Goal: Task Accomplishment & Management: Use online tool/utility

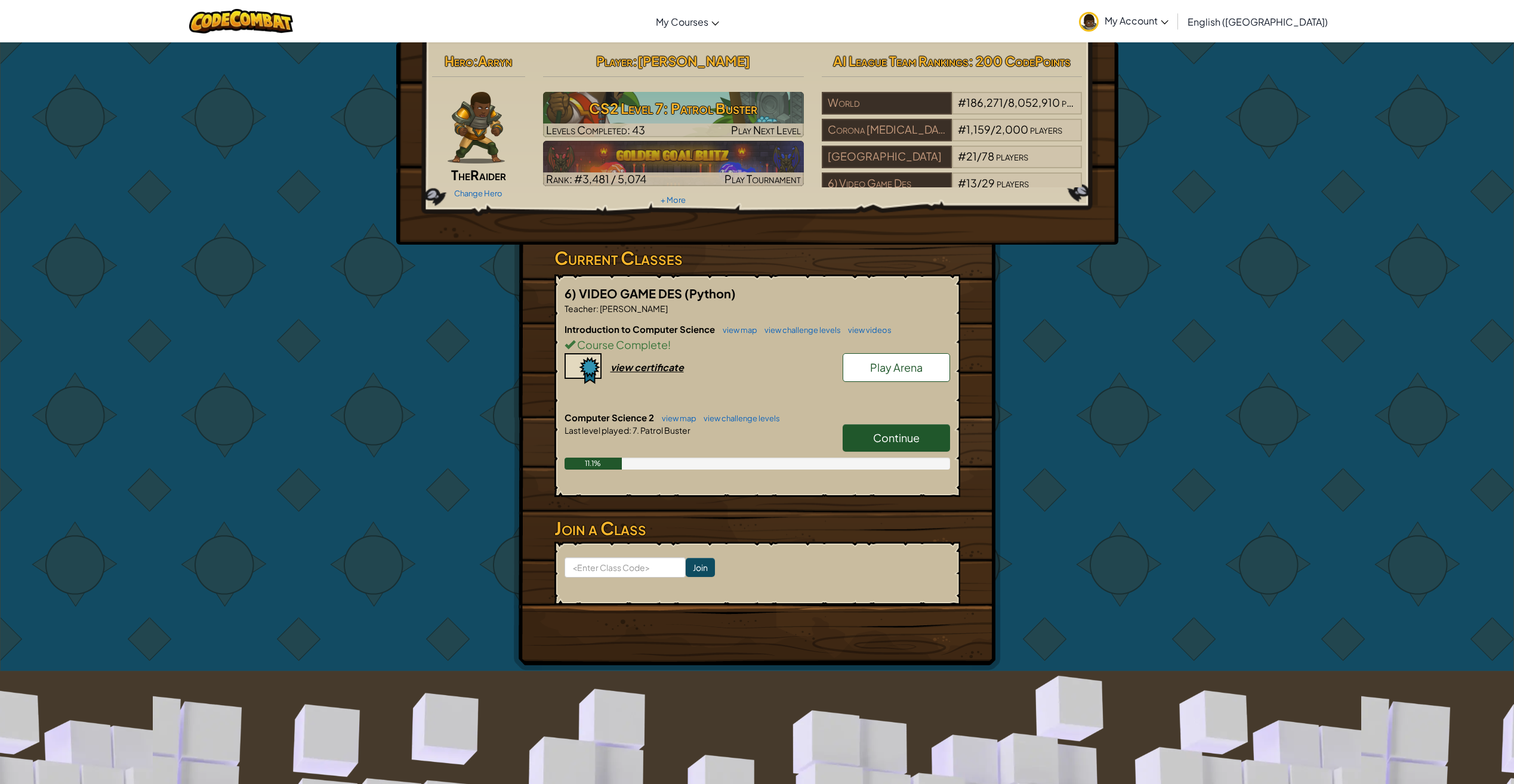
drag, startPoint x: 872, startPoint y: 427, endPoint x: 866, endPoint y: 429, distance: 6.3
click at [867, 429] on link "Continue" at bounding box center [896, 438] width 107 height 27
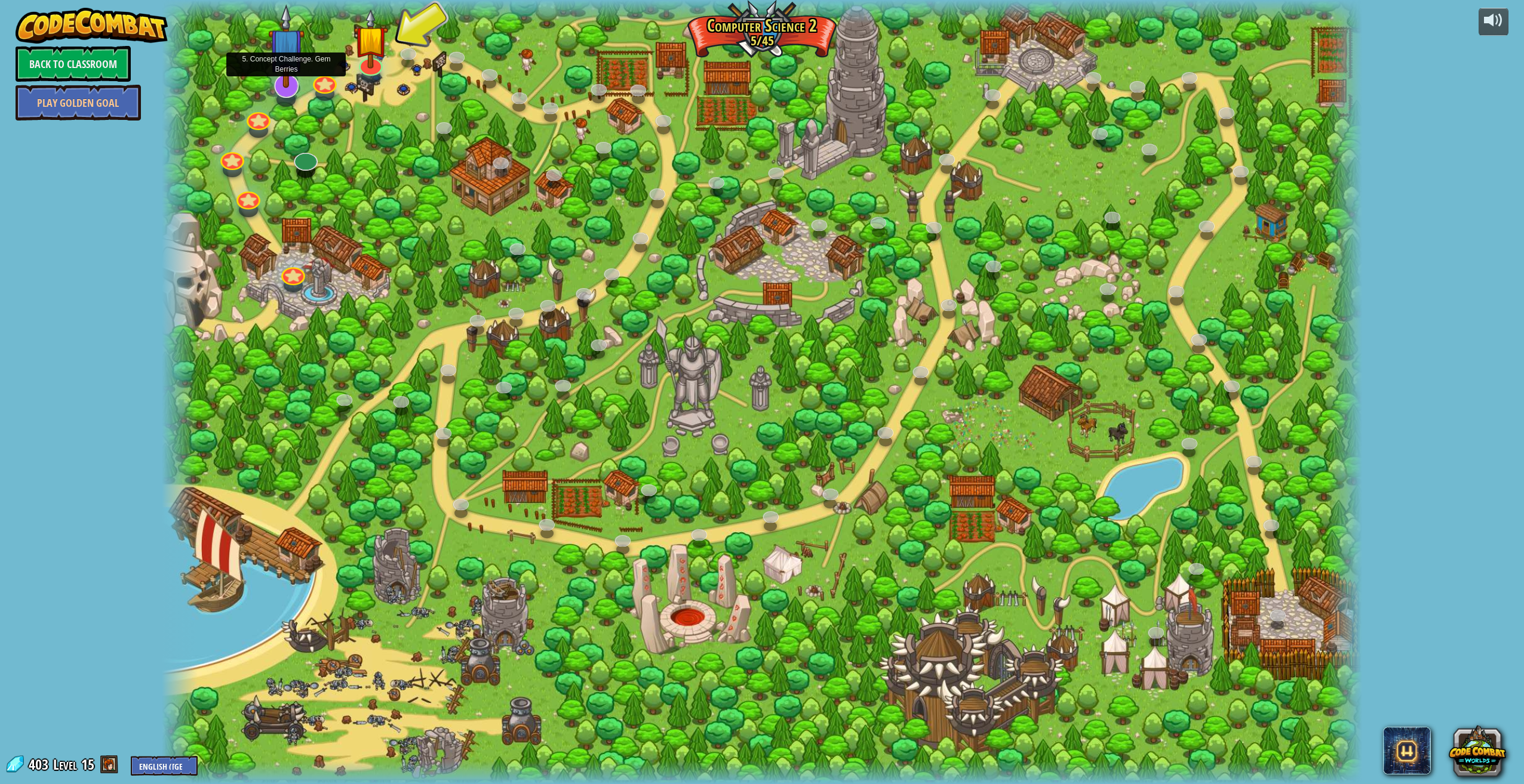
click at [285, 86] on img at bounding box center [286, 46] width 37 height 84
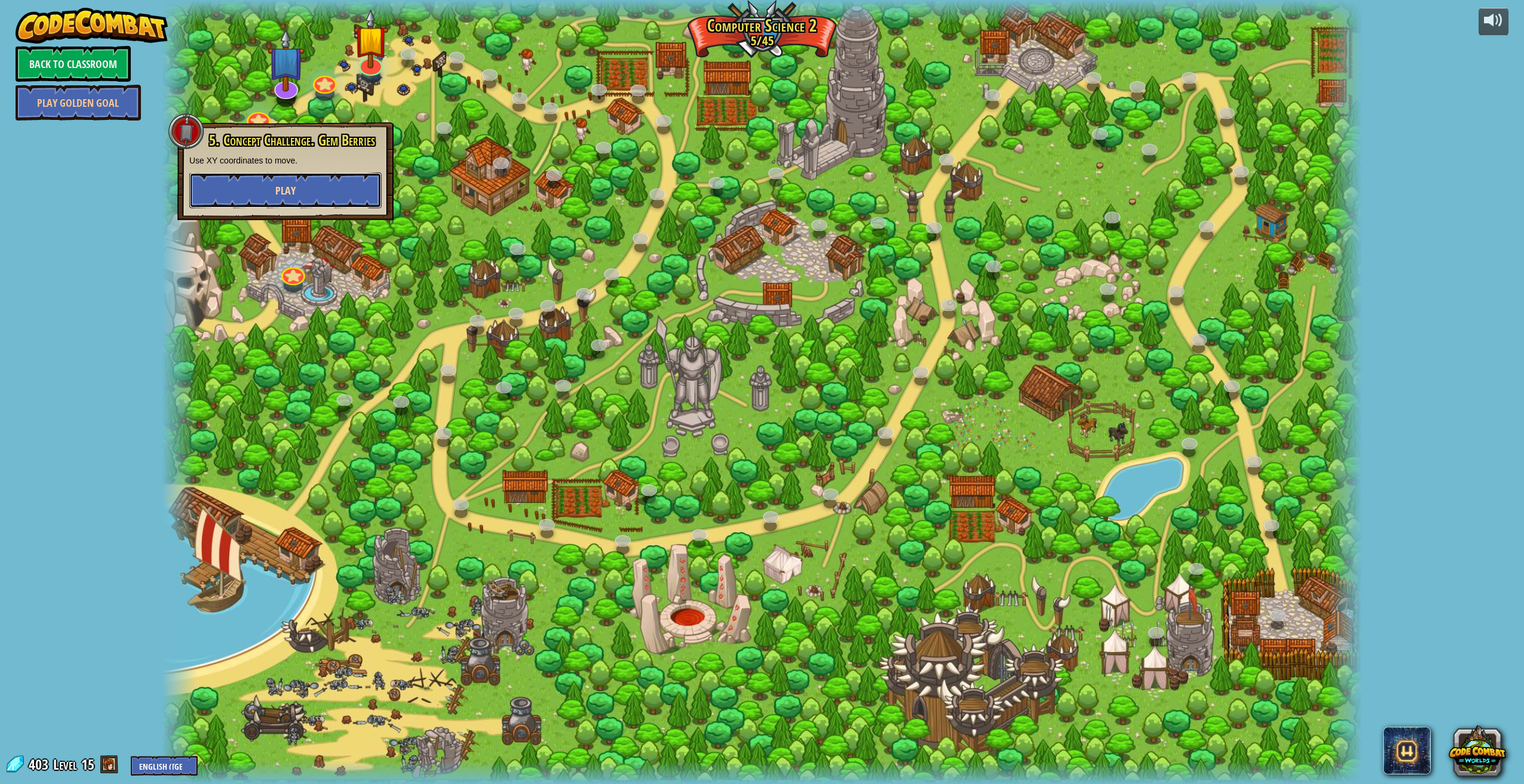
click at [278, 182] on button "Play" at bounding box center [285, 190] width 192 height 36
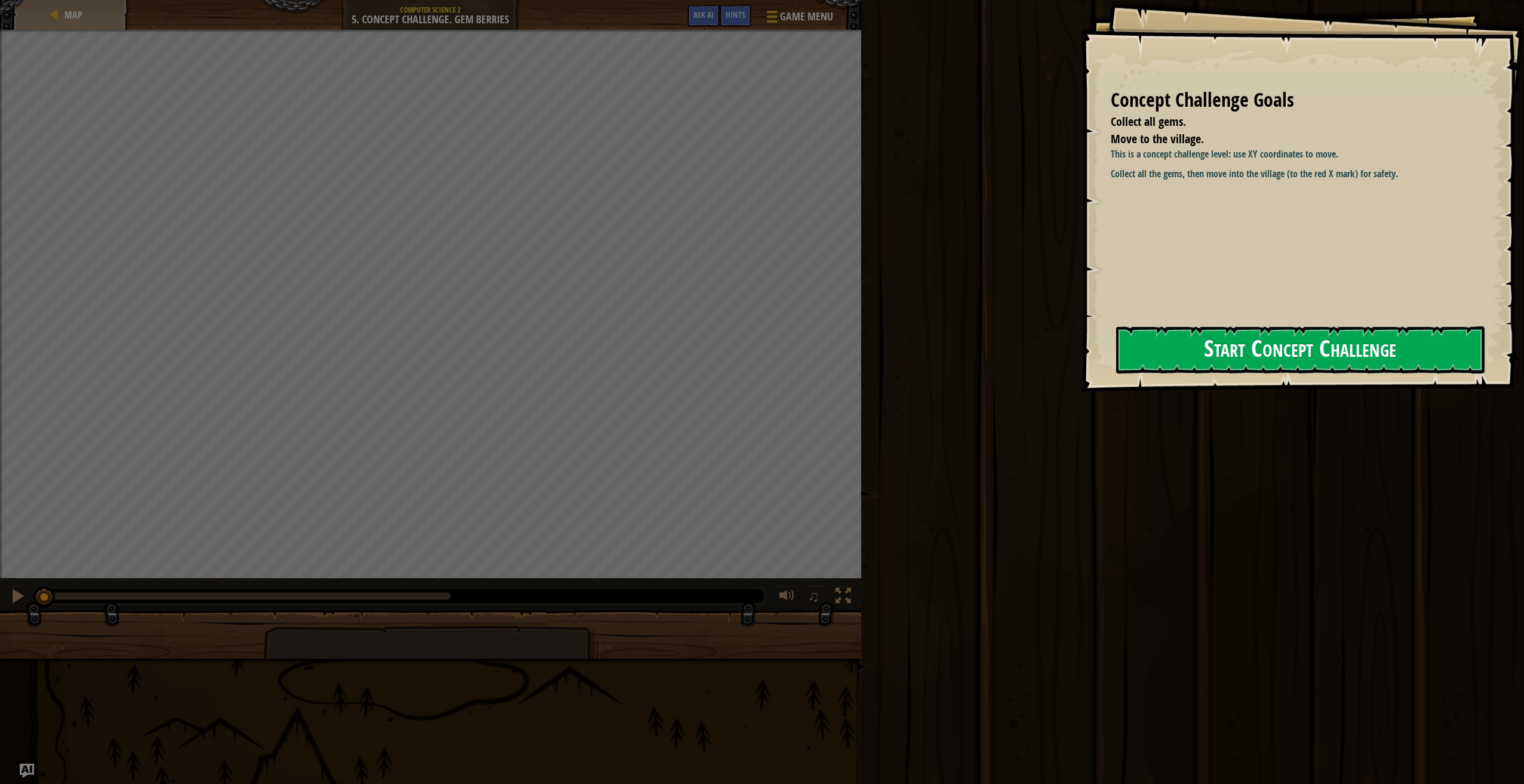
click at [1332, 348] on button "Start Concept Challenge" at bounding box center [1300, 350] width 368 height 47
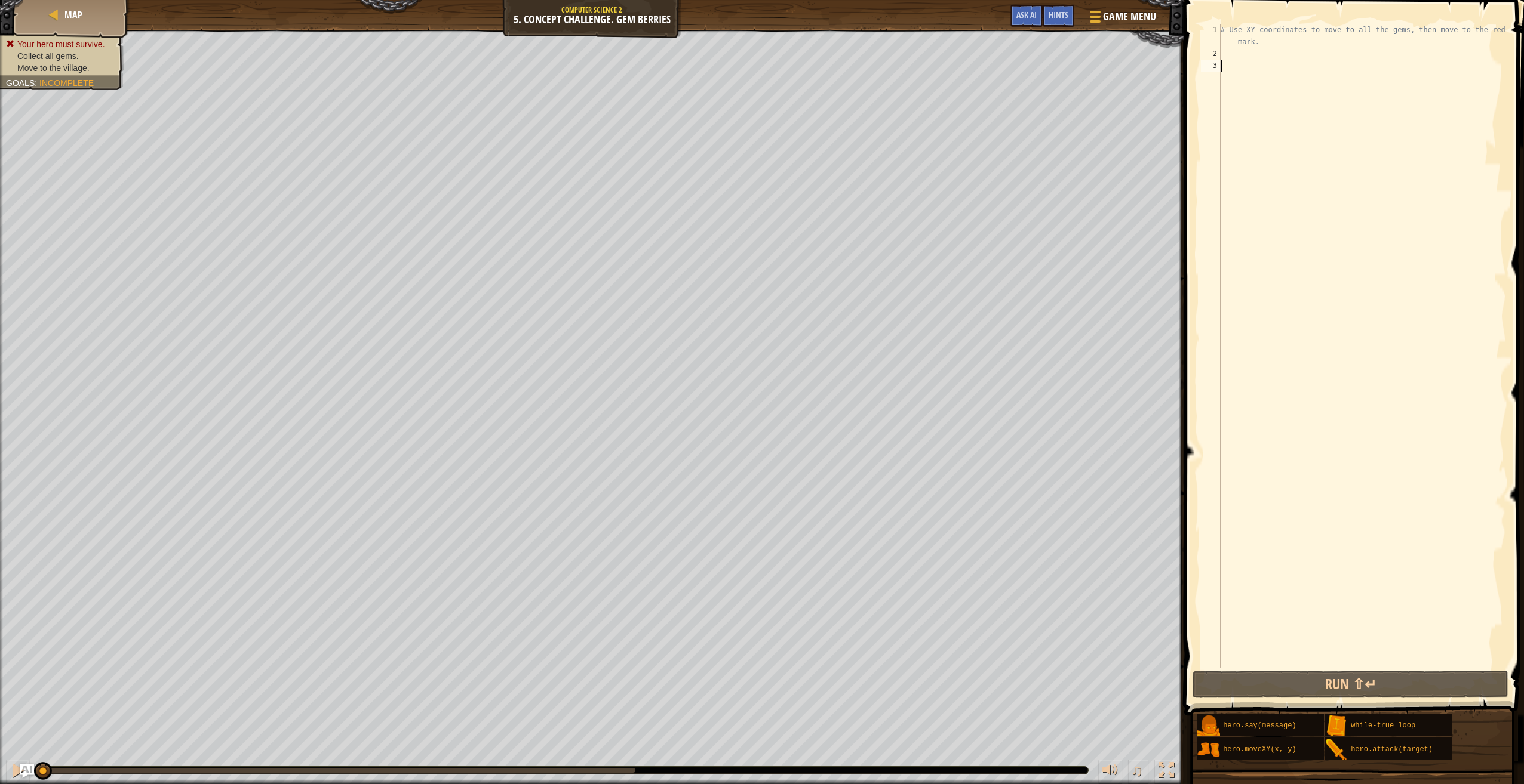
type textarea "b"
click at [1254, 686] on button "Run ⇧↵" at bounding box center [1350, 684] width 316 height 27
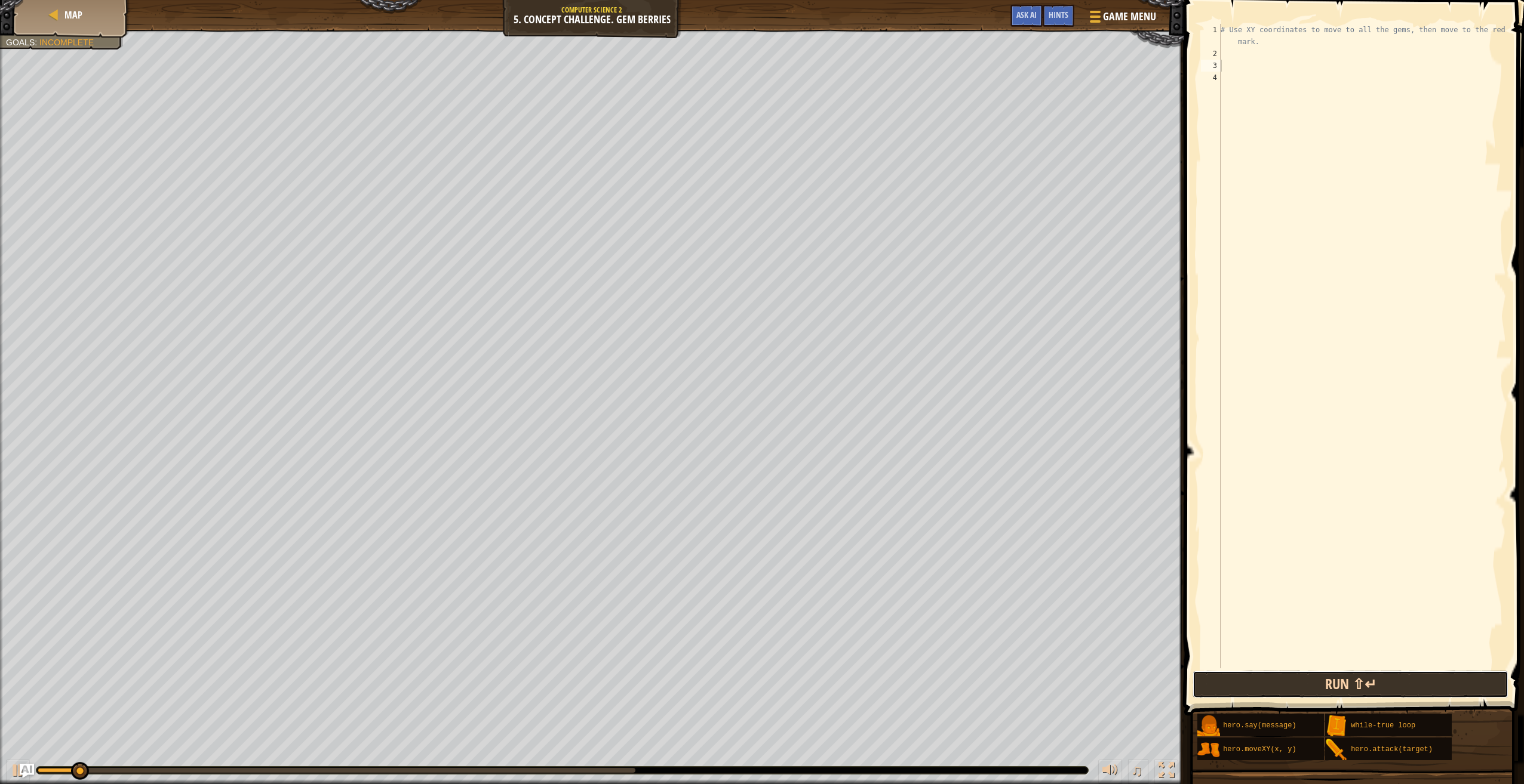
click at [1253, 687] on button "Run ⇧↵" at bounding box center [1350, 684] width 316 height 27
click at [12, 766] on div at bounding box center [18, 771] width 15 height 15
click at [1291, 81] on div "hero .moveXY press enter hero .say press enter hero .attack press enter w h il …" at bounding box center [1331, 116] width 226 height 86
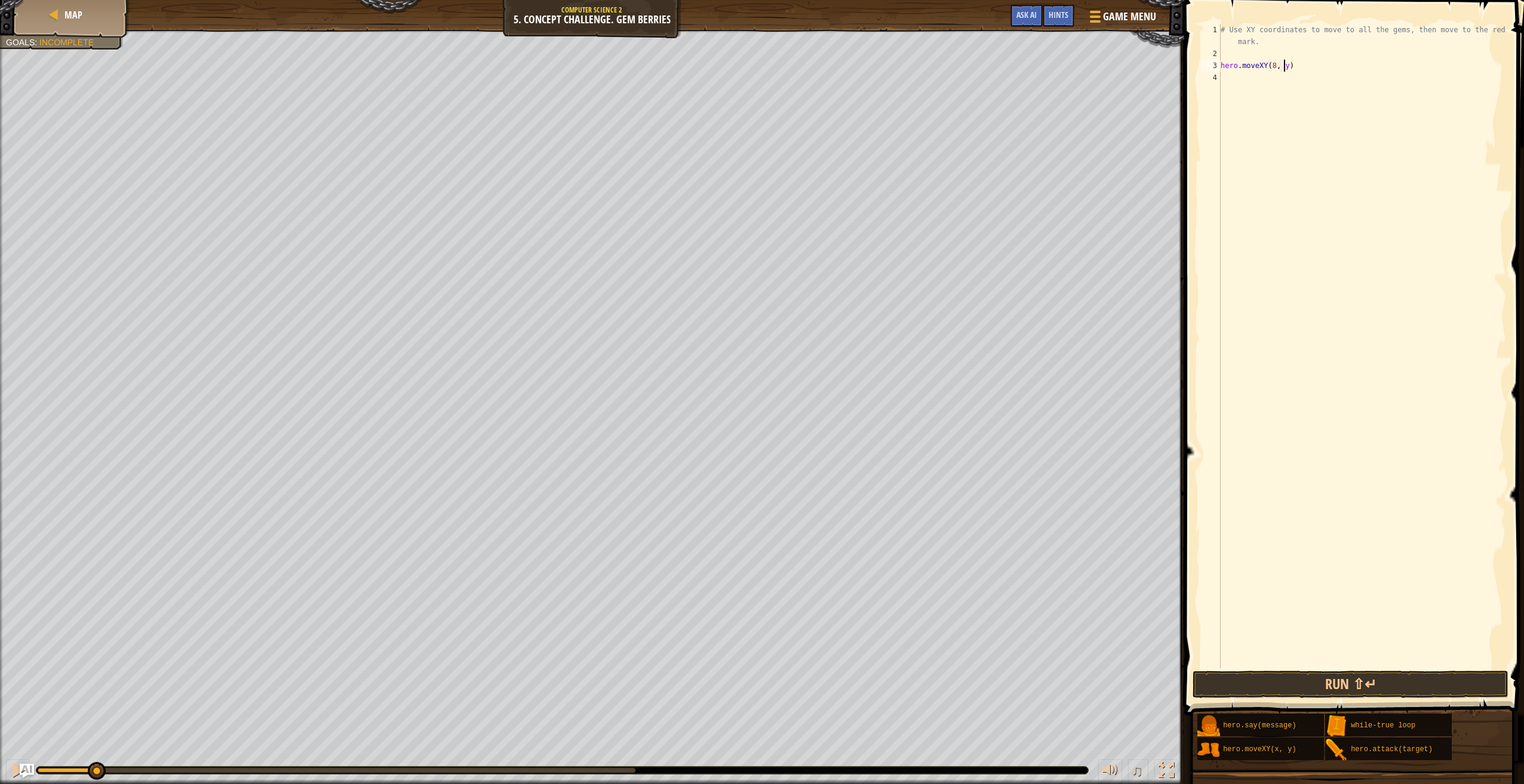
click at [1284, 69] on div "# Use XY coordinates to move to all the gems, then move to the red X mark. hero…" at bounding box center [1362, 364] width 288 height 680
type textarea "hero.moveXY(8, 49)"
click at [1229, 78] on div "# Use XY coordinates to move to all the gems, then move to the red X mark. hero…" at bounding box center [1362, 364] width 288 height 680
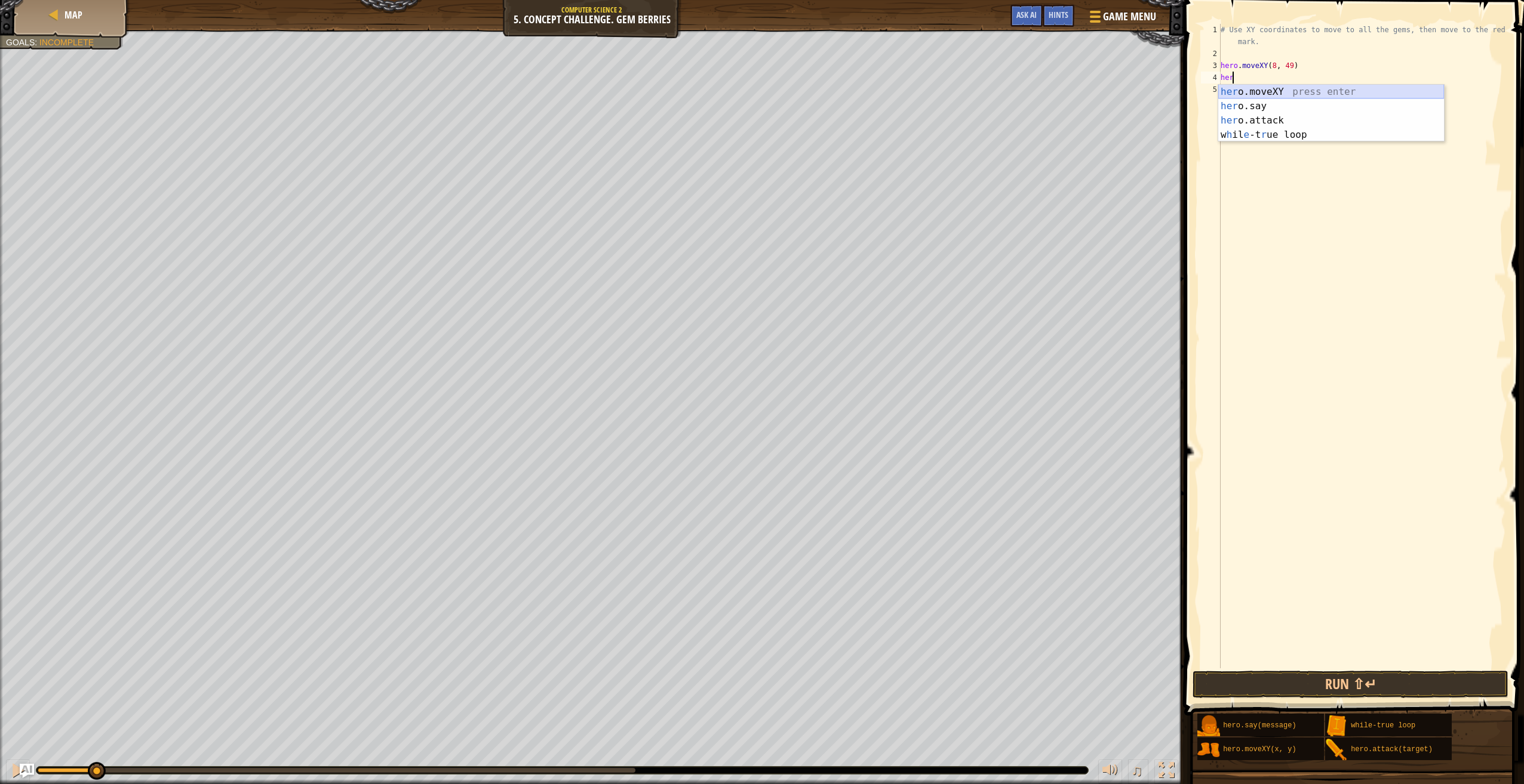
click at [1237, 88] on div "her o.moveXY press enter her o.say press enter her o.attack press enter w h il …" at bounding box center [1331, 128] width 226 height 86
click at [1281, 77] on div "# Use XY coordinates to move to all the gems, then move to the red X mark. hero…" at bounding box center [1362, 364] width 288 height 680
type textarea "hero.moveXY(8, 12)"
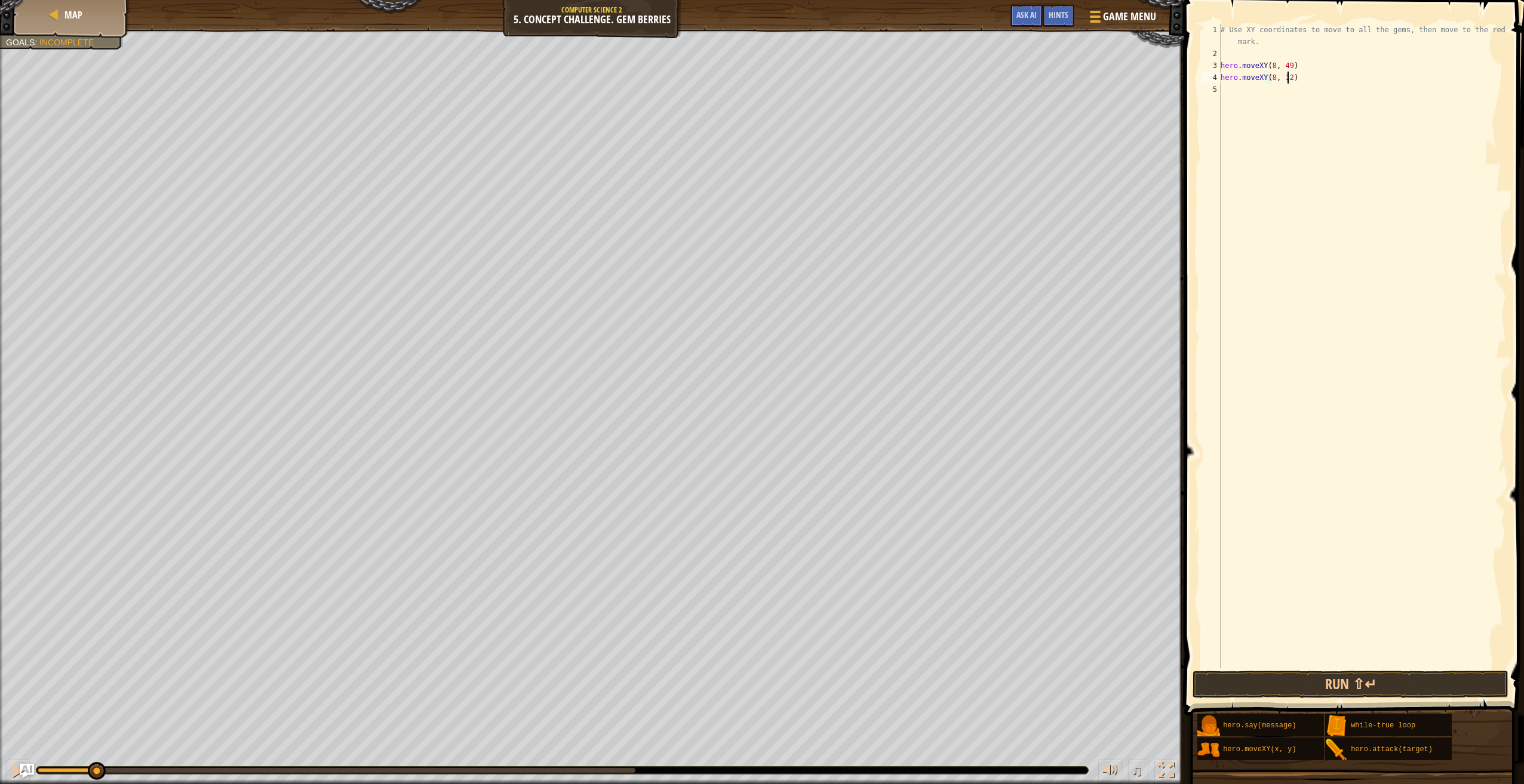
click at [1252, 87] on div "# Use XY coordinates to move to all the gems, then move to the red X mark. hero…" at bounding box center [1362, 364] width 288 height 680
click at [1287, 91] on div "# Use XY coordinates to move to all the gems, then move to the red X mark. hero…" at bounding box center [1362, 364] width 288 height 680
type textarea "hero.moveXY(34, 14)"
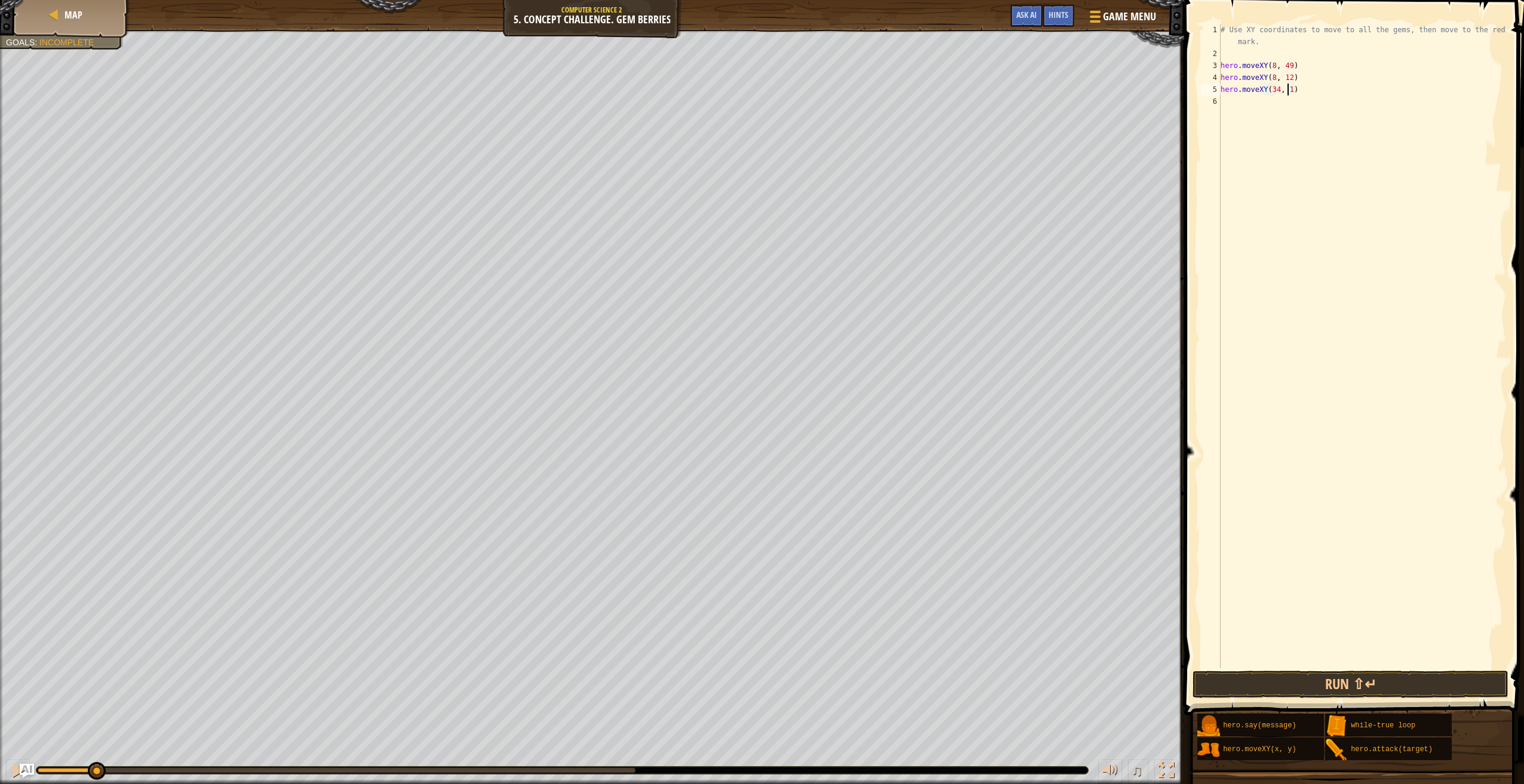
scroll to position [6, 6]
click at [1227, 98] on div "# Use XY coordinates to move to all the gems, then move to the red X mark. hero…" at bounding box center [1362, 364] width 288 height 680
click at [1308, 674] on button "Run ⇧↵" at bounding box center [1350, 684] width 316 height 27
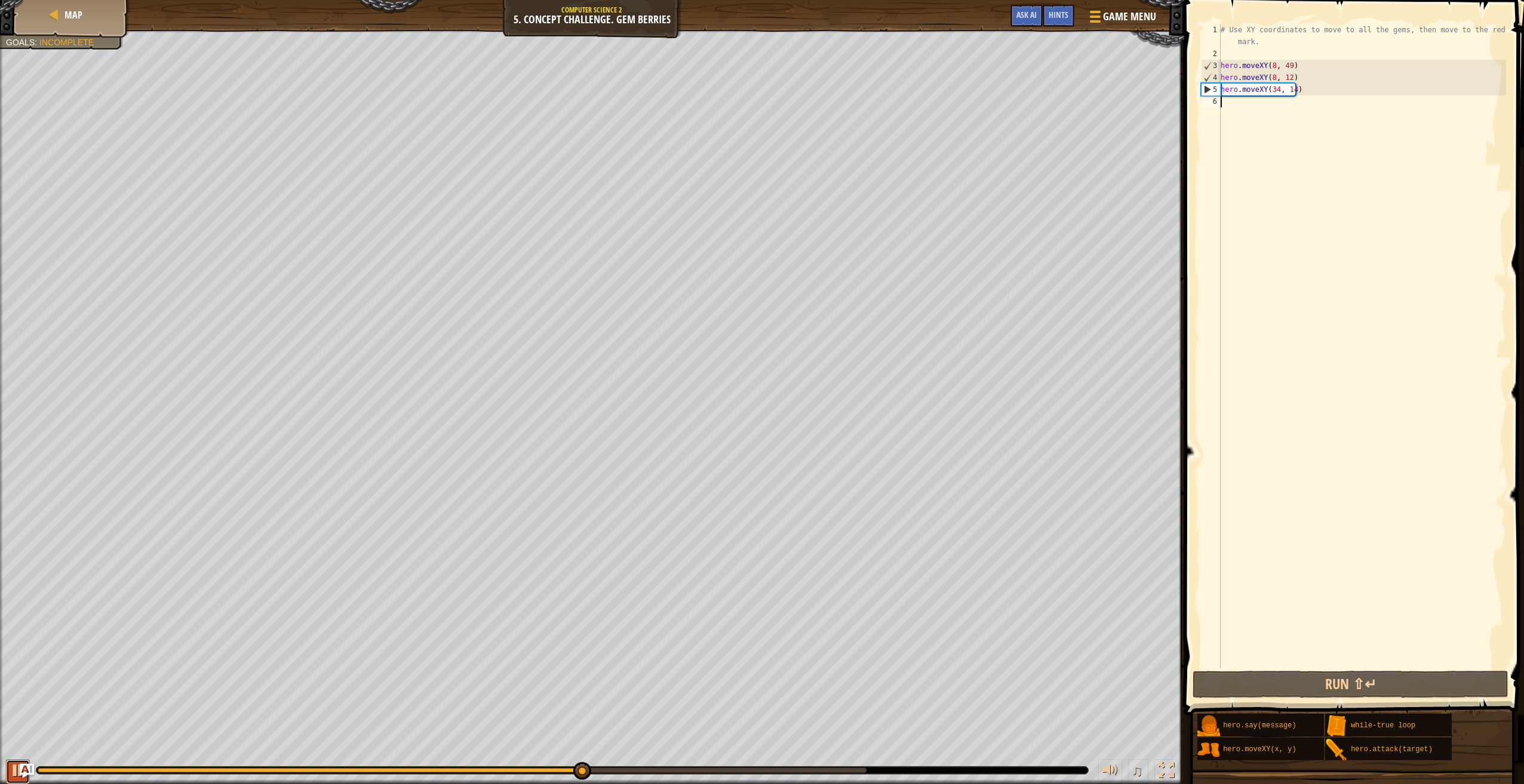
click at [11, 771] on div at bounding box center [18, 771] width 15 height 15
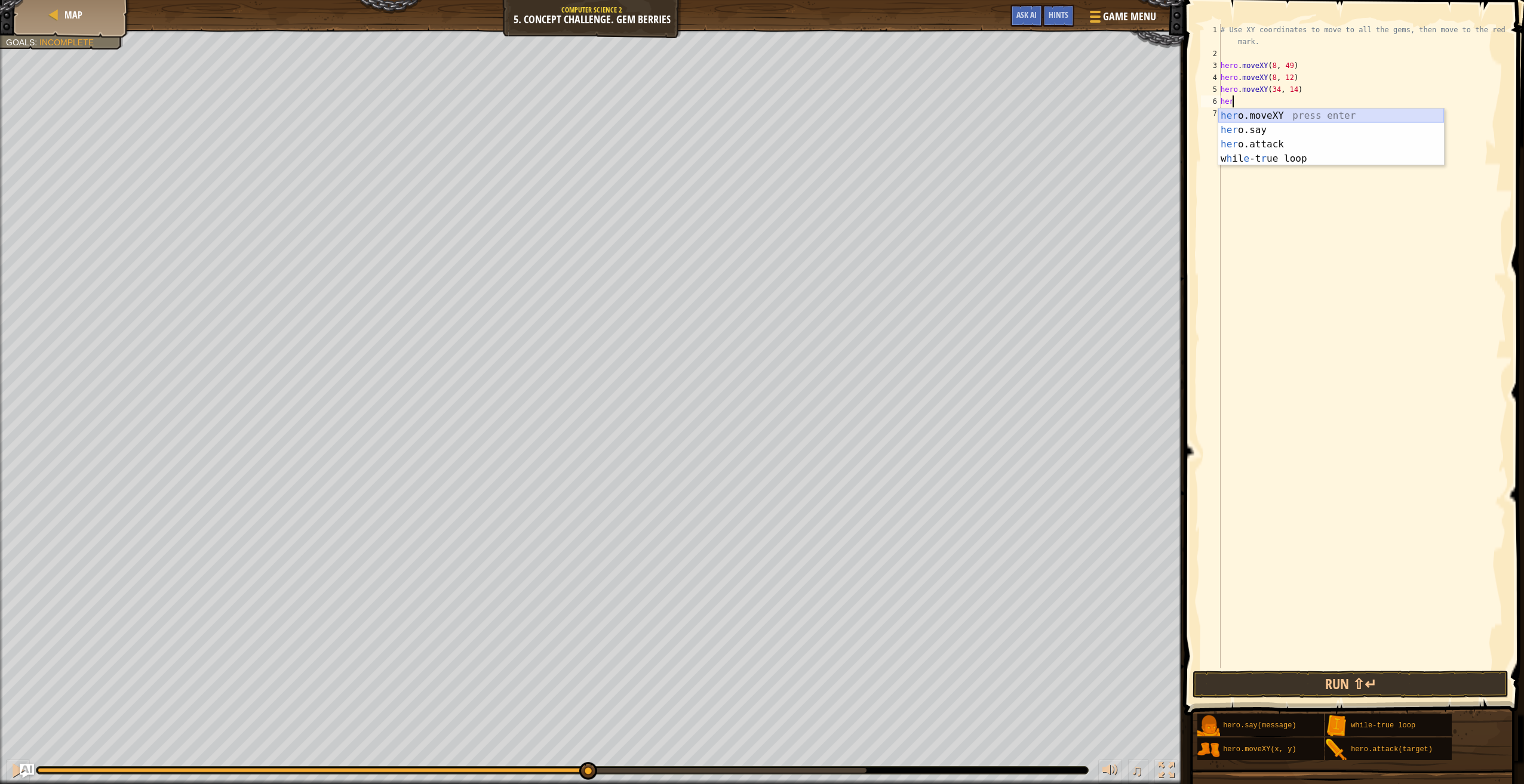
click at [1257, 111] on div "her o.moveXY press enter her o.say press enter her o.attack press enter w h il …" at bounding box center [1331, 152] width 226 height 86
type textarea "hero.moveXY(40, 56)"
click at [1235, 118] on div "# Use XY coordinates to move to all the gems, then move to the red X mark. hero…" at bounding box center [1362, 364] width 288 height 680
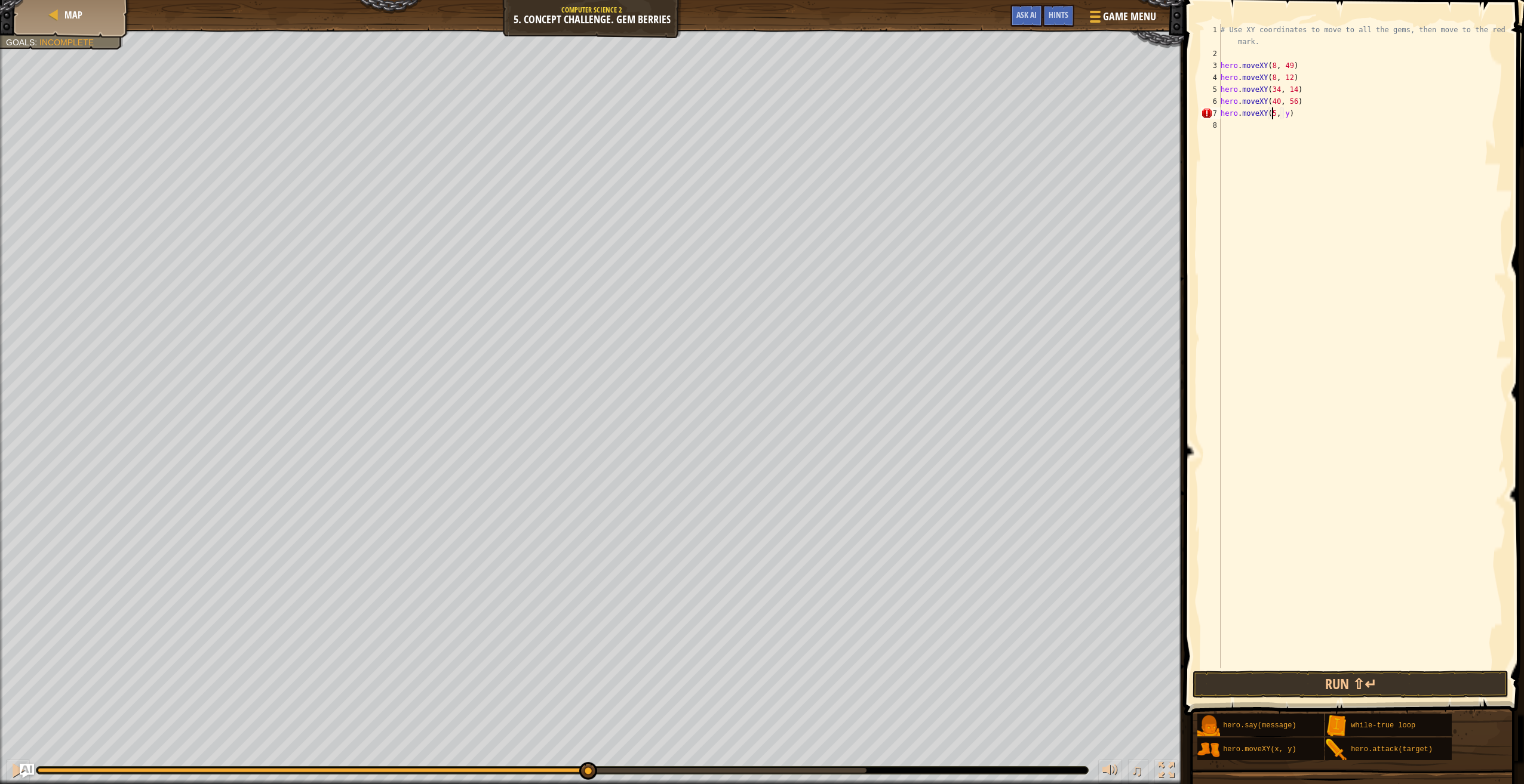
scroll to position [6, 4]
type textarea "hero.moveXY(50, 34)"
click at [1251, 129] on div "# Use XY coordinates to move to all the gems, then move to the red X mark. hero…" at bounding box center [1362, 364] width 288 height 680
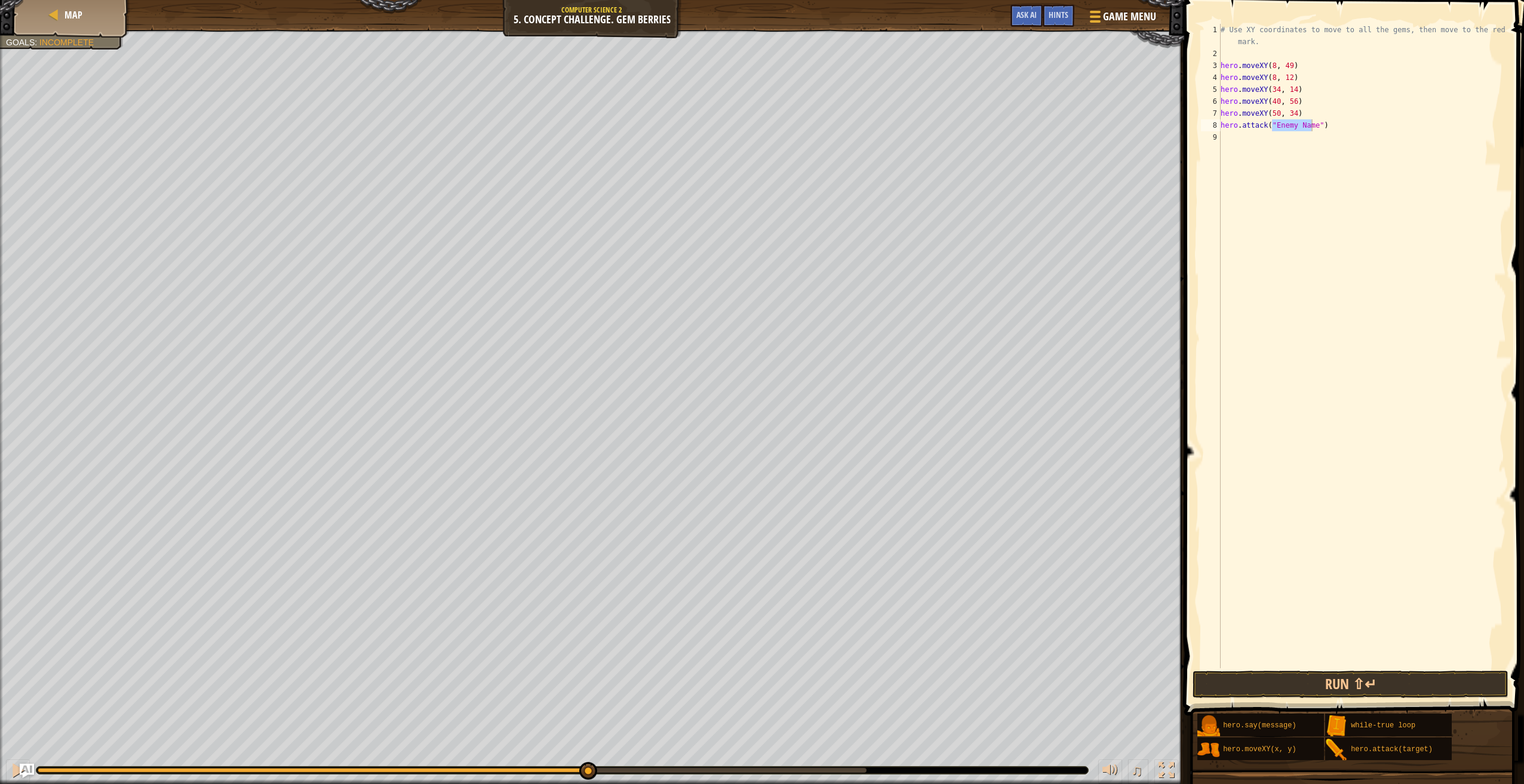
click at [1182, 300] on span at bounding box center [1355, 341] width 349 height 751
click at [1253, 688] on button "Run ⇧↵" at bounding box center [1350, 684] width 316 height 27
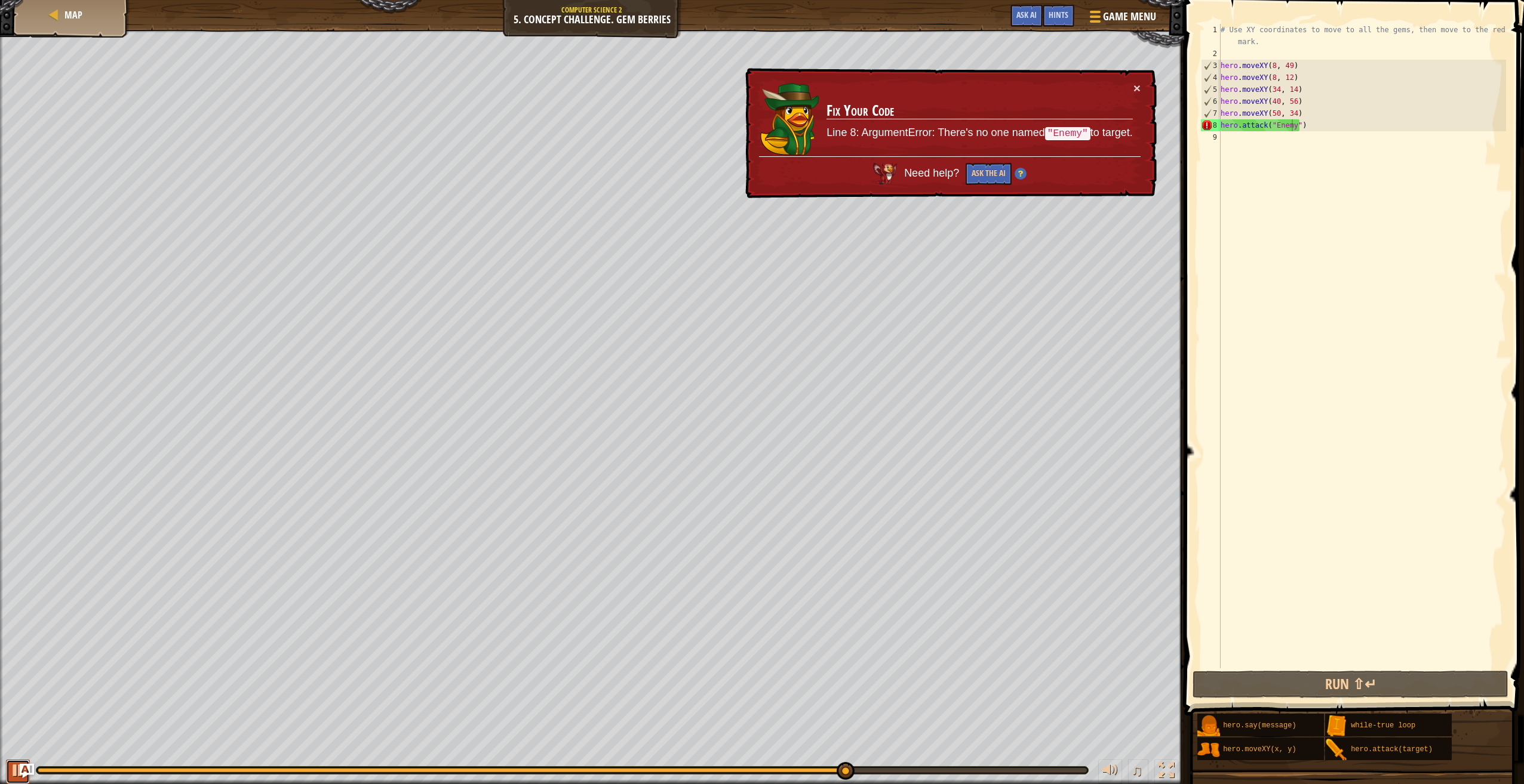
click at [10, 774] on button at bounding box center [18, 771] width 24 height 25
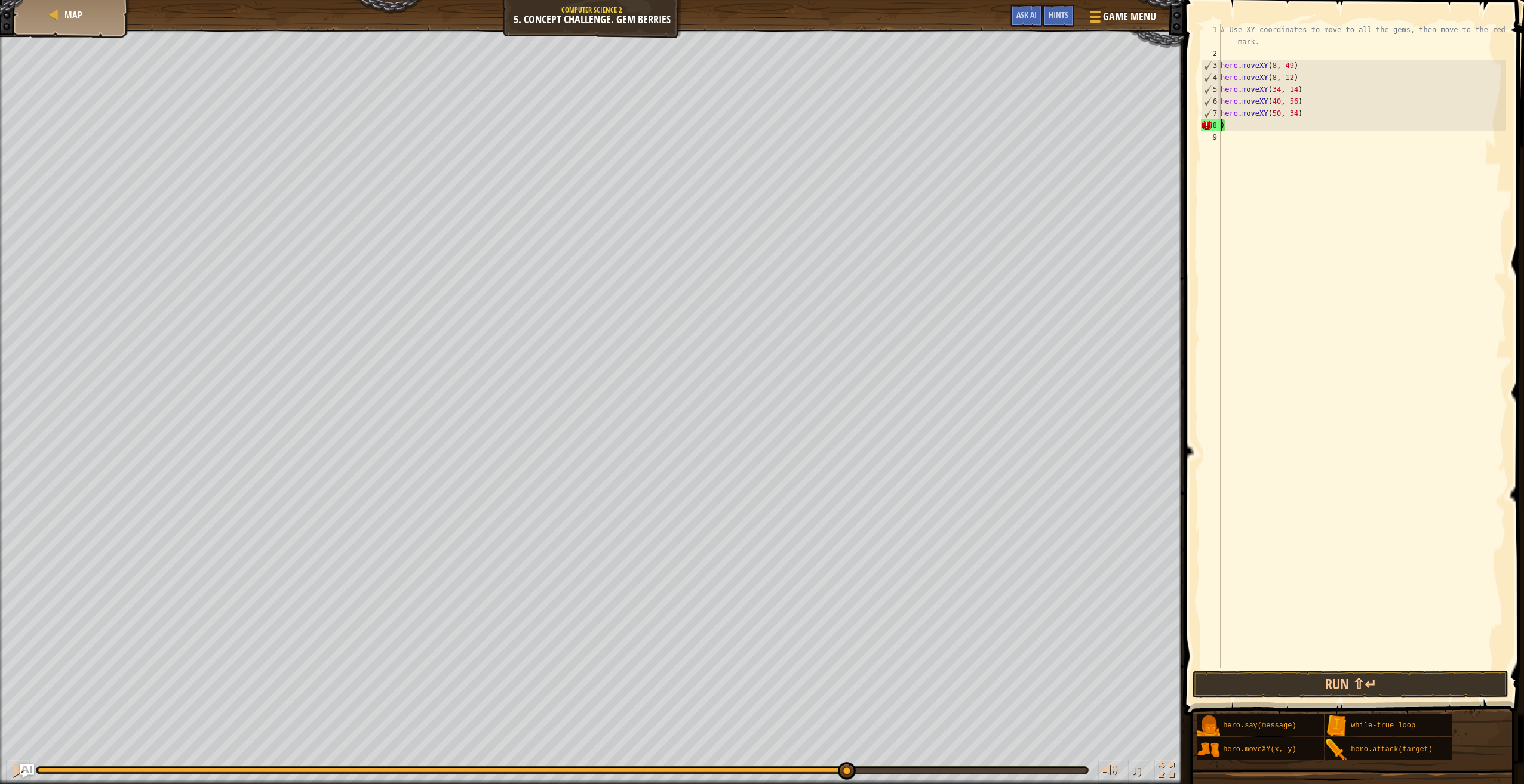
type textarea "hero.moveXY(50, 34))"
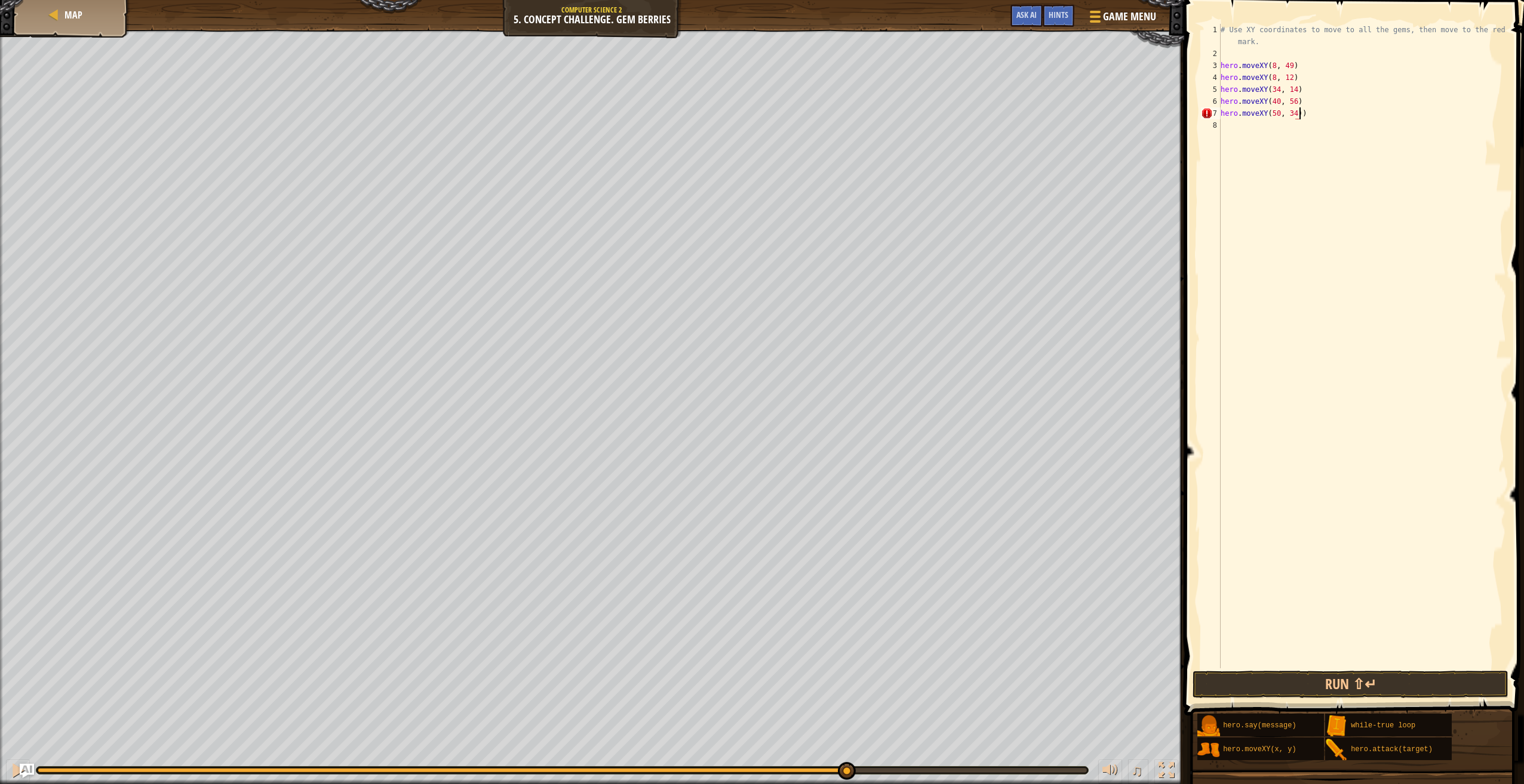
type textarea "hero.moveXY(50, 34)"
type textarea "hero.moveXY(74, 34)"
click at [1255, 684] on button "Run ⇧↵" at bounding box center [1350, 684] width 316 height 27
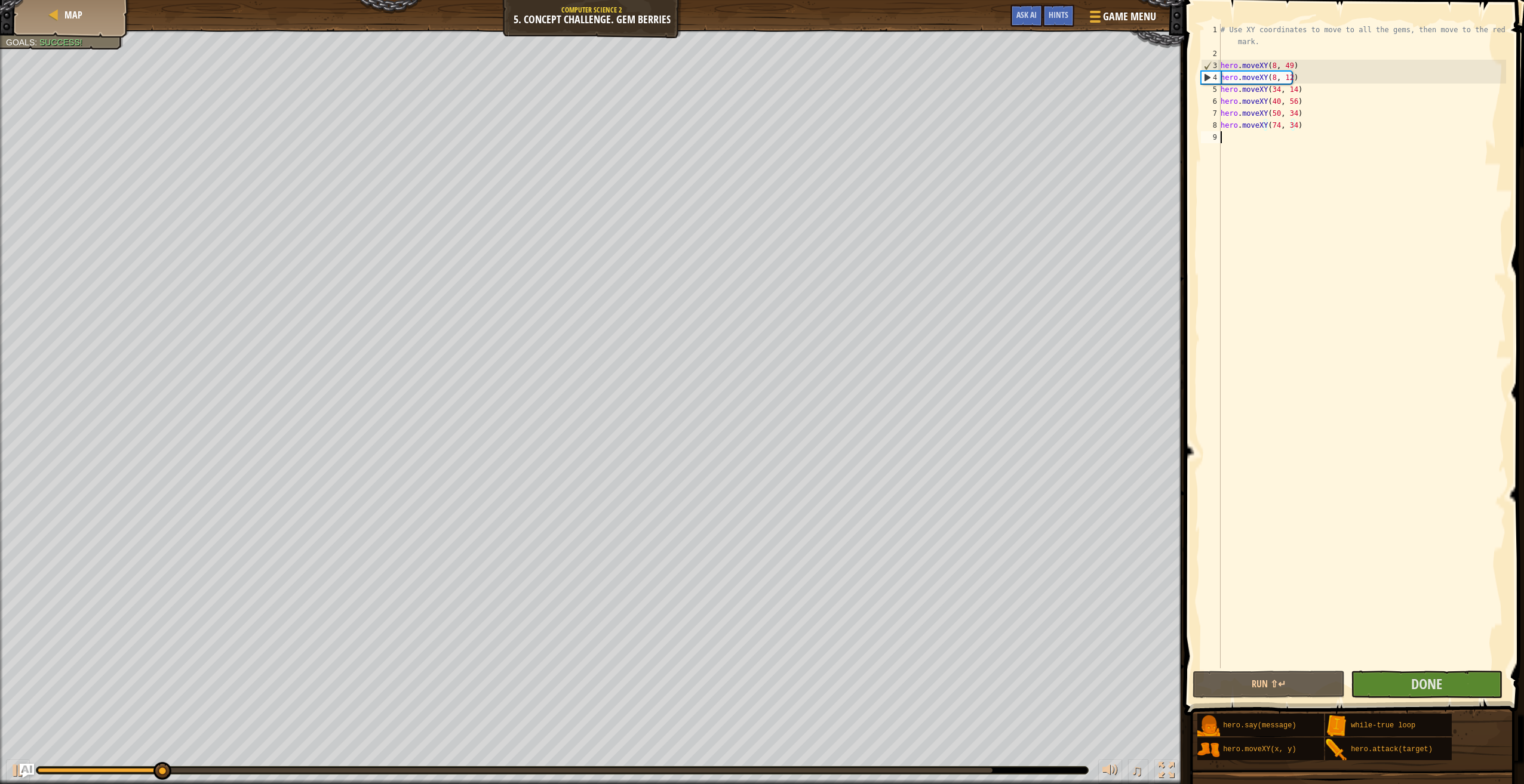
click at [1429, 523] on div "# Use XY coordinates to move to all the gems, then move to the red X mark. hero…" at bounding box center [1362, 364] width 288 height 680
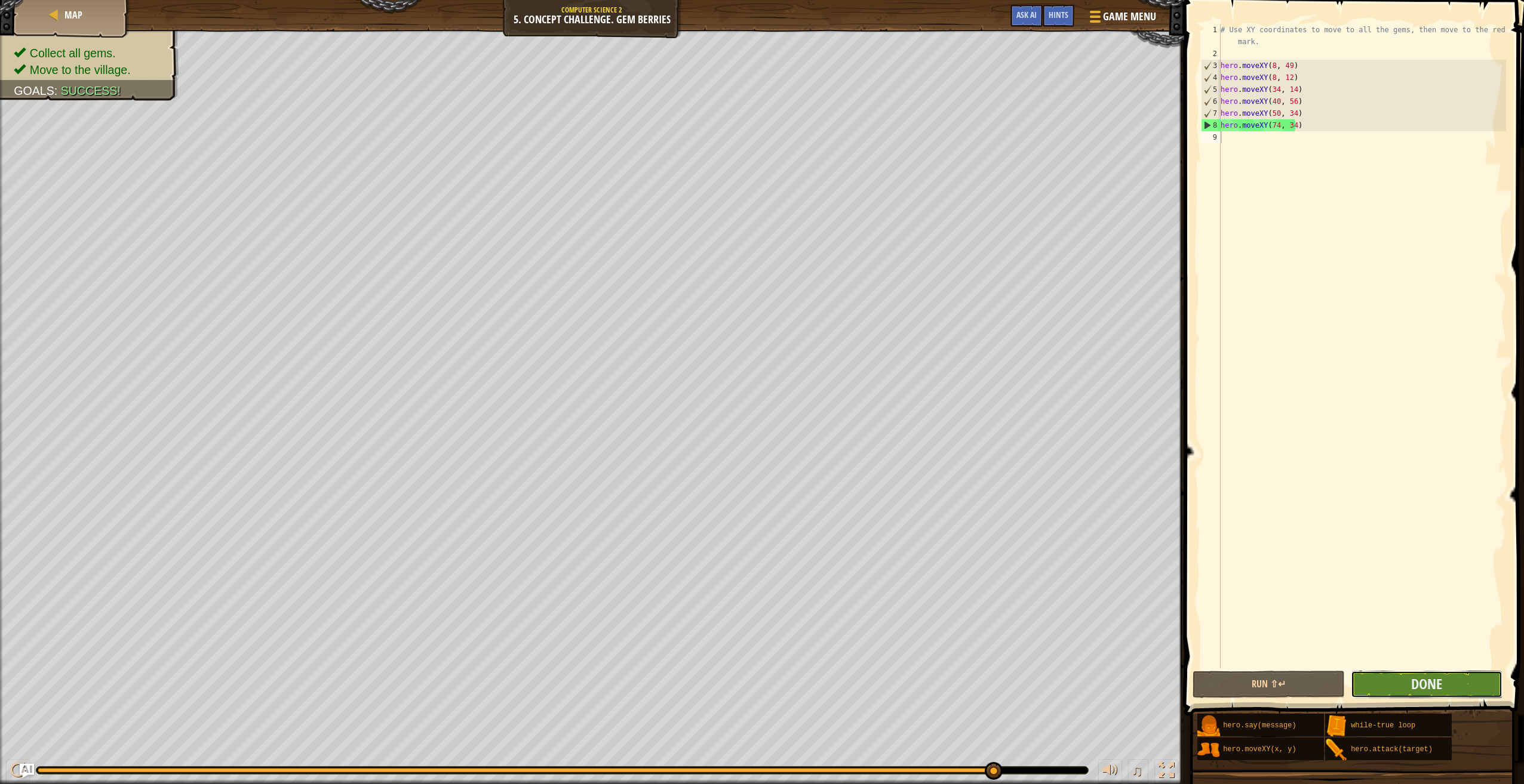
click at [1464, 685] on button "Done" at bounding box center [1426, 684] width 152 height 27
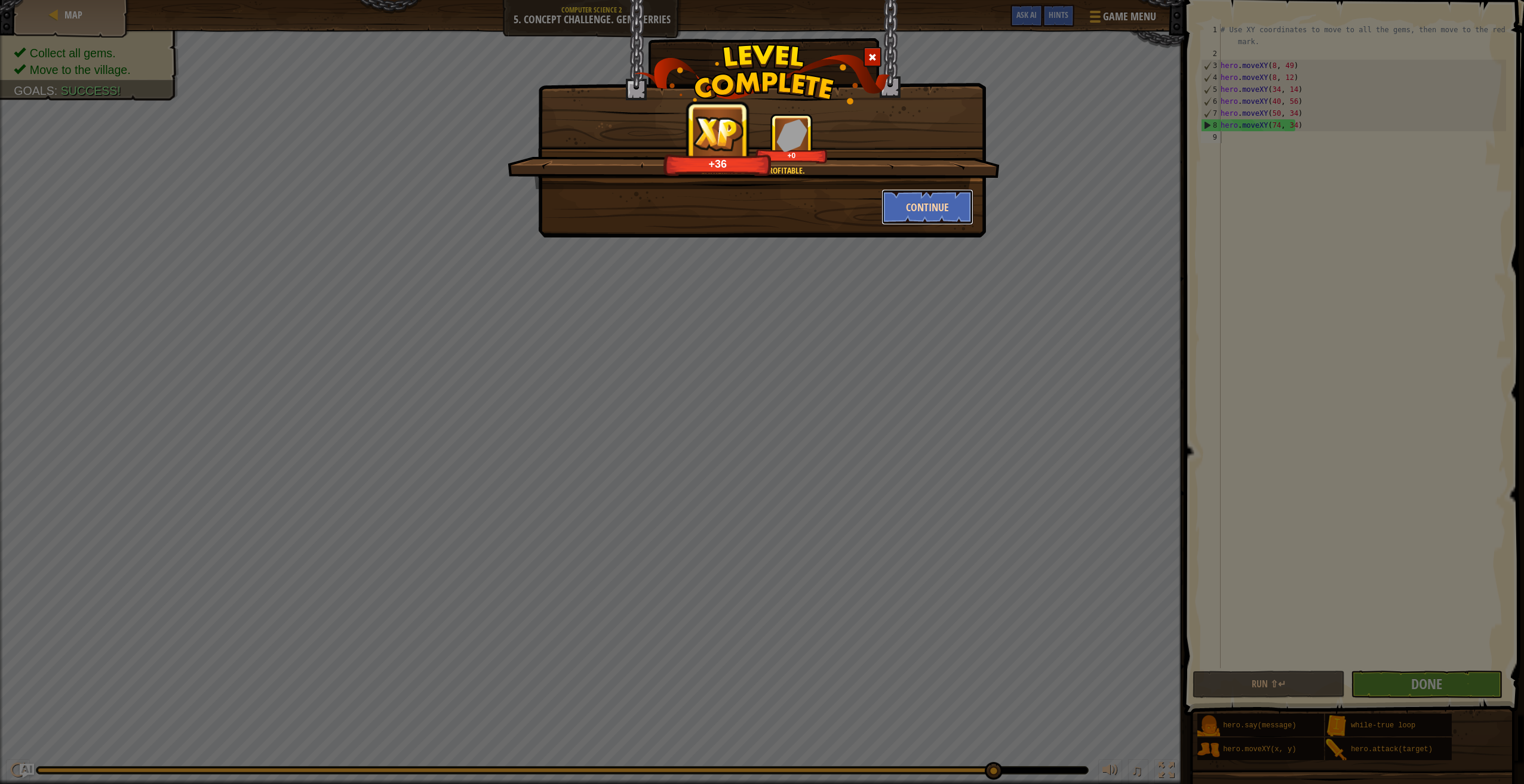
click at [948, 214] on button "Continue" at bounding box center [928, 207] width 93 height 36
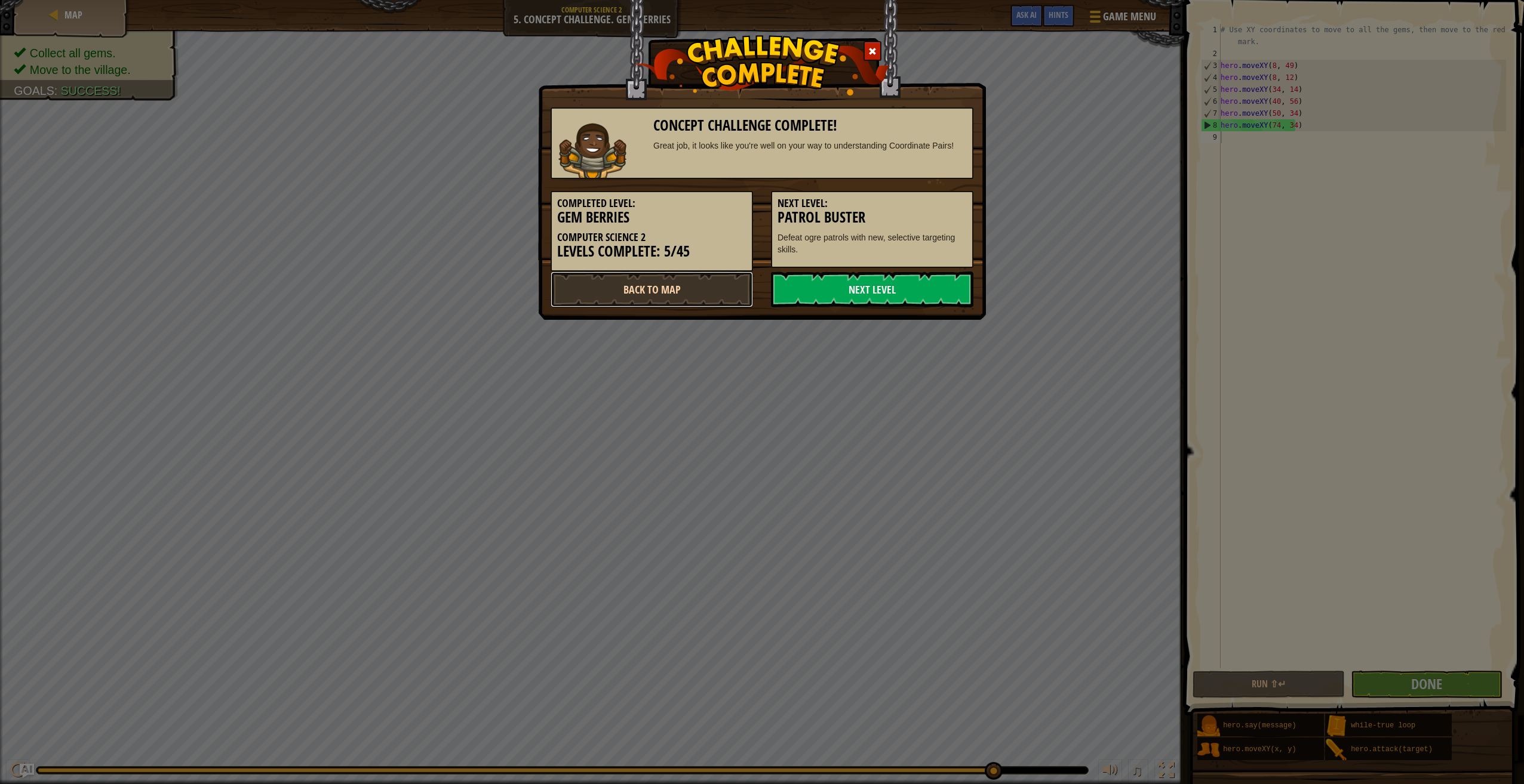
click at [657, 296] on link "Back to Map" at bounding box center [652, 289] width 202 height 36
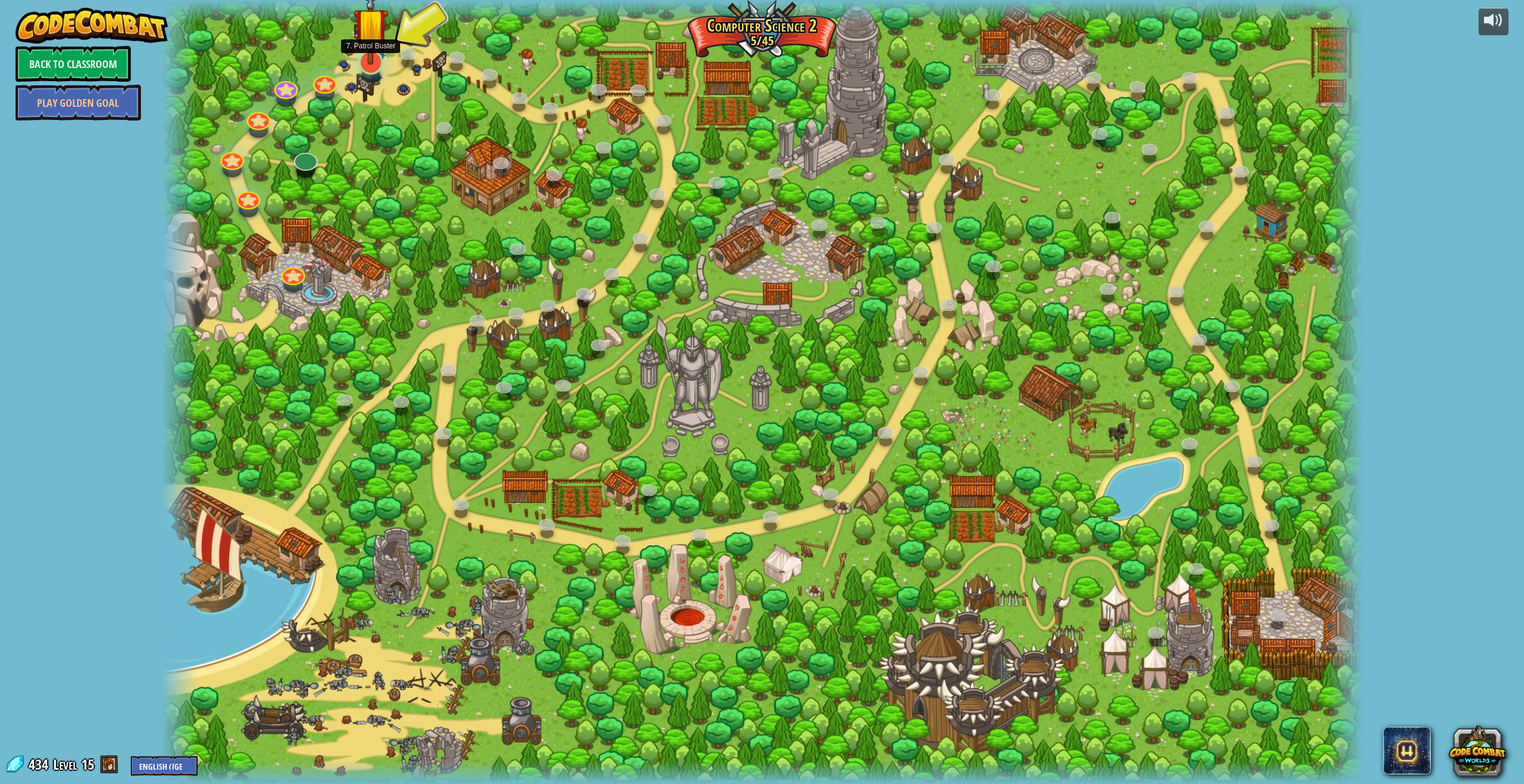
click at [372, 63] on img at bounding box center [370, 25] width 34 height 79
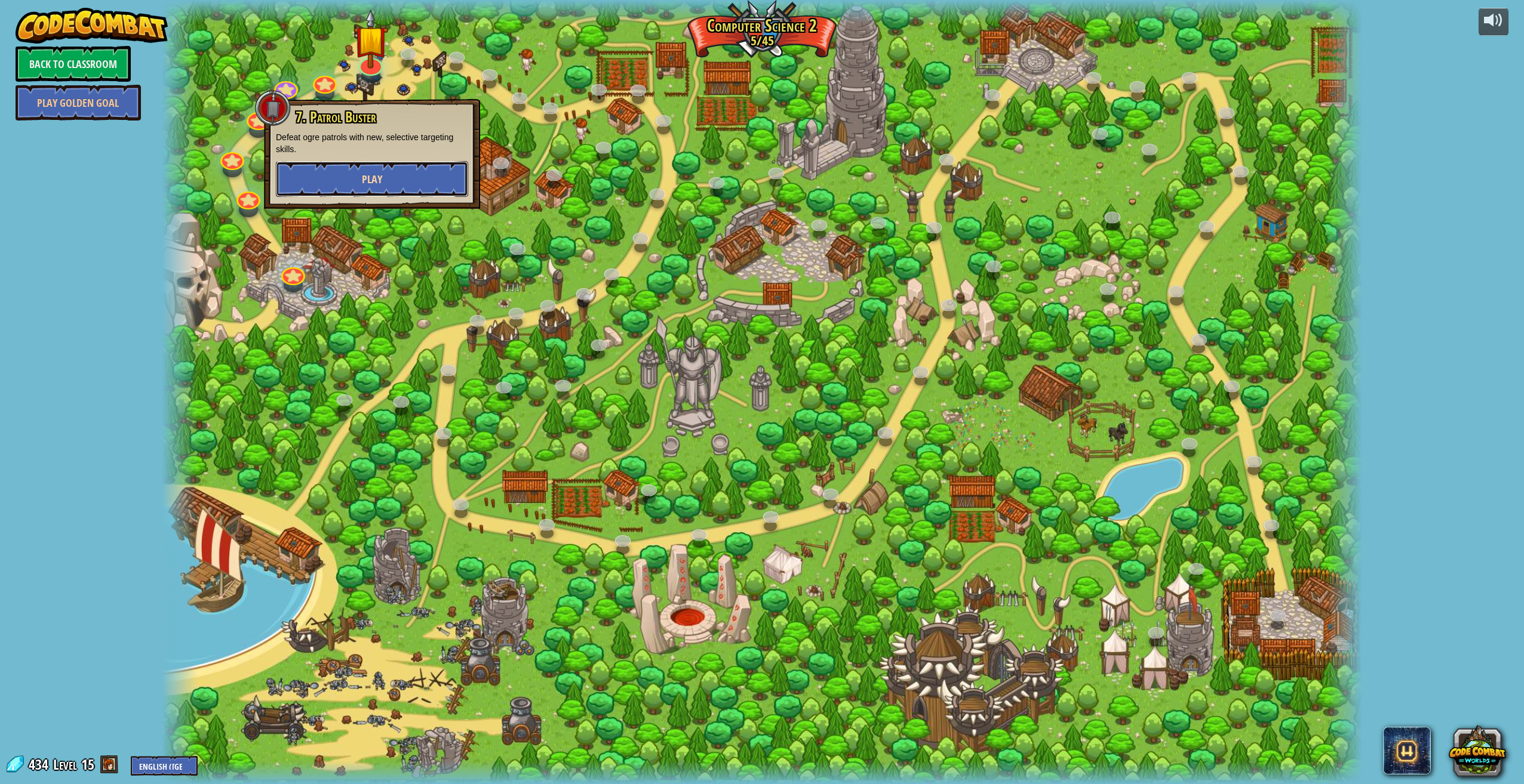
click at [368, 181] on span "Play" at bounding box center [372, 179] width 20 height 15
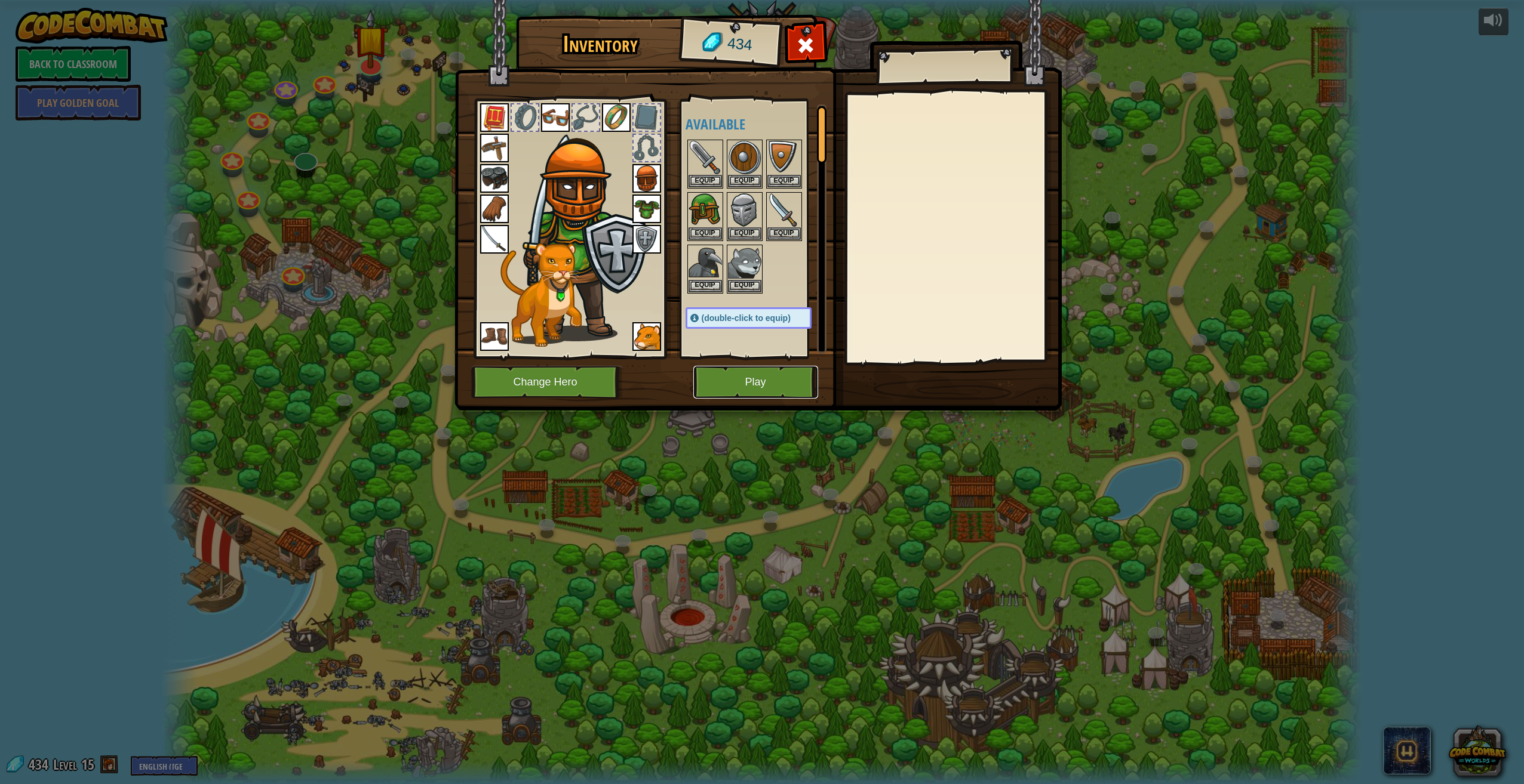
click at [727, 380] on button "Play" at bounding box center [756, 382] width 125 height 33
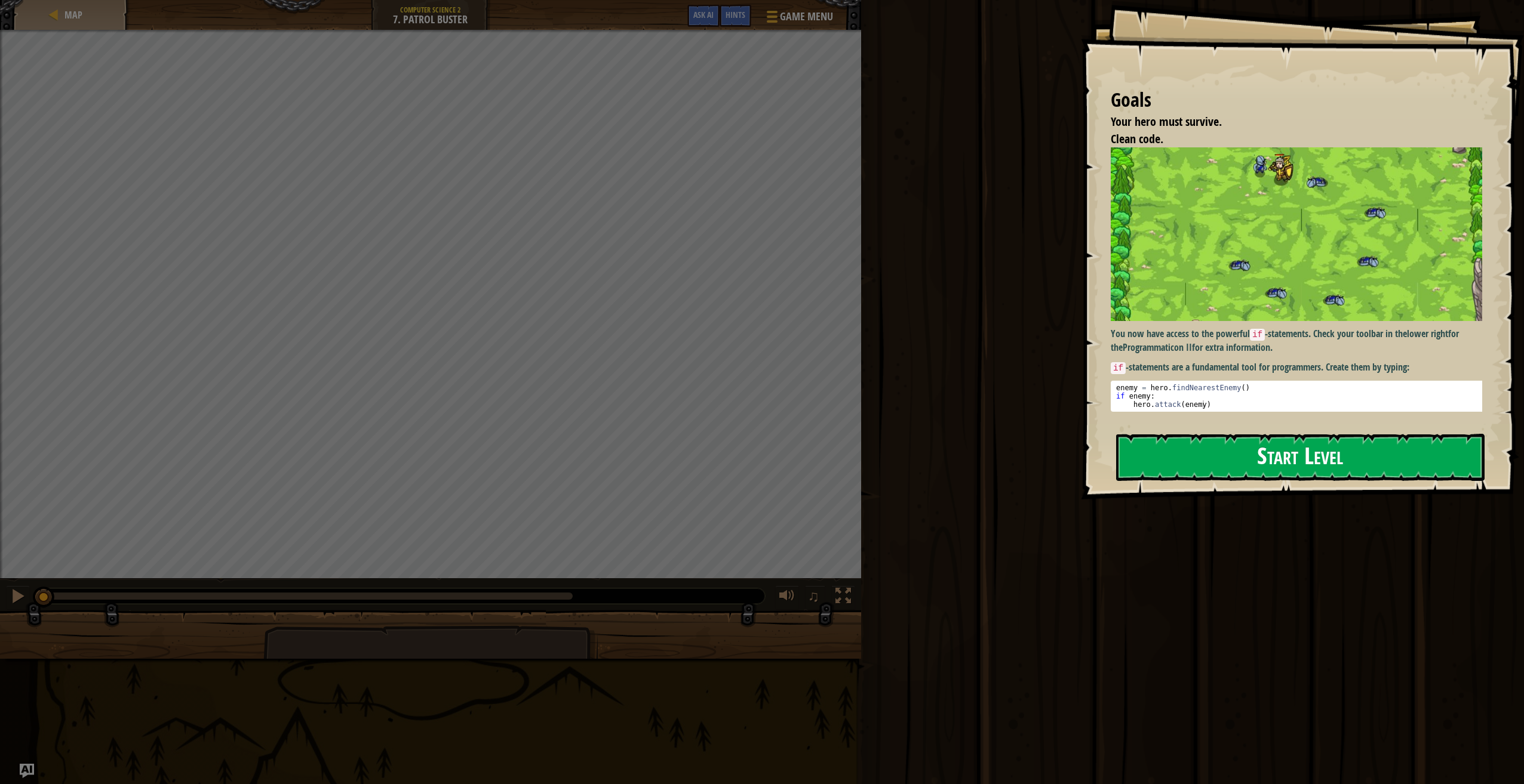
click at [1164, 436] on button "Start Level" at bounding box center [1300, 457] width 368 height 47
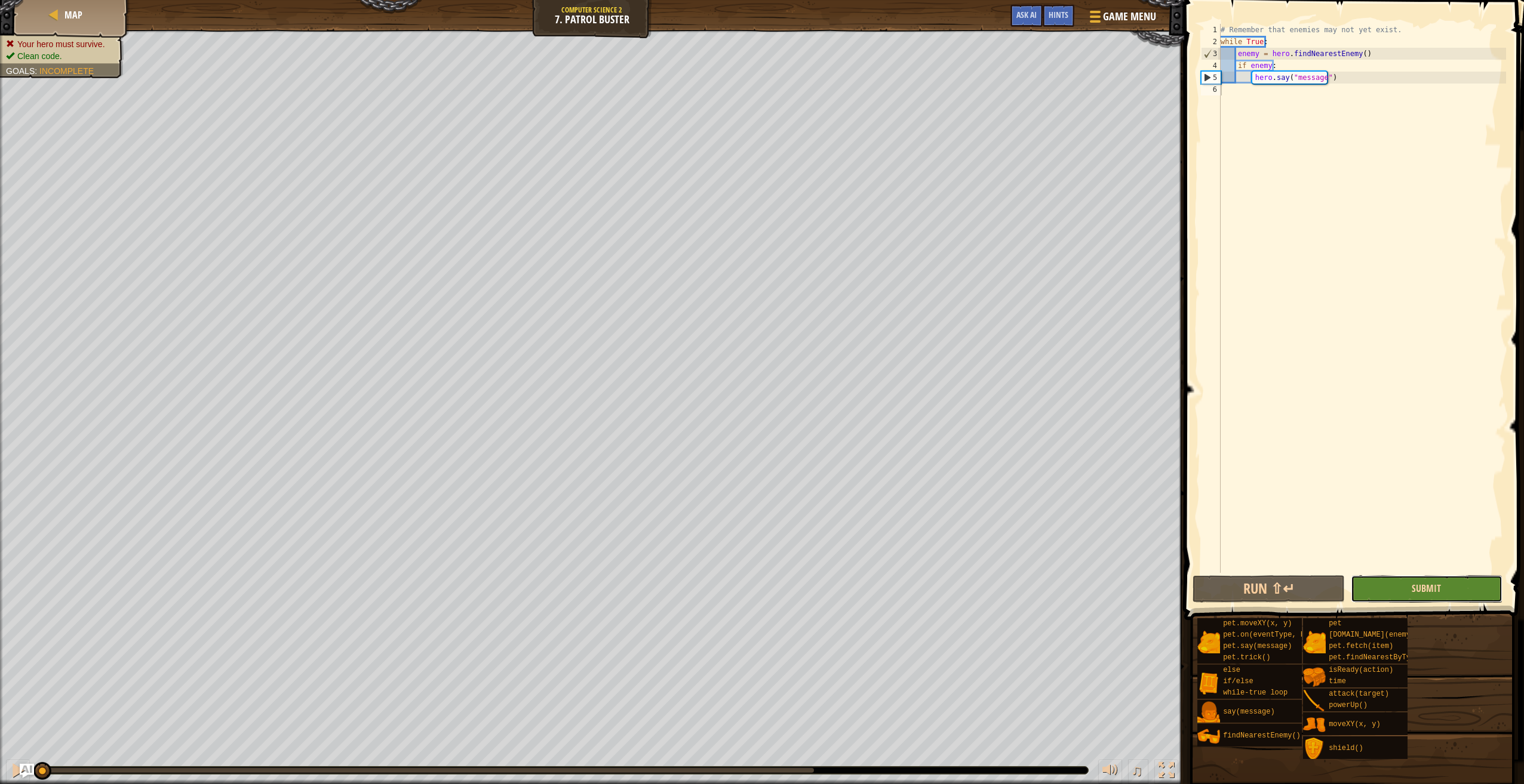
click at [1428, 589] on span "Submit" at bounding box center [1426, 588] width 30 height 13
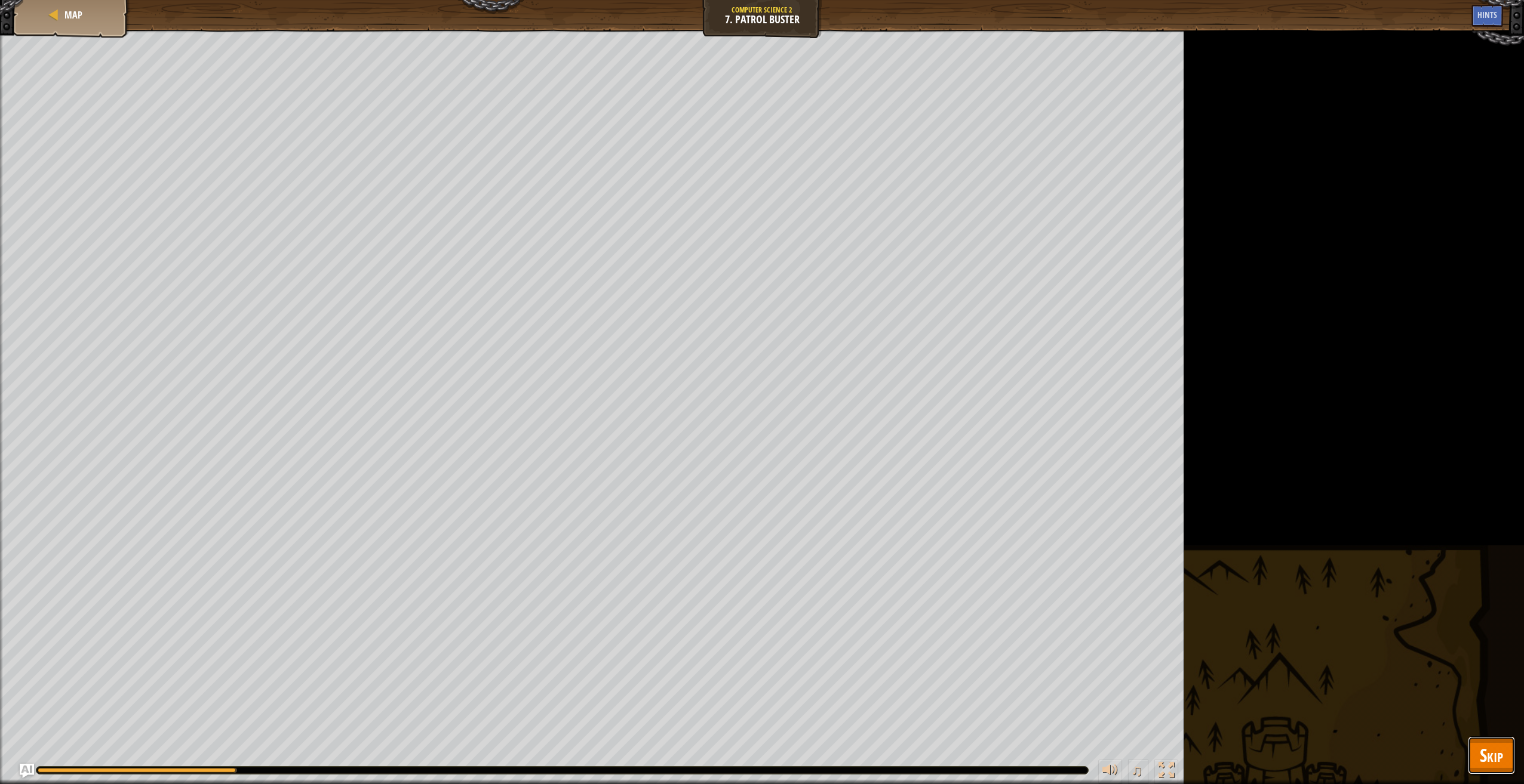
click at [1499, 751] on span "Skip" at bounding box center [1491, 754] width 23 height 25
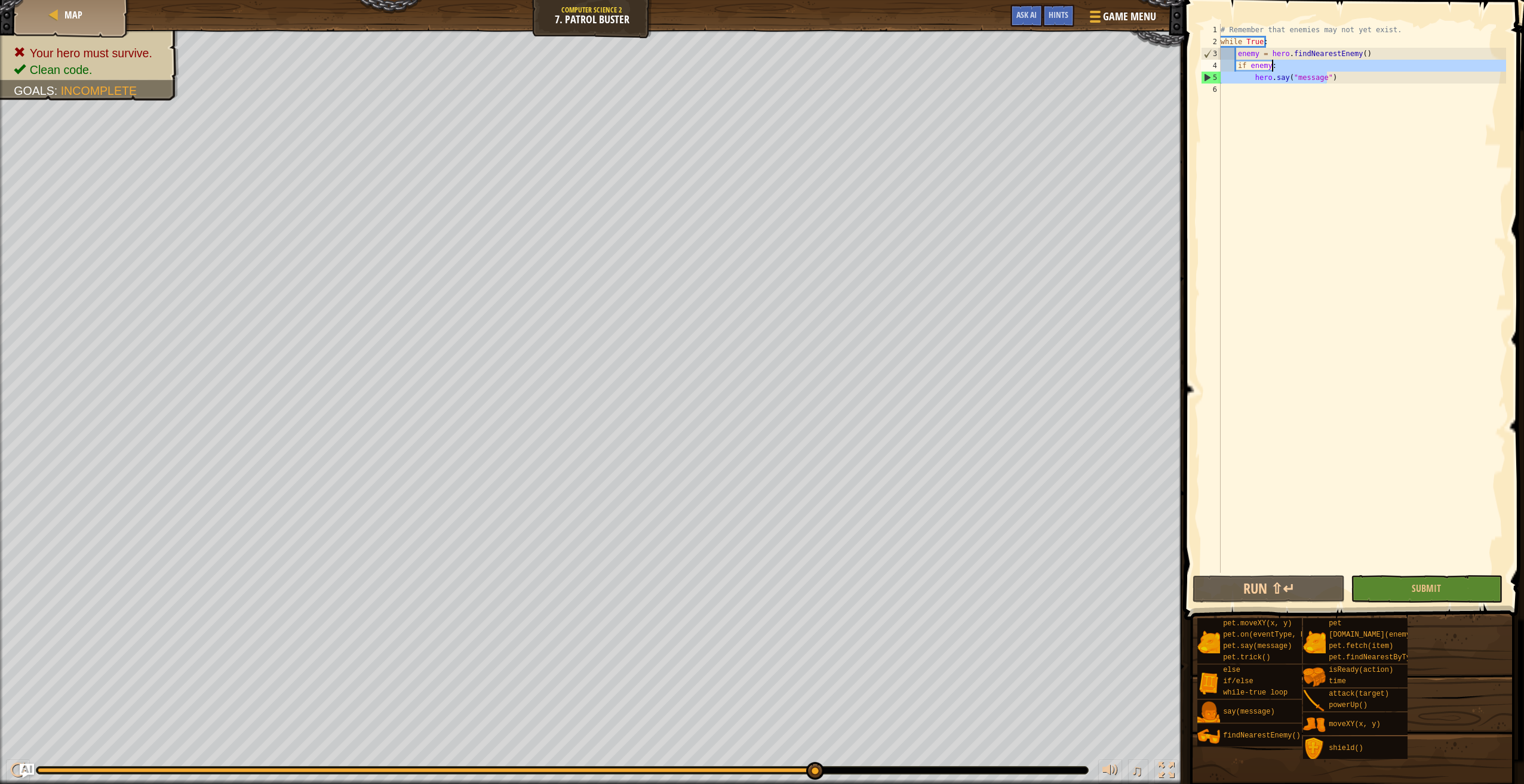
drag, startPoint x: 1330, startPoint y: 77, endPoint x: 1277, endPoint y: 72, distance: 53.2
click at [1275, 71] on div "# Remember that enemies may not yet exist. while True : enemy = hero . findNear…" at bounding box center [1362, 310] width 288 height 573
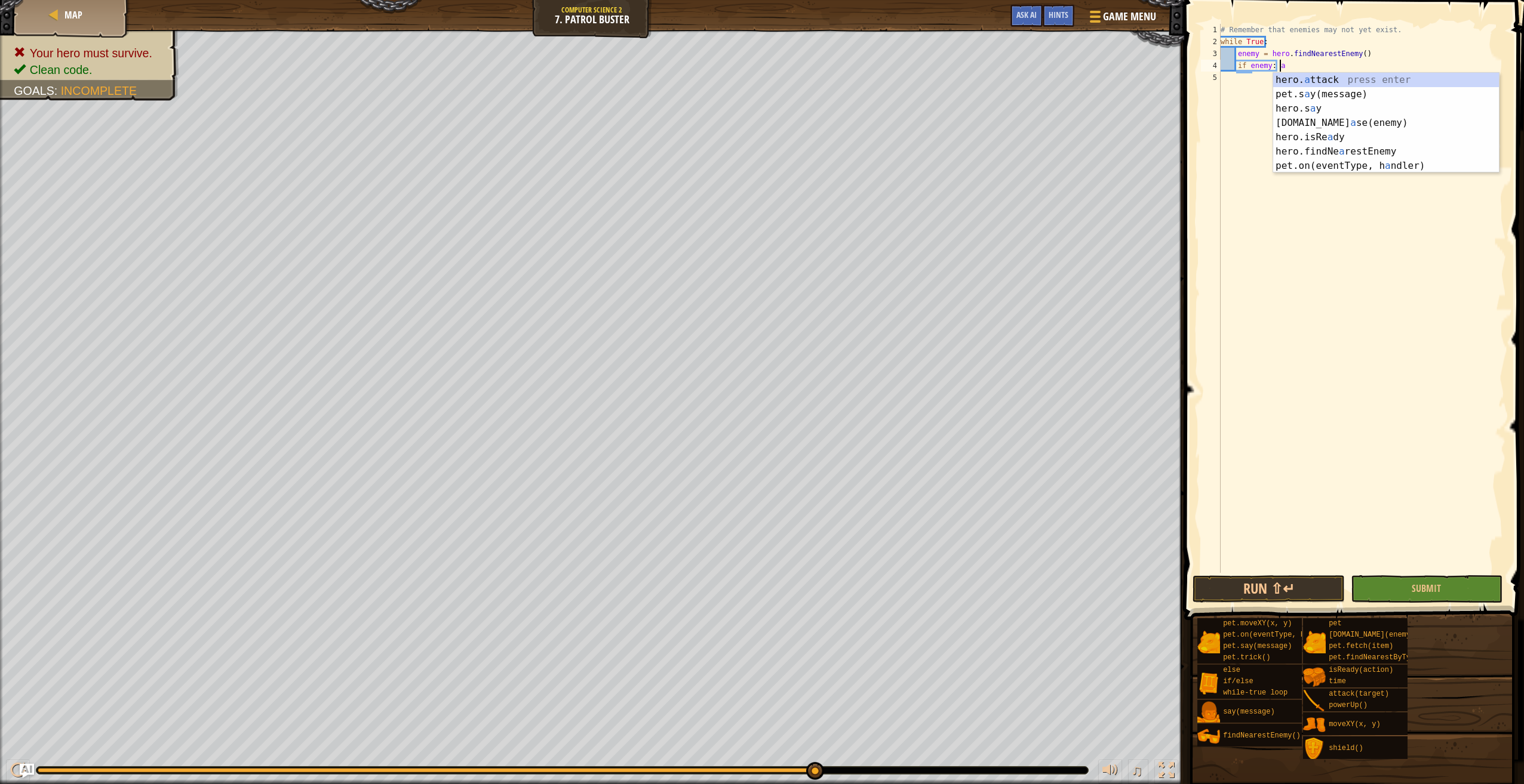
type textarea "if enemy: hero.attack(enemy)"
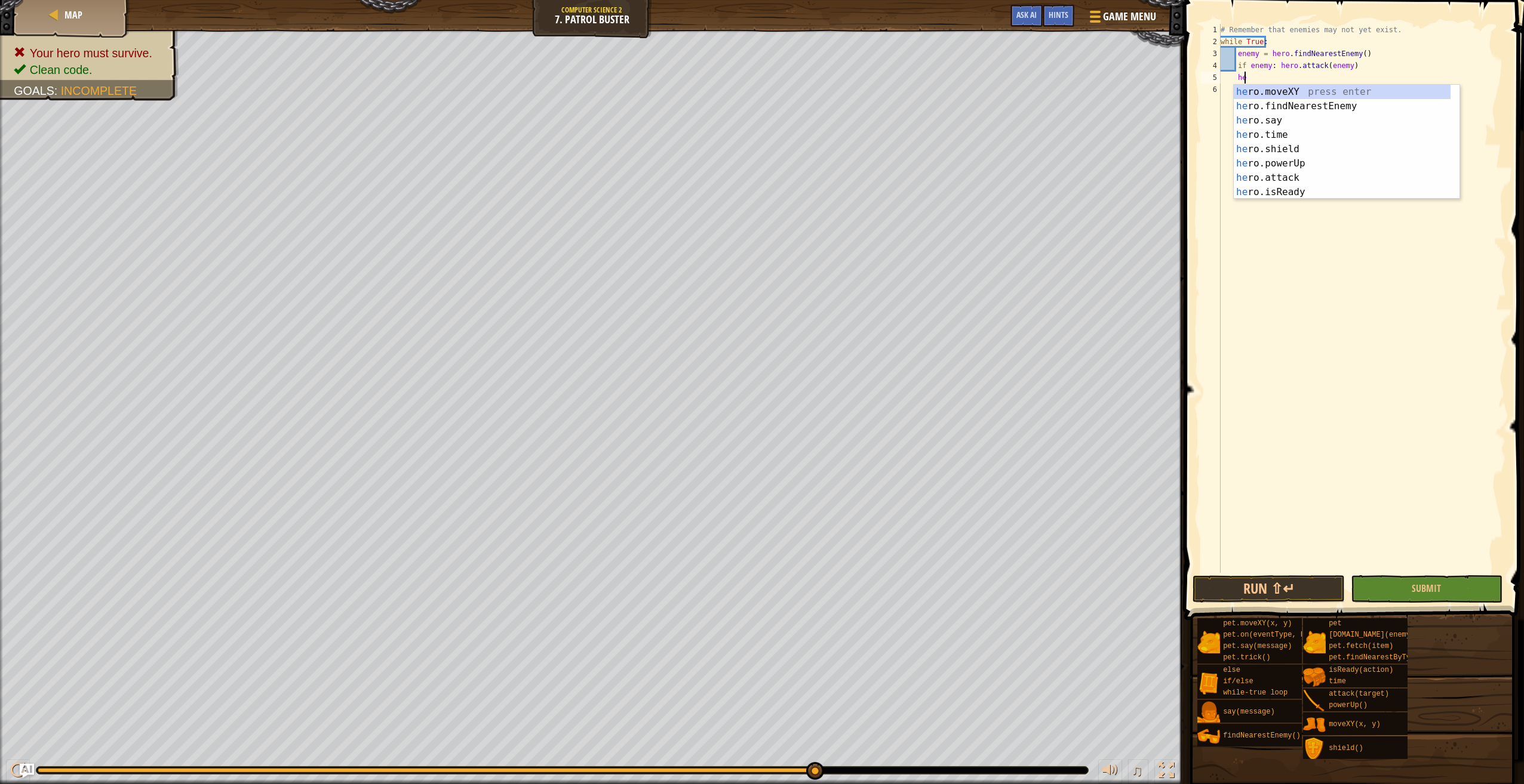
scroll to position [6, 1]
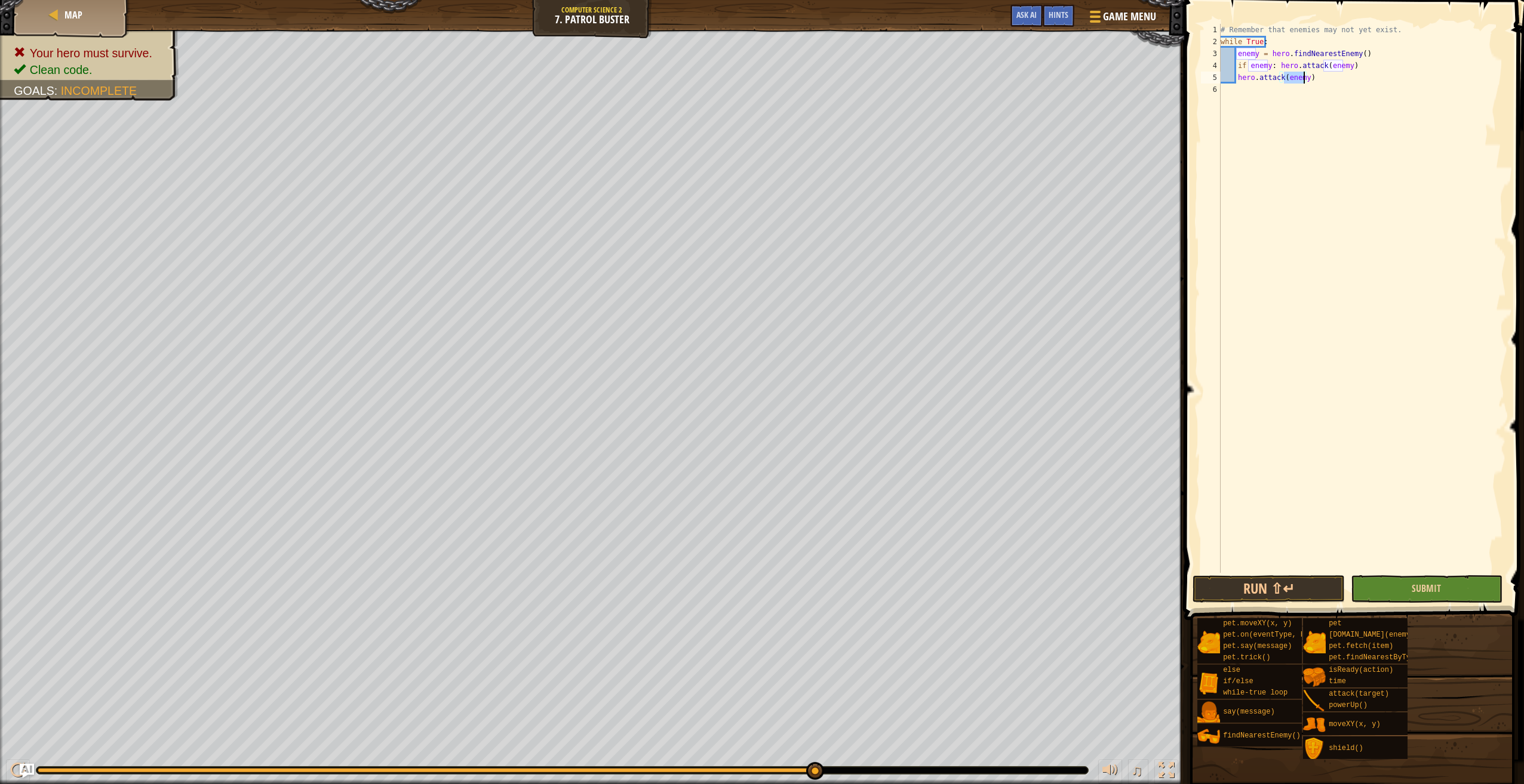
type textarea "hero.attack(enemy)"
click at [1400, 582] on button "Submit" at bounding box center [1426, 589] width 152 height 27
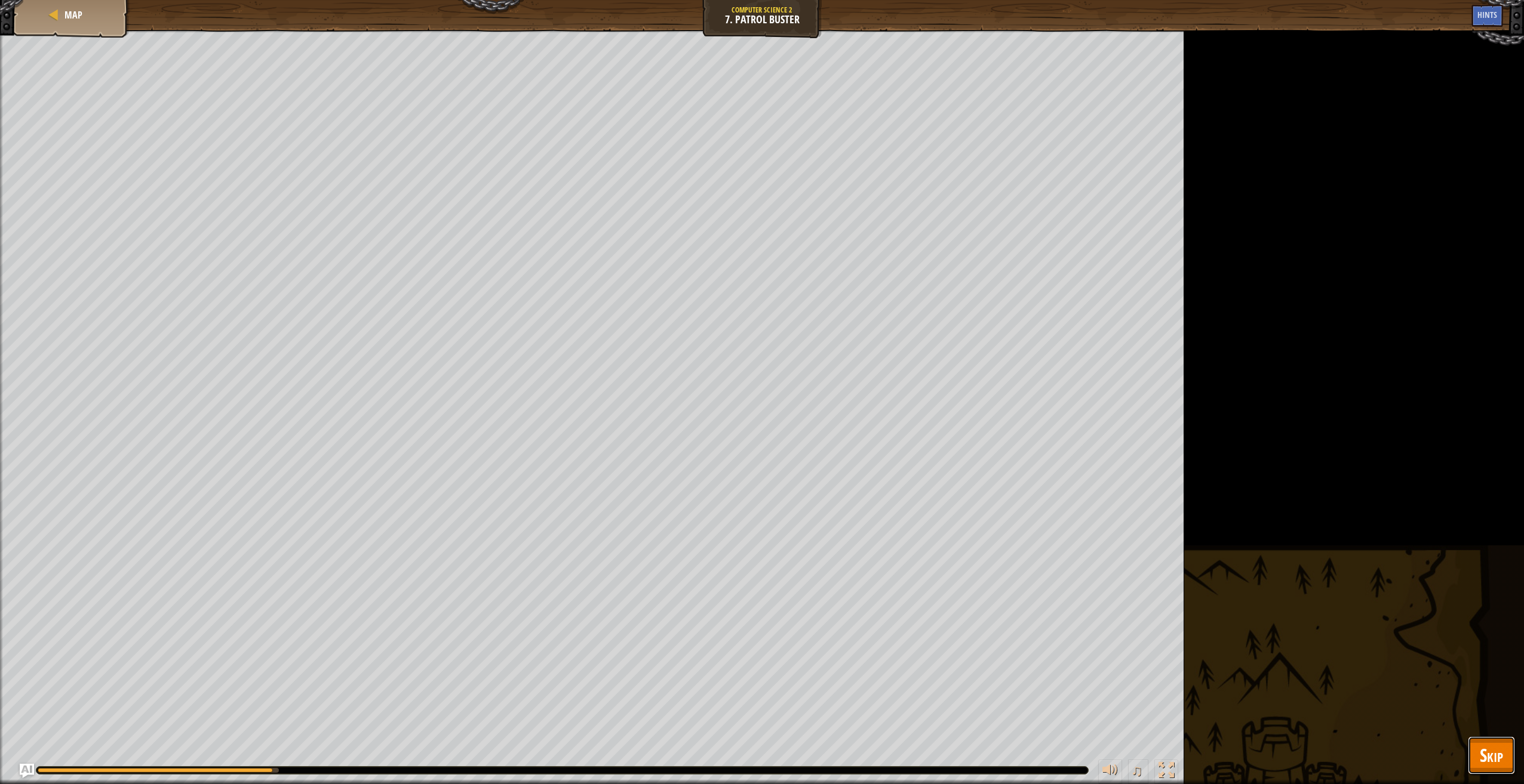
click at [1501, 742] on button "Skip" at bounding box center [1491, 755] width 47 height 38
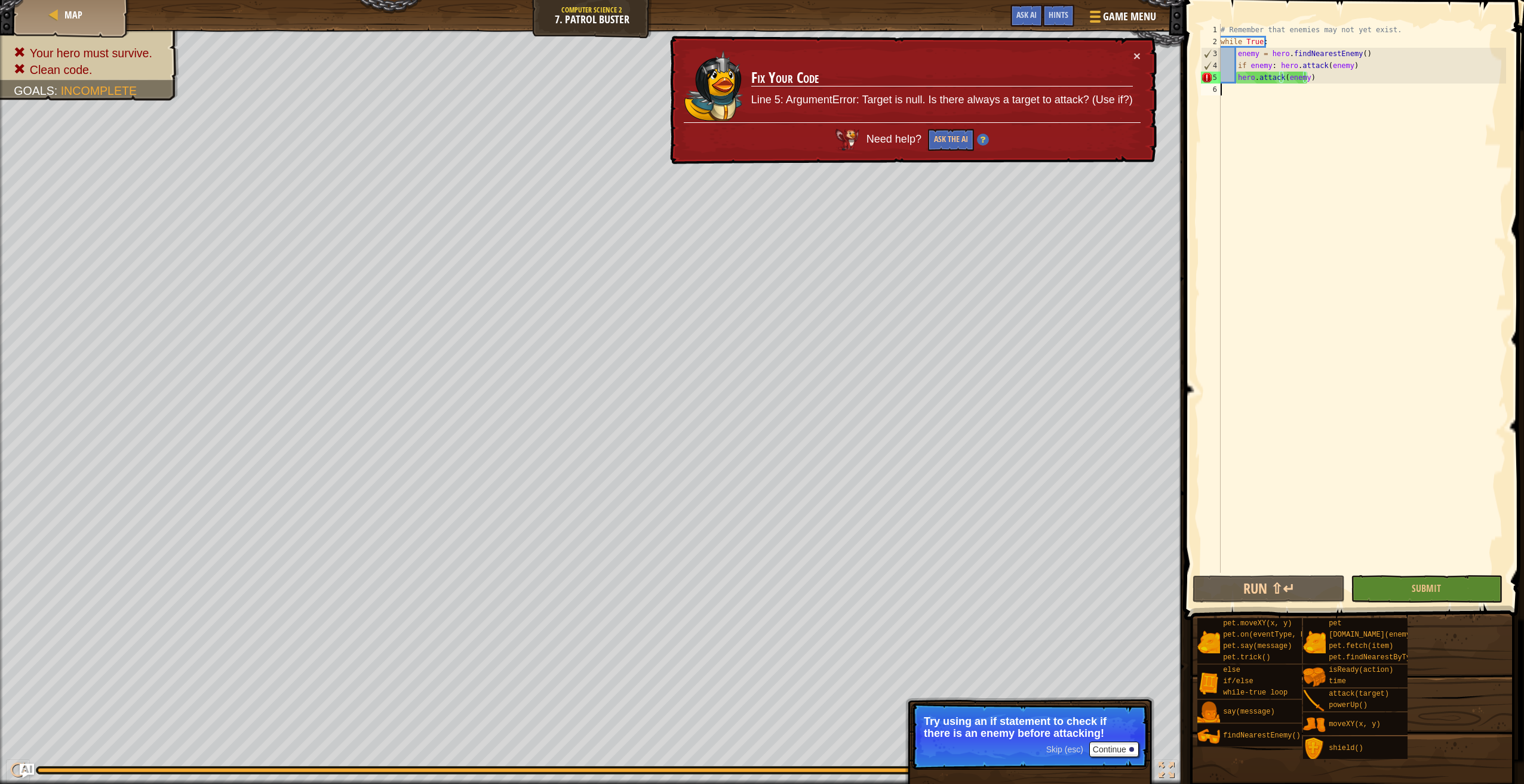
click at [1296, 123] on div "# Remember that enemies may not yet exist. while True : enemy = hero . findNear…" at bounding box center [1362, 310] width 288 height 573
click at [1303, 79] on div "# Remember that enemies may not yet exist. while True : enemy = hero . findNear…" at bounding box center [1362, 310] width 288 height 573
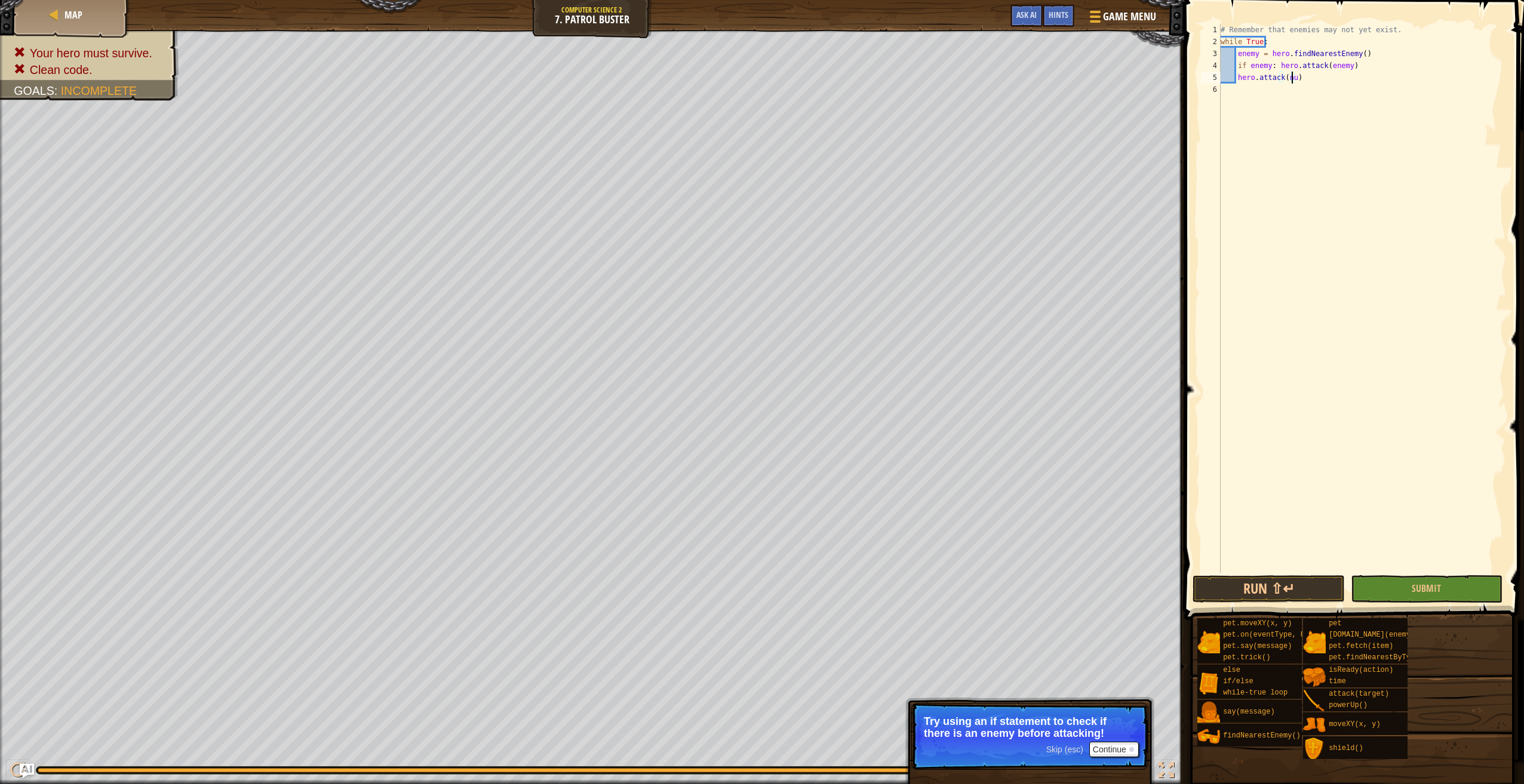
scroll to position [6, 6]
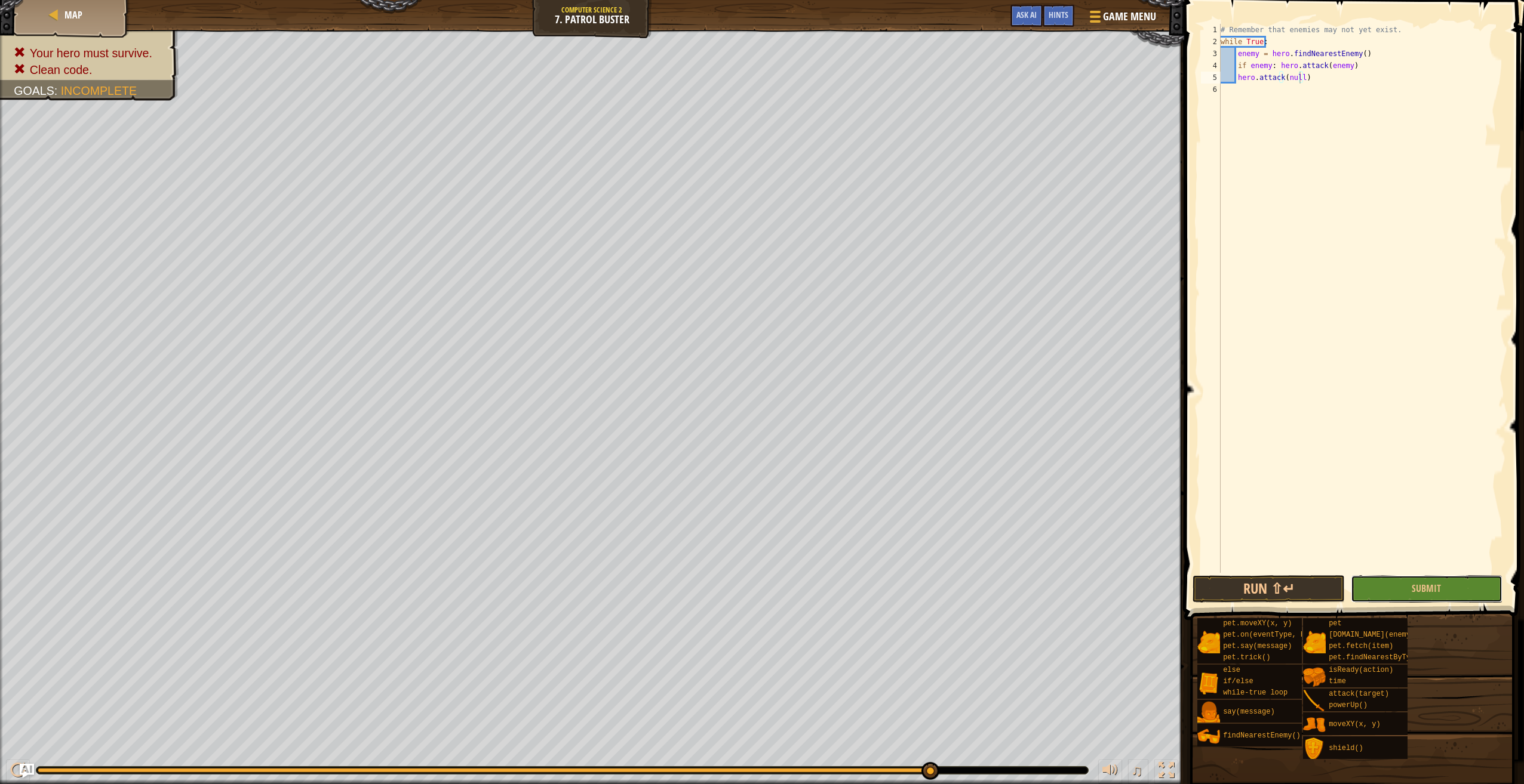
click at [1423, 580] on button "Submit" at bounding box center [1426, 589] width 152 height 27
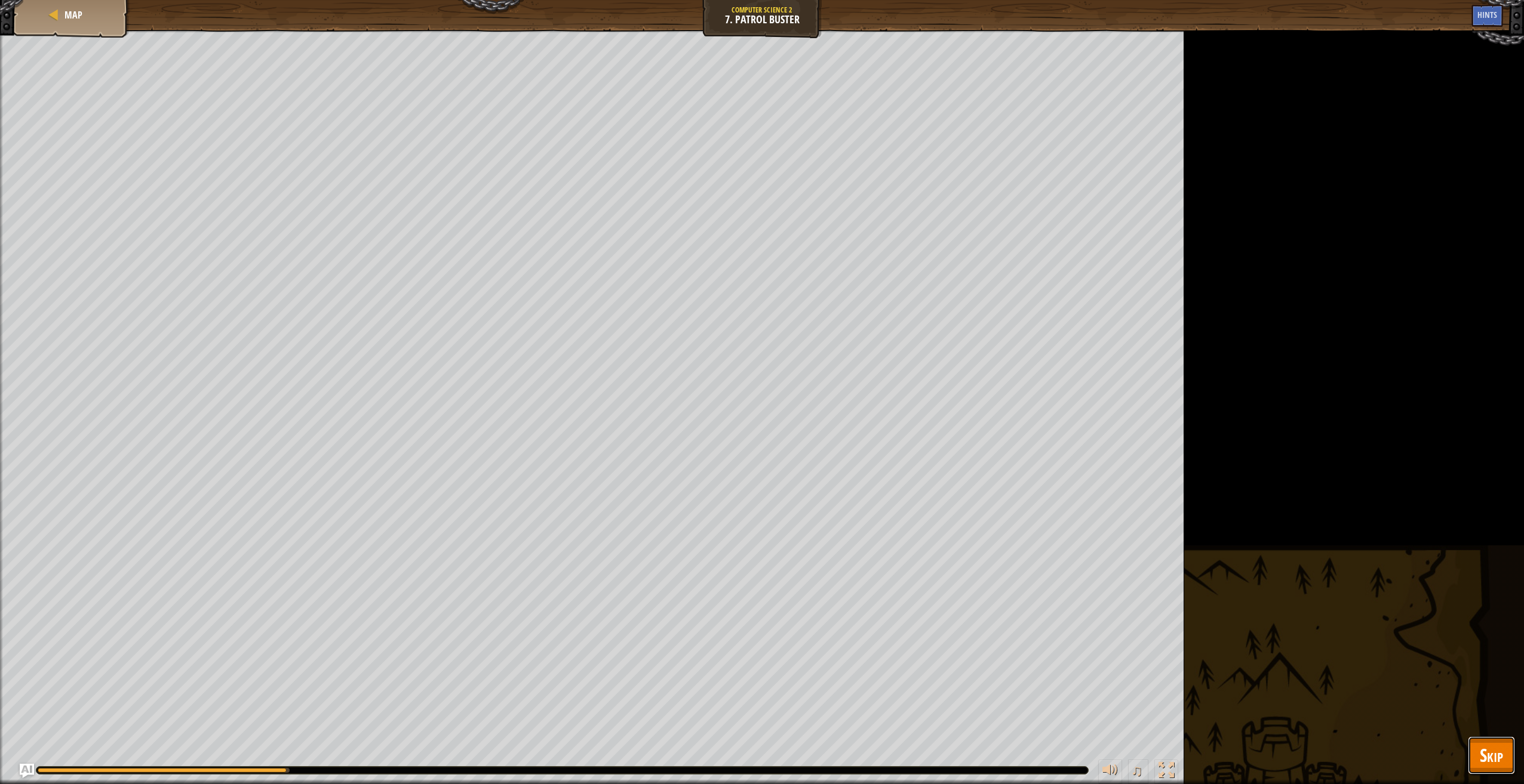
click at [1496, 759] on span "Skip" at bounding box center [1491, 754] width 23 height 25
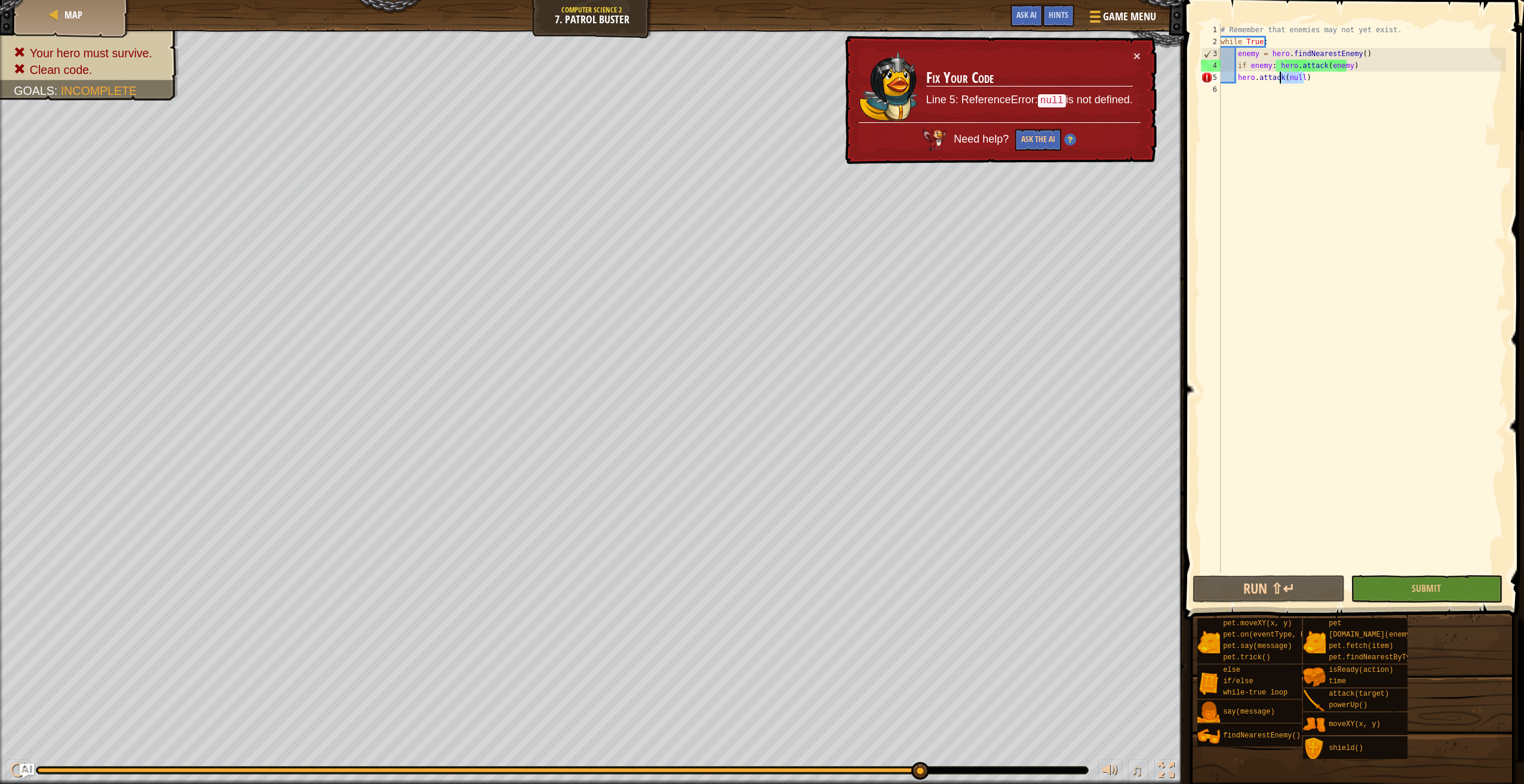
drag, startPoint x: 1312, startPoint y: 78, endPoint x: 1280, endPoint y: 78, distance: 32.0
click at [1280, 78] on div "# Remember that enemies may not yet exist. while True : enemy = hero . findNear…" at bounding box center [1362, 310] width 288 height 573
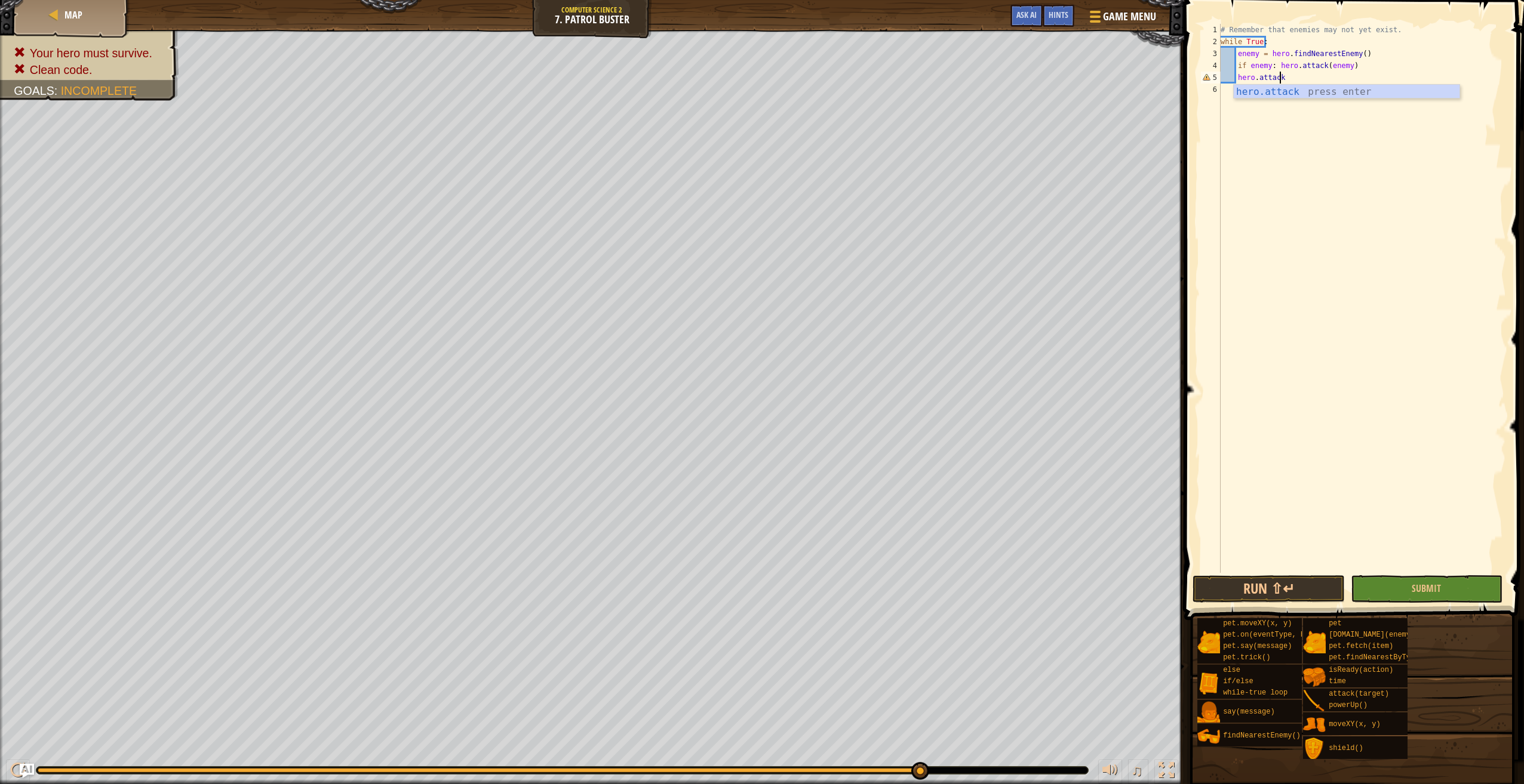
type textarea "hero.attack(enemy)"
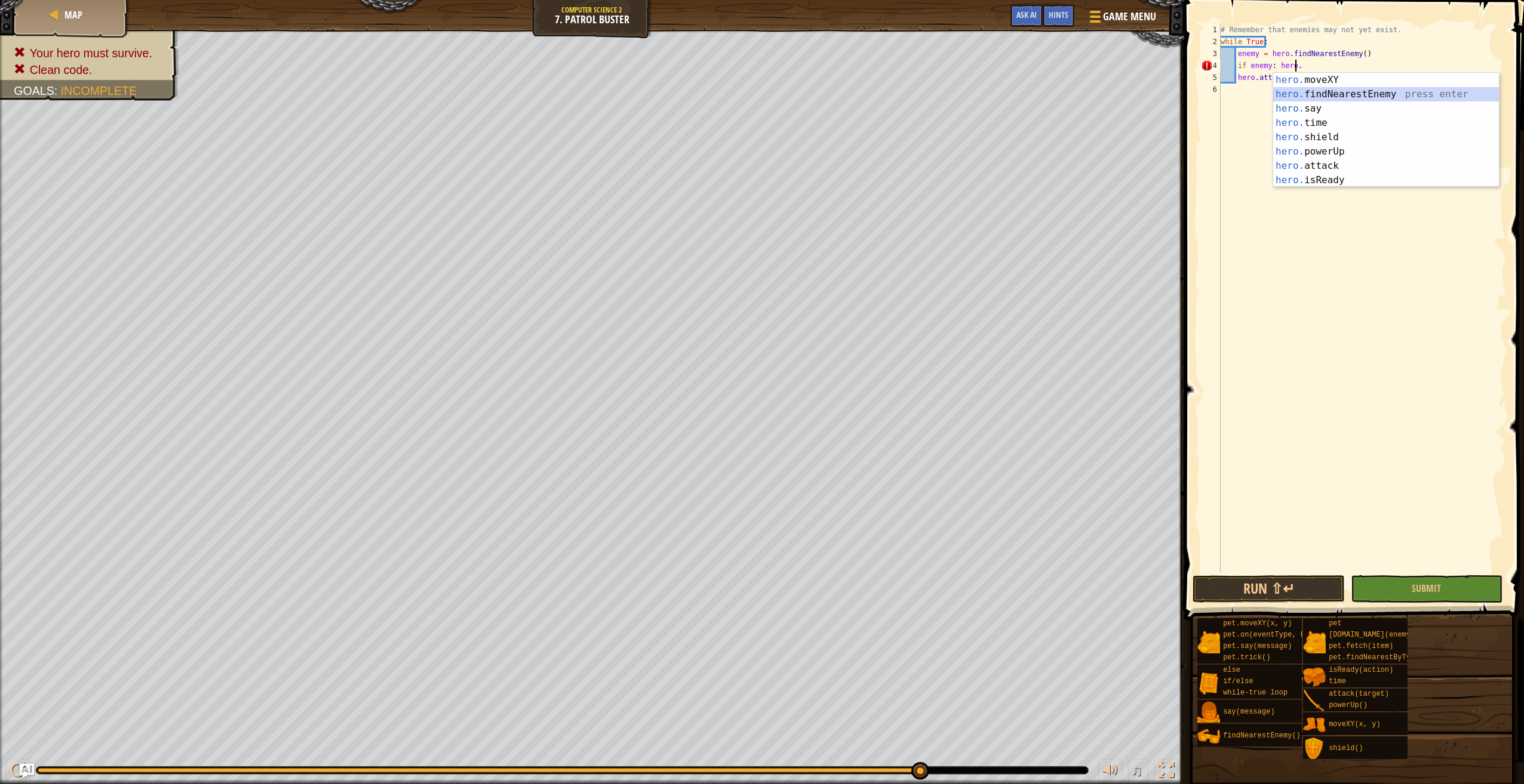
click at [1323, 98] on div "hero. moveXY press enter hero. findNearestEnemy press enter hero. say press ent…" at bounding box center [1386, 145] width 226 height 143
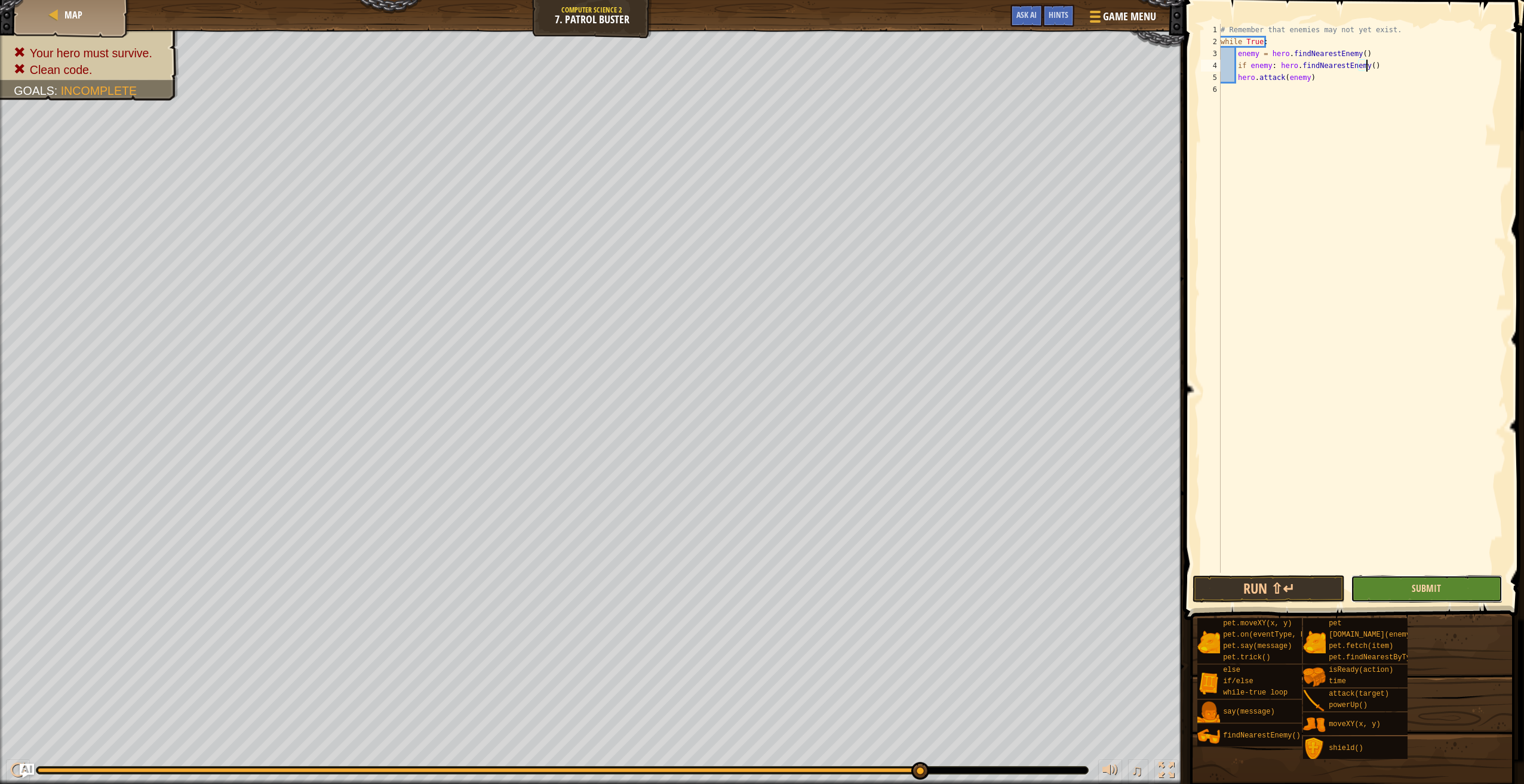
click at [1424, 594] on span "Submit" at bounding box center [1426, 588] width 30 height 13
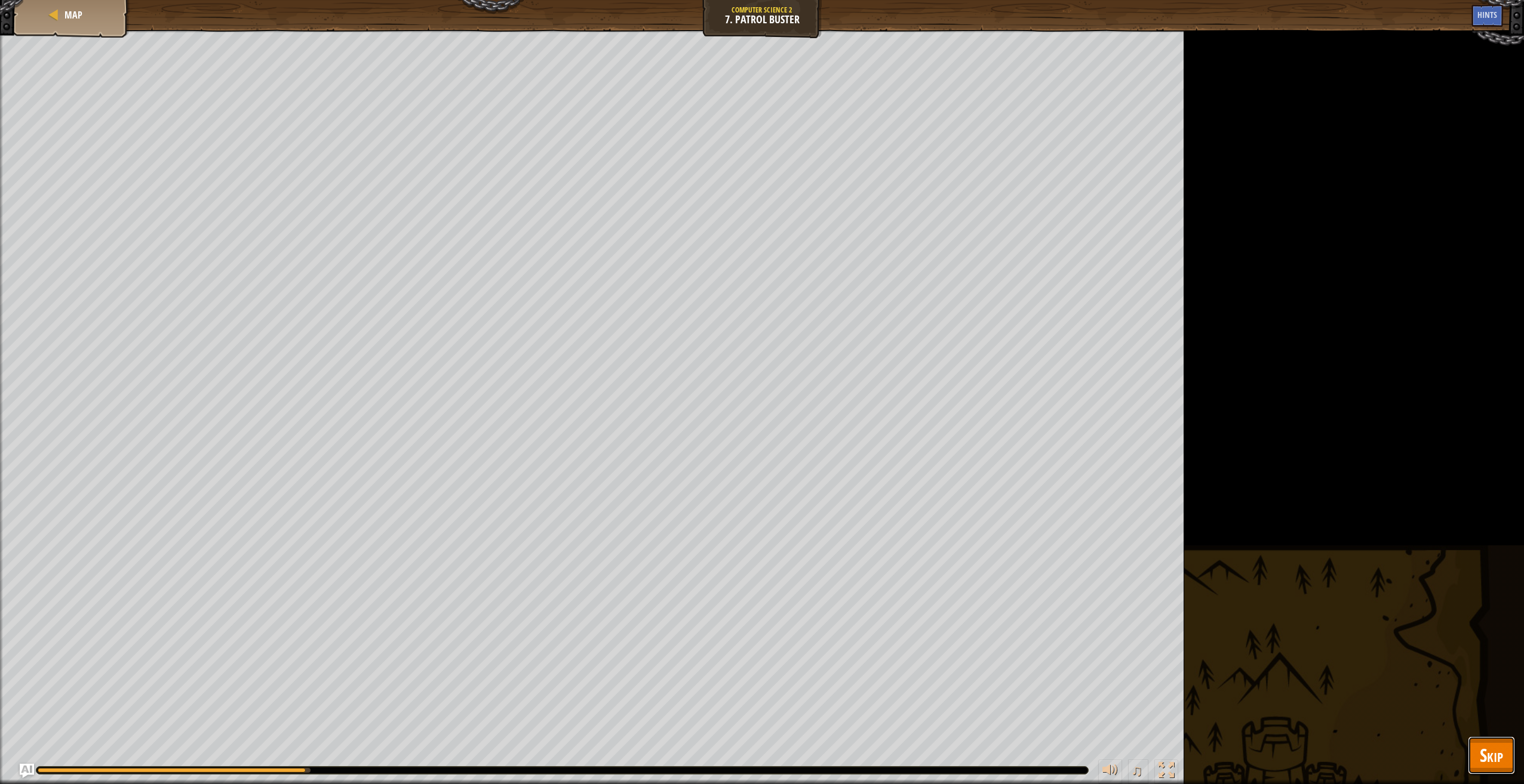
click at [1511, 759] on button "Skip" at bounding box center [1491, 755] width 47 height 38
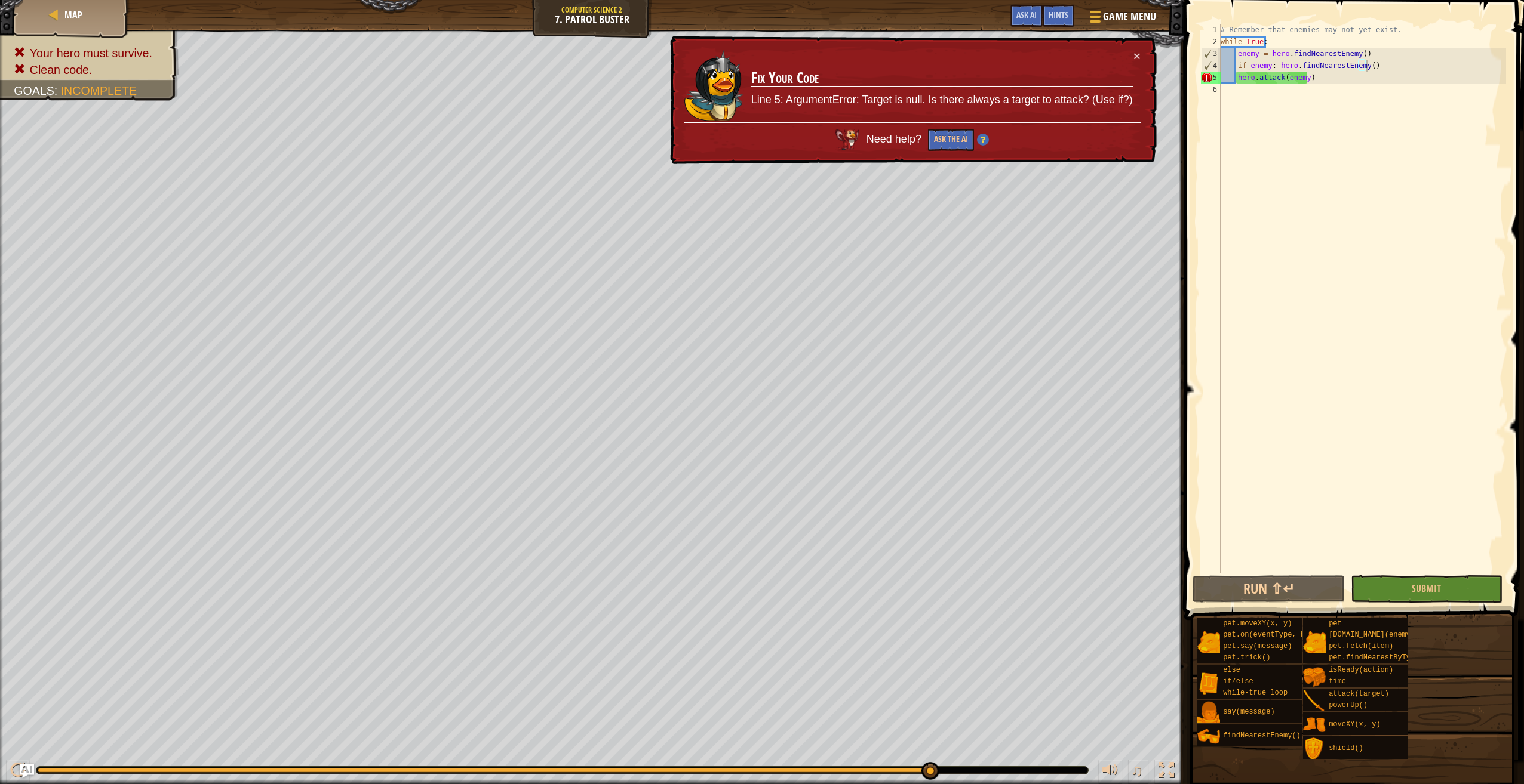
click at [897, 137] on span "Need help?" at bounding box center [895, 138] width 58 height 12
click at [954, 137] on button "Ask the AI" at bounding box center [950, 139] width 46 height 22
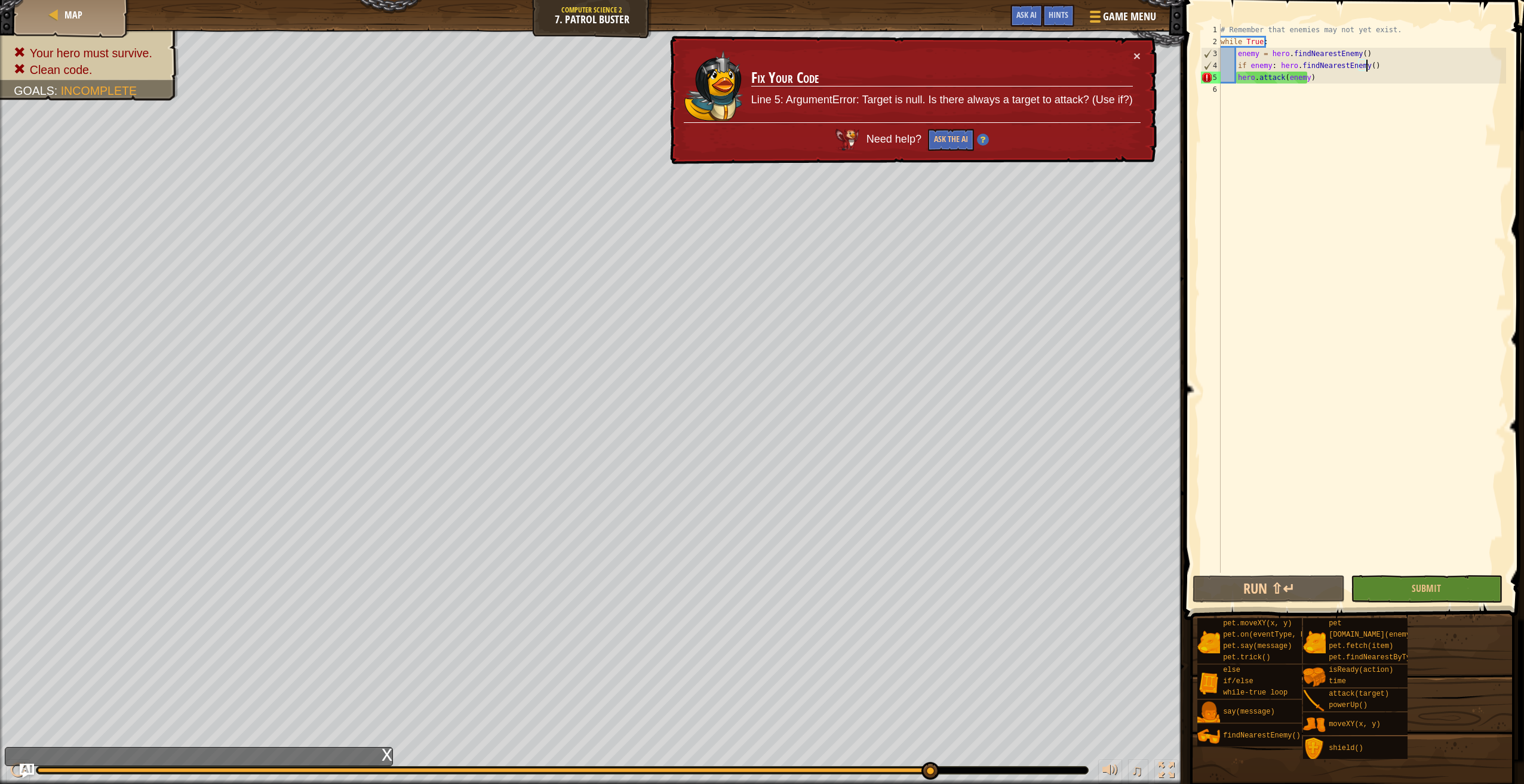
click at [1146, 57] on div "× Fix Your Code Line 5: ArgumentError: Target is null. Is there always a target…" at bounding box center [912, 100] width 489 height 129
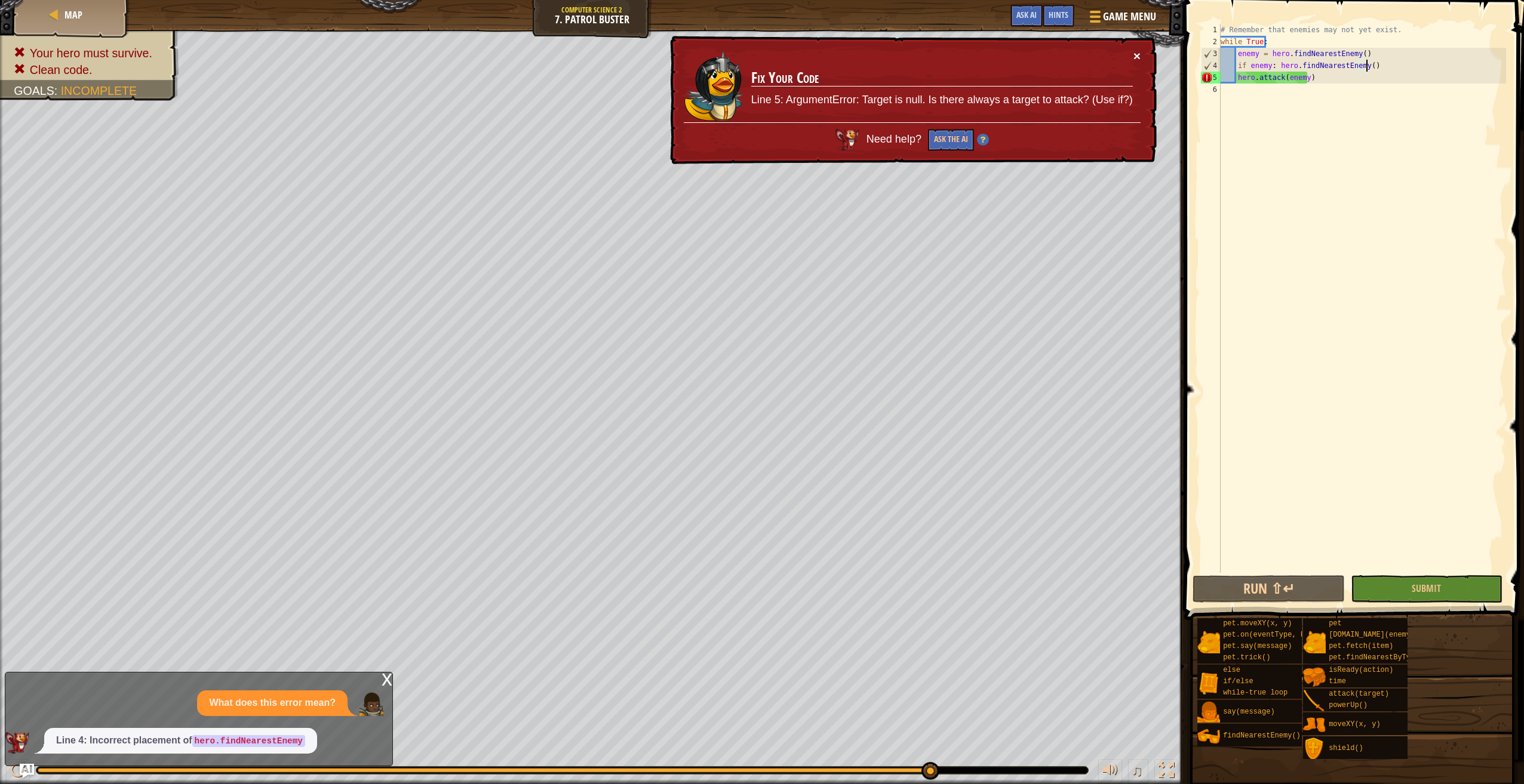
click at [1137, 57] on button "×" at bounding box center [1137, 55] width 7 height 13
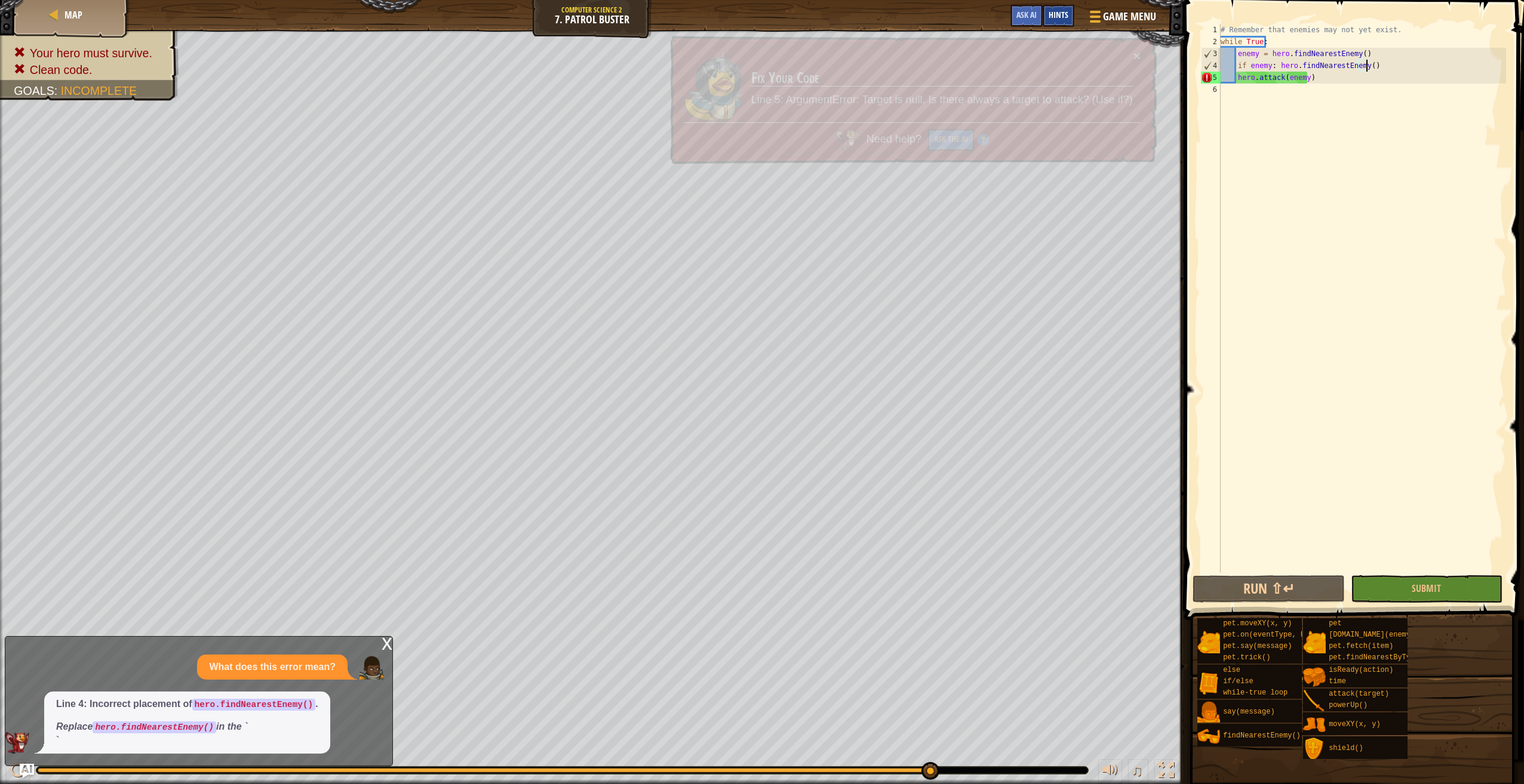
click at [1073, 11] on div "Hints" at bounding box center [1058, 15] width 32 height 22
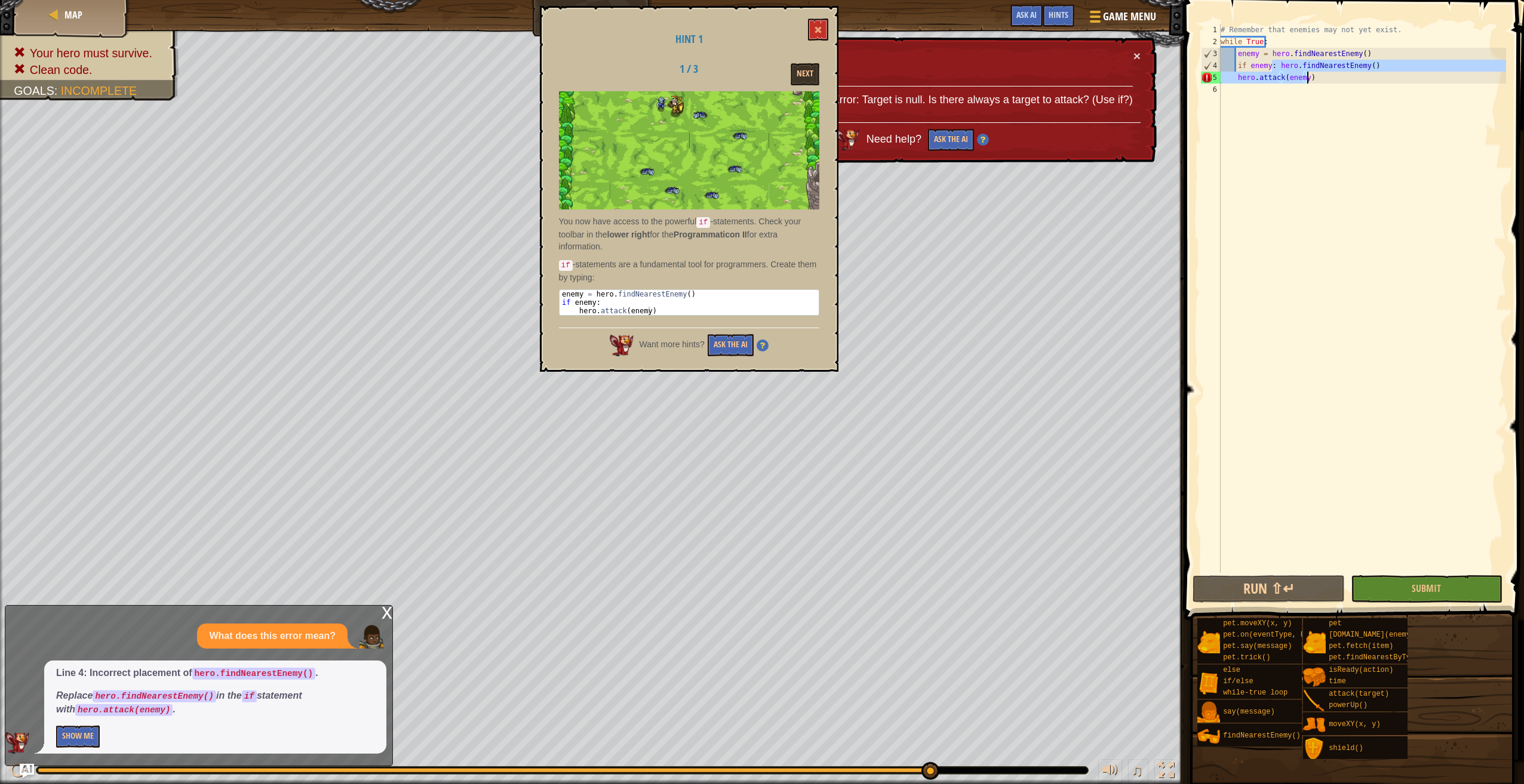
drag, startPoint x: 1272, startPoint y: 62, endPoint x: 1405, endPoint y: 73, distance: 133.5
click at [1405, 73] on div "# Remember that enemies may not yet exist. while True : enemy = hero . findNear…" at bounding box center [1362, 310] width 288 height 573
type textarea "if enemy:"
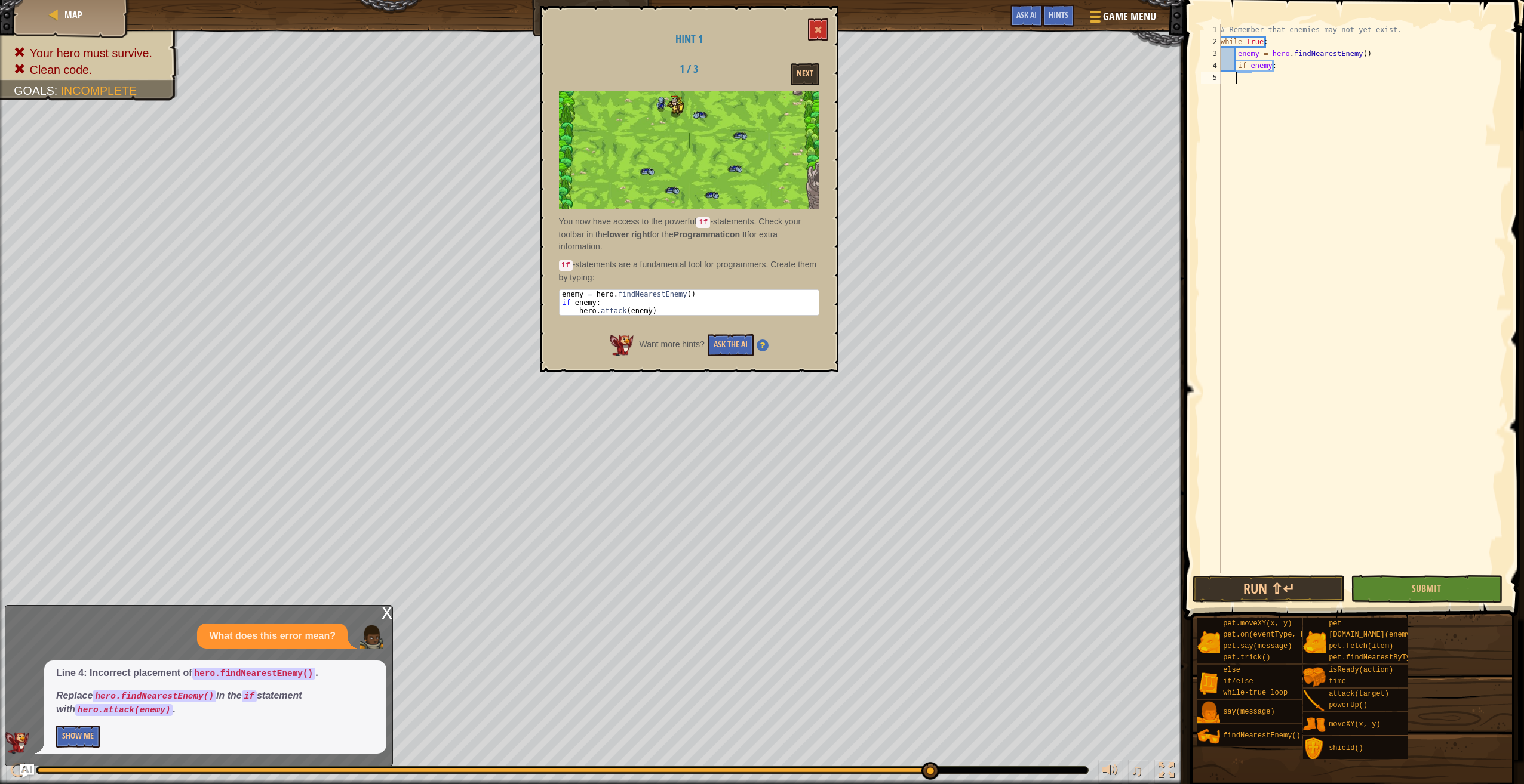
scroll to position [6, 1]
type textarea "hero.attack(enemy)"
click at [1407, 329] on div "# Remember that enemies may not yet exist. while True : enemy = hero . findNear…" at bounding box center [1362, 310] width 288 height 573
click at [1429, 579] on button "Submit" at bounding box center [1426, 589] width 152 height 27
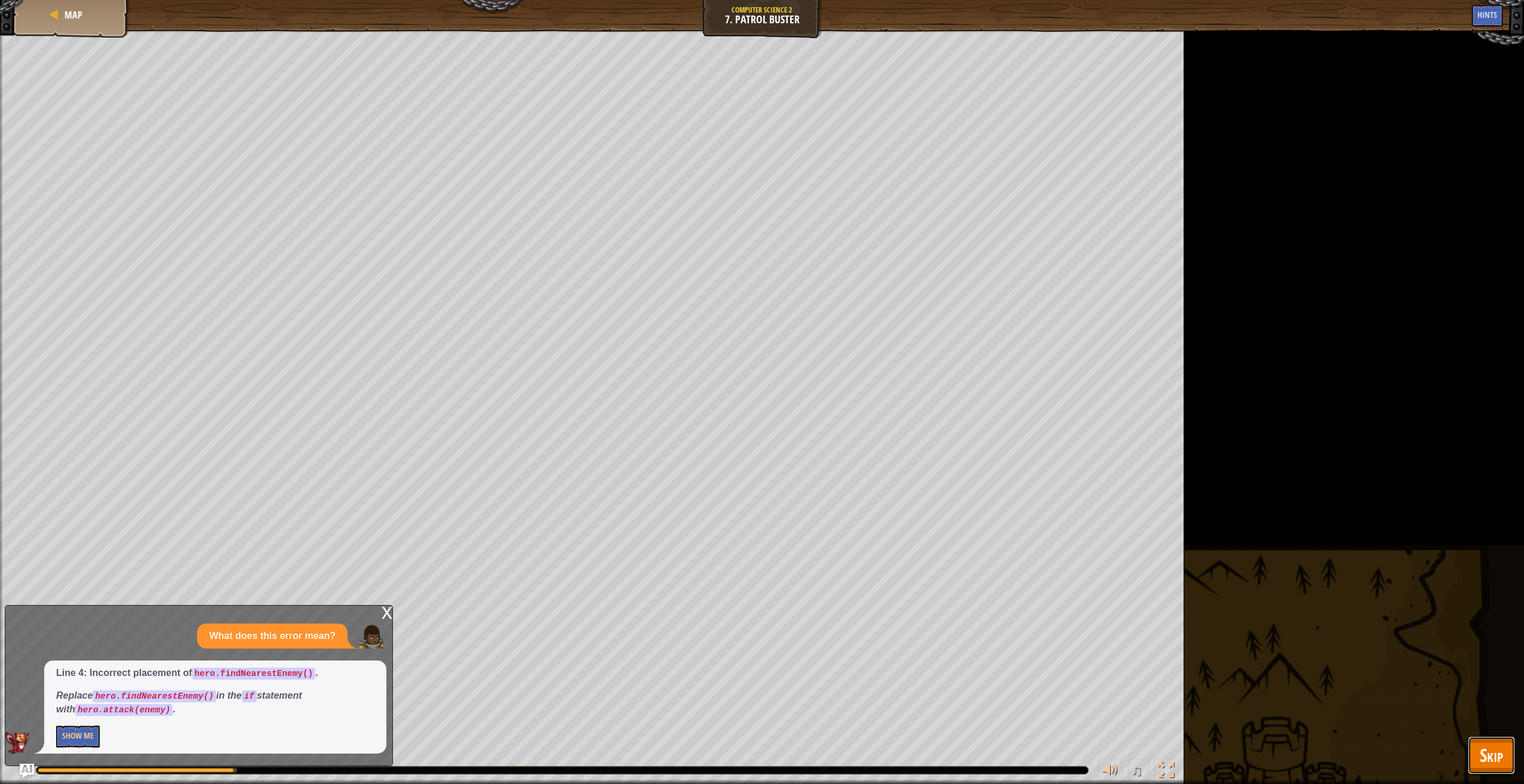
click at [1489, 739] on button "Skip" at bounding box center [1491, 755] width 47 height 38
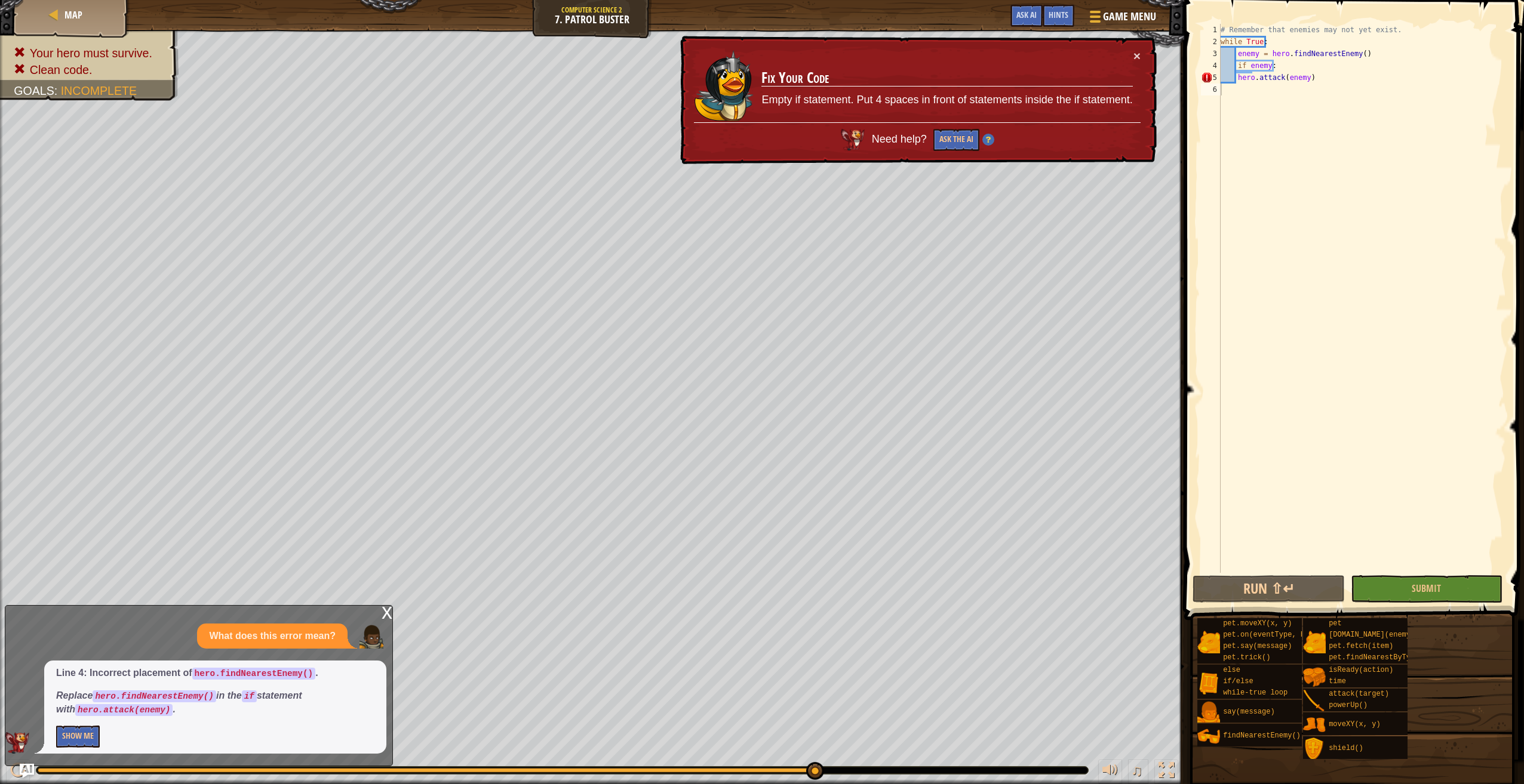
click at [1237, 77] on div "# Remember that enemies may not yet exist. while True : enemy = hero . findNear…" at bounding box center [1362, 310] width 288 height 573
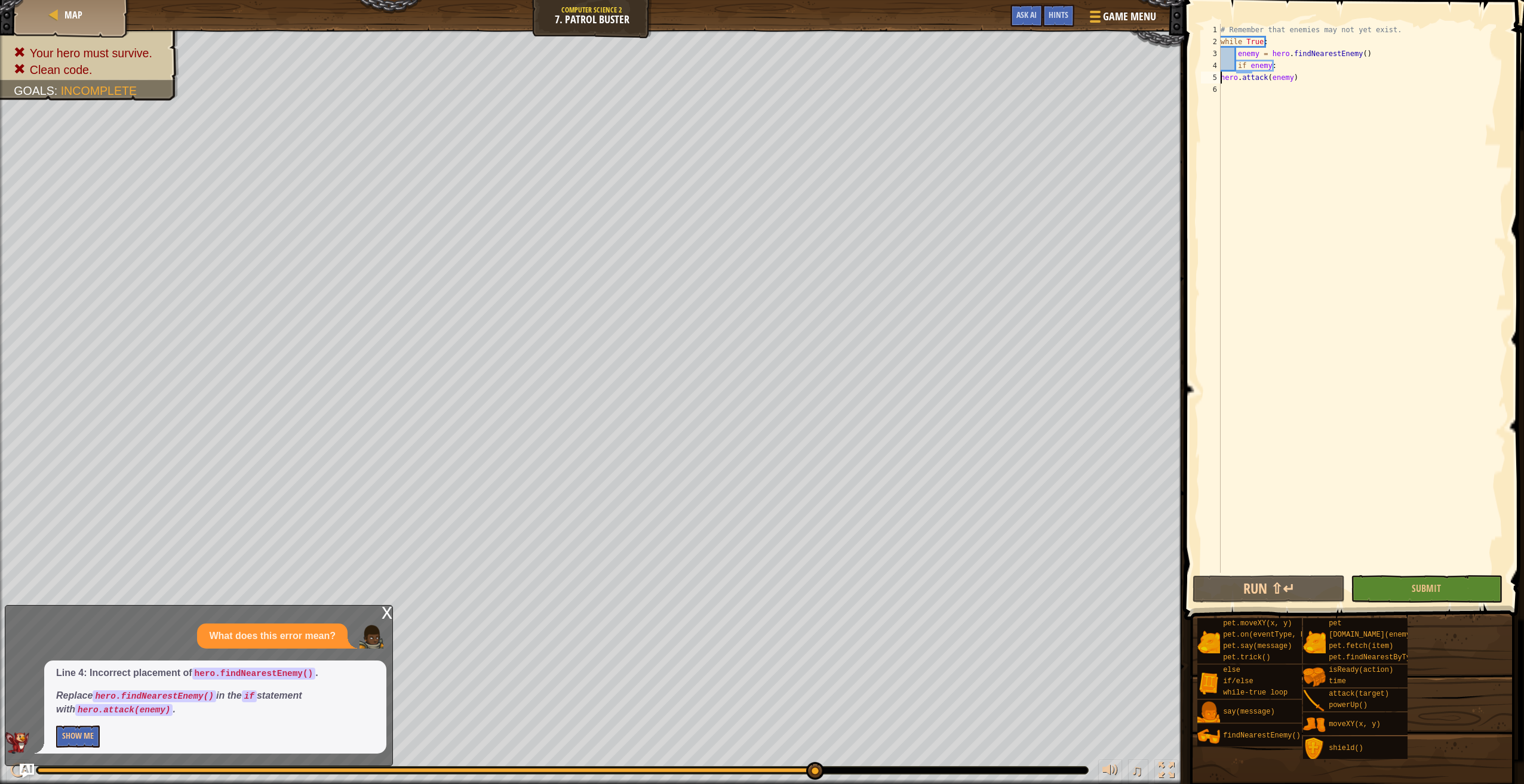
type textarea "if enemy:hero.attack(enemy)"
click at [1399, 582] on button "Submit" at bounding box center [1426, 589] width 152 height 27
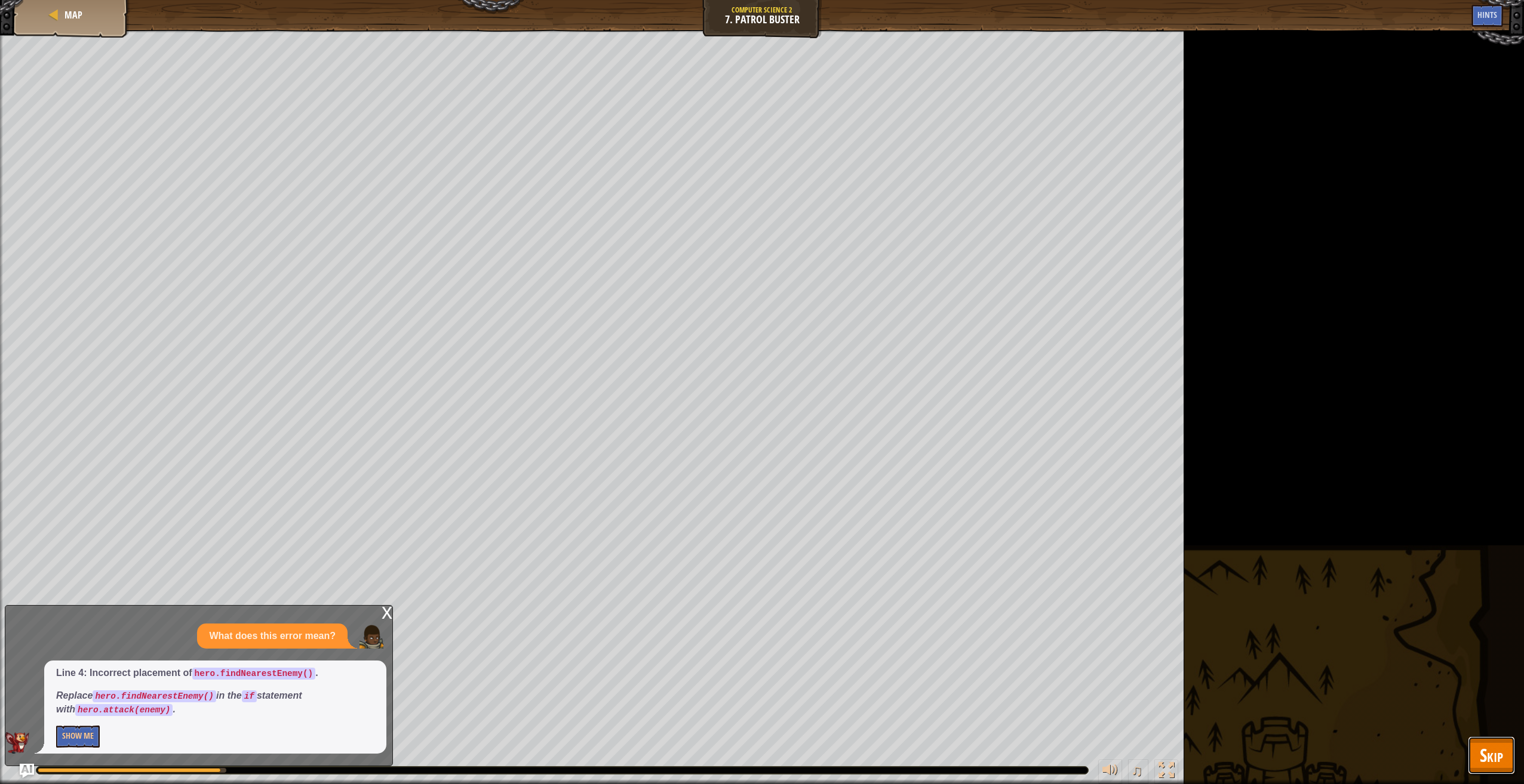
click at [1488, 758] on span "Skip" at bounding box center [1491, 754] width 23 height 25
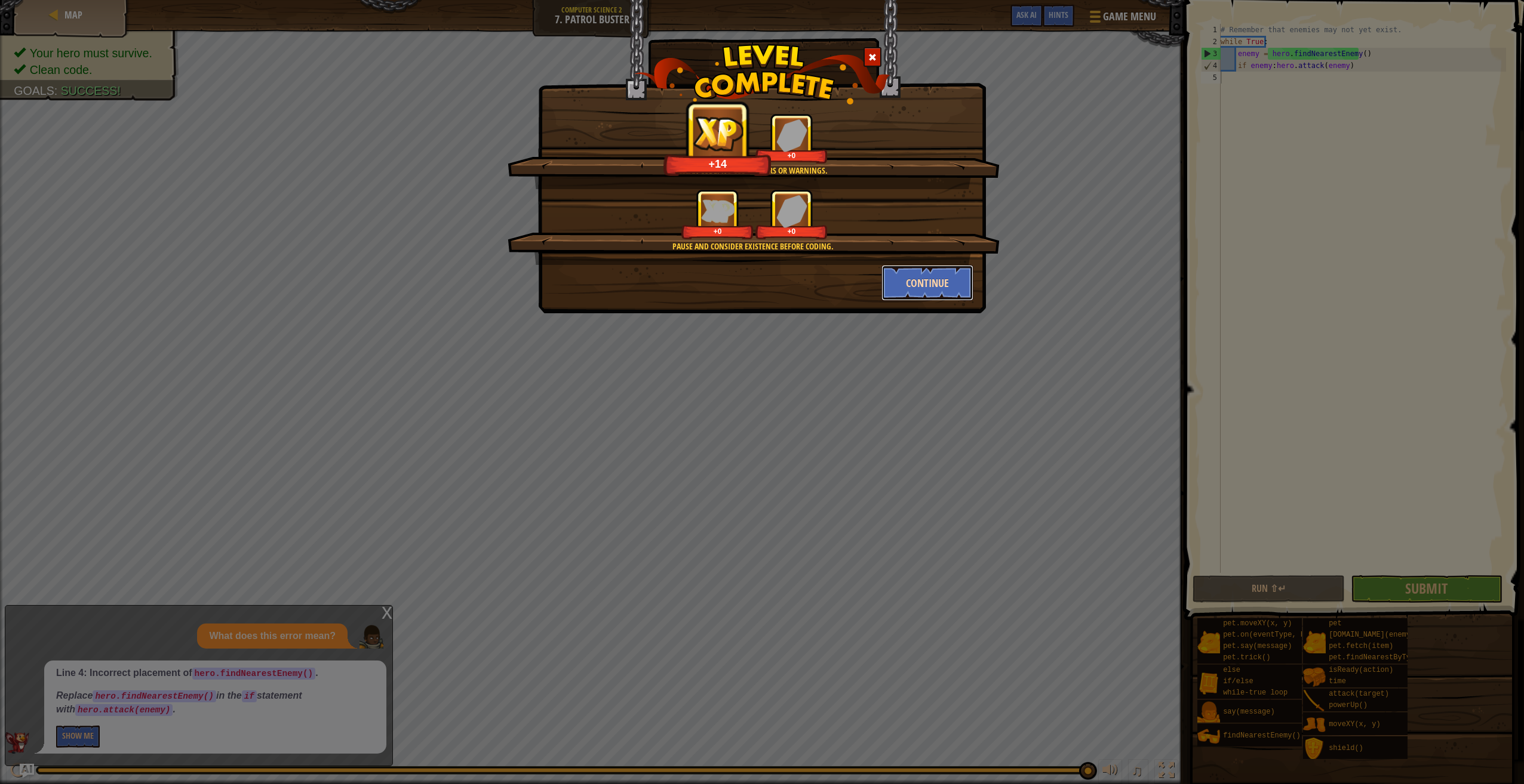
click at [929, 286] on button "Continue" at bounding box center [928, 282] width 93 height 36
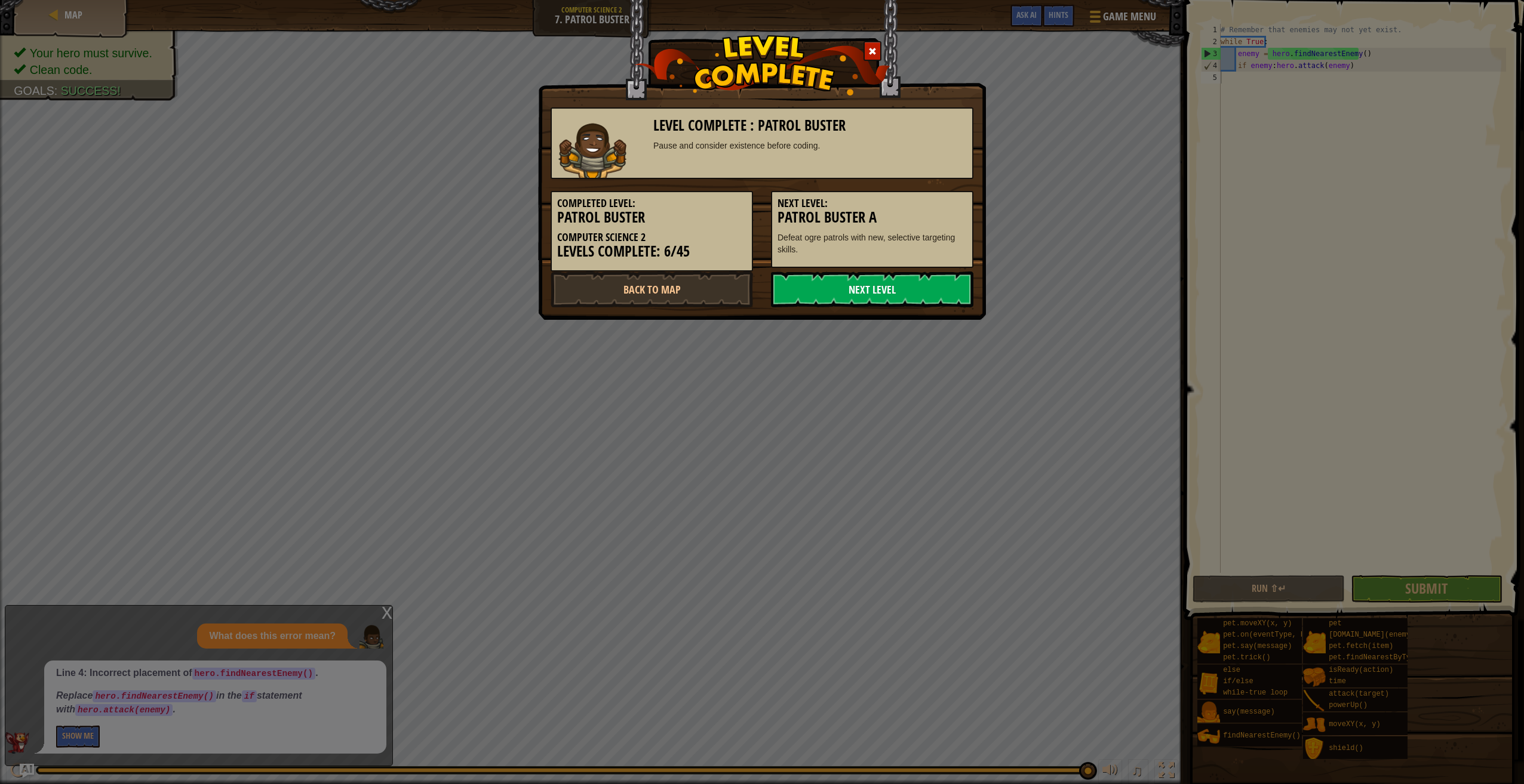
click at [853, 290] on link "Next Level" at bounding box center [872, 289] width 202 height 36
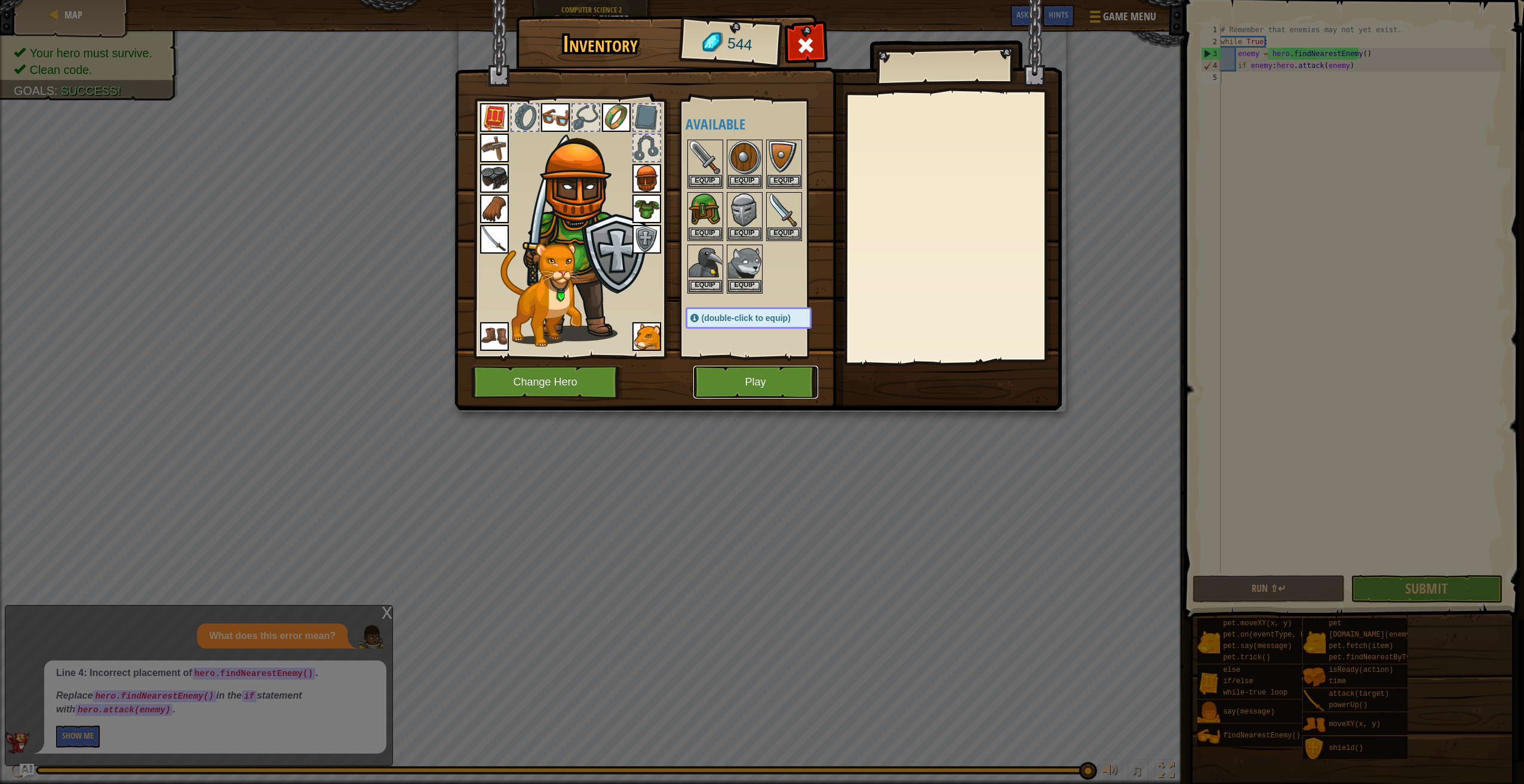
click at [732, 379] on button "Play" at bounding box center [756, 382] width 125 height 33
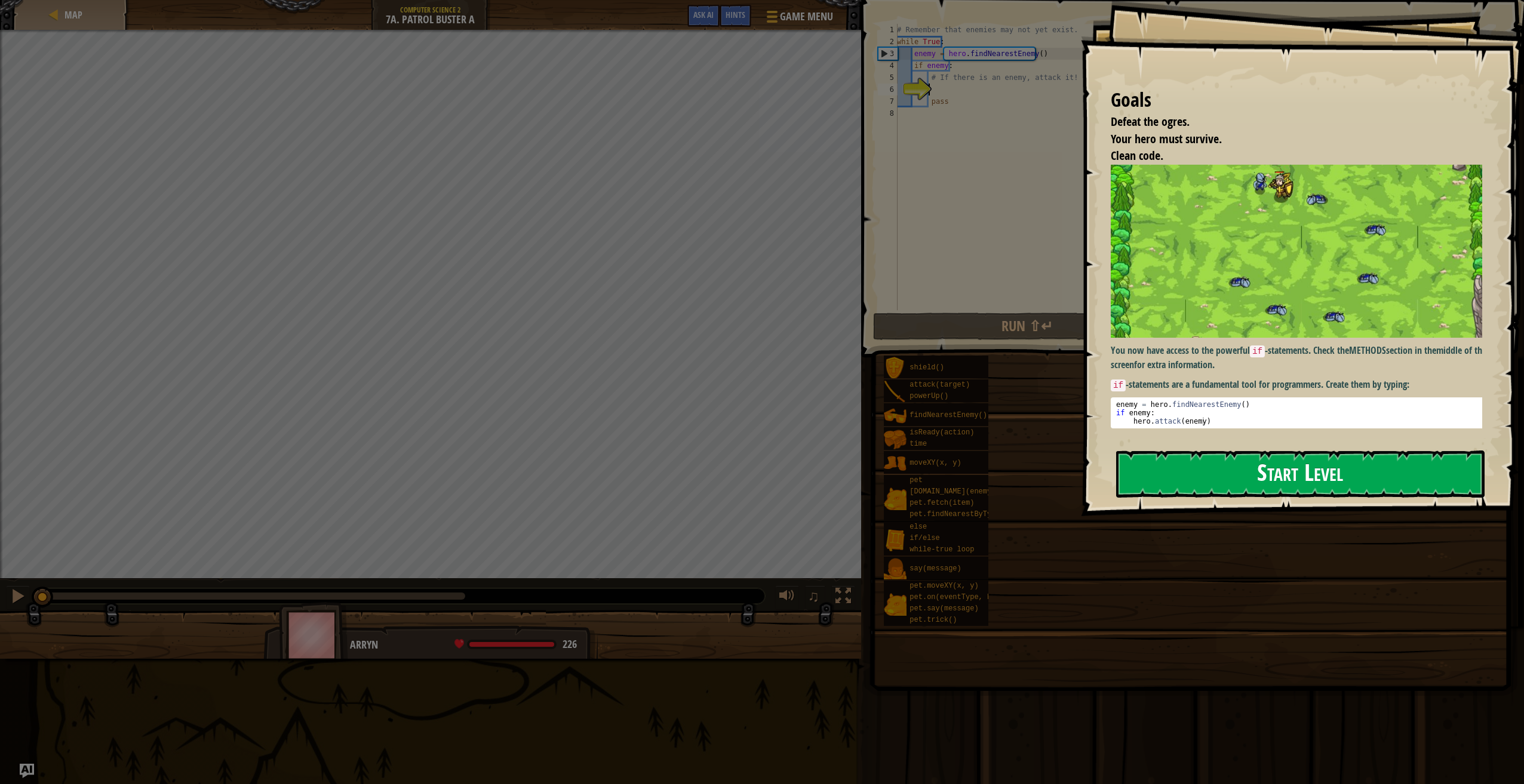
click at [1283, 458] on button "Start Level" at bounding box center [1300, 473] width 368 height 47
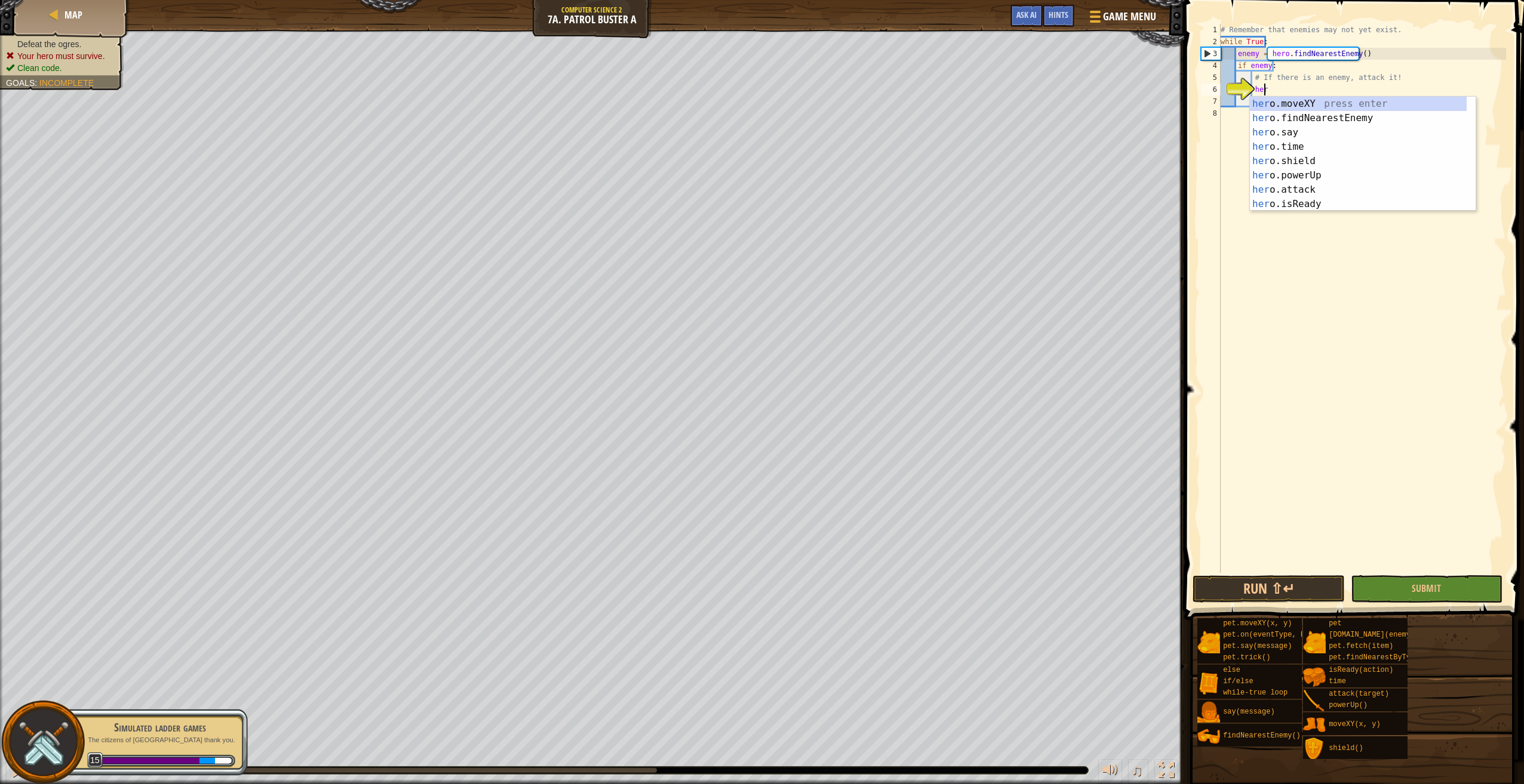
scroll to position [6, 3]
click at [1319, 185] on div "her o.moveXY press enter her o.findNearestEnemy press enter her o.say press ent…" at bounding box center [1358, 169] width 217 height 143
type textarea "hero.attack(enemy)"
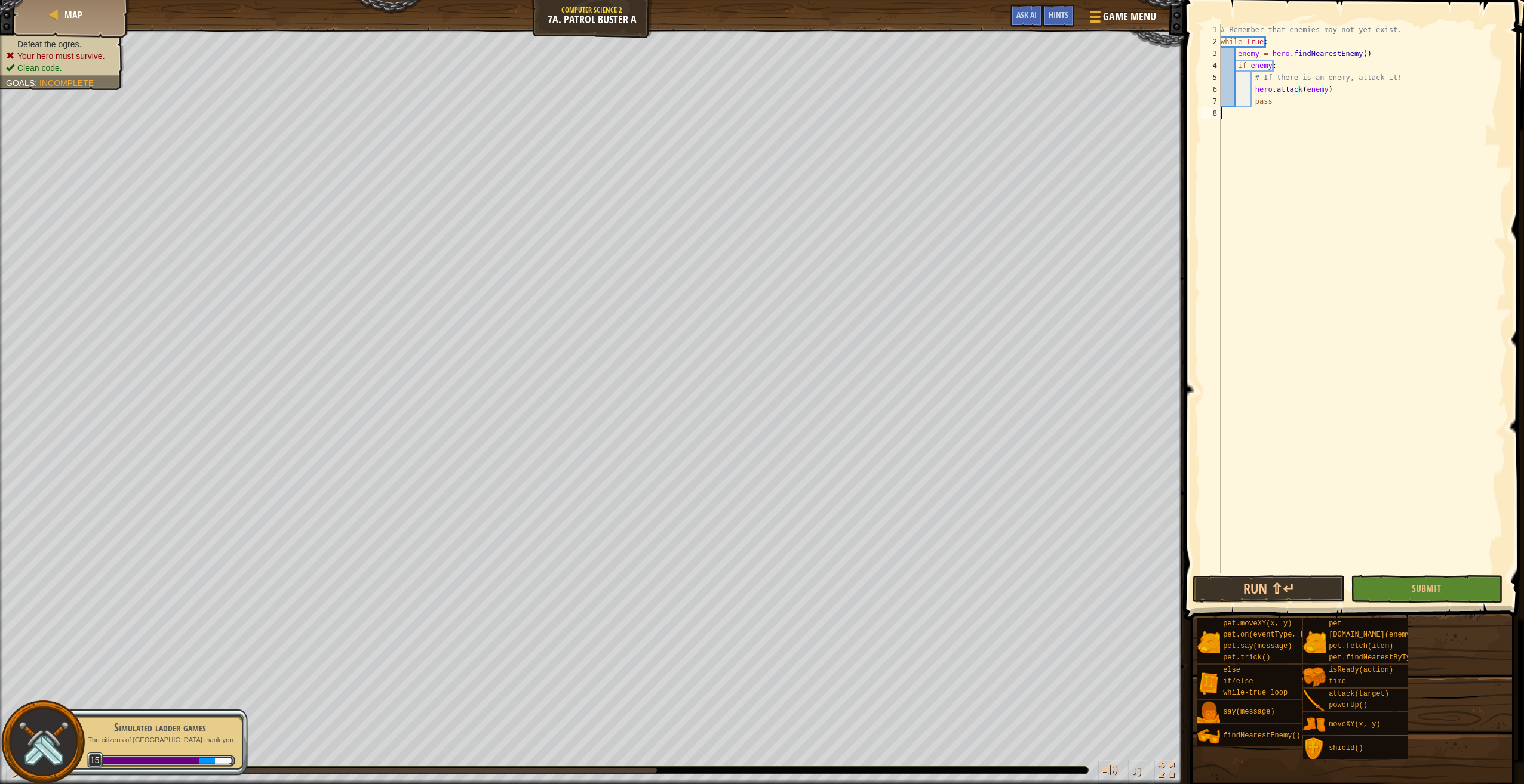
click at [1348, 273] on div "# Remember that enemies may not yet exist. while True : enemy = hero . findNear…" at bounding box center [1362, 310] width 288 height 573
click at [1394, 590] on button "Submit" at bounding box center [1426, 589] width 152 height 27
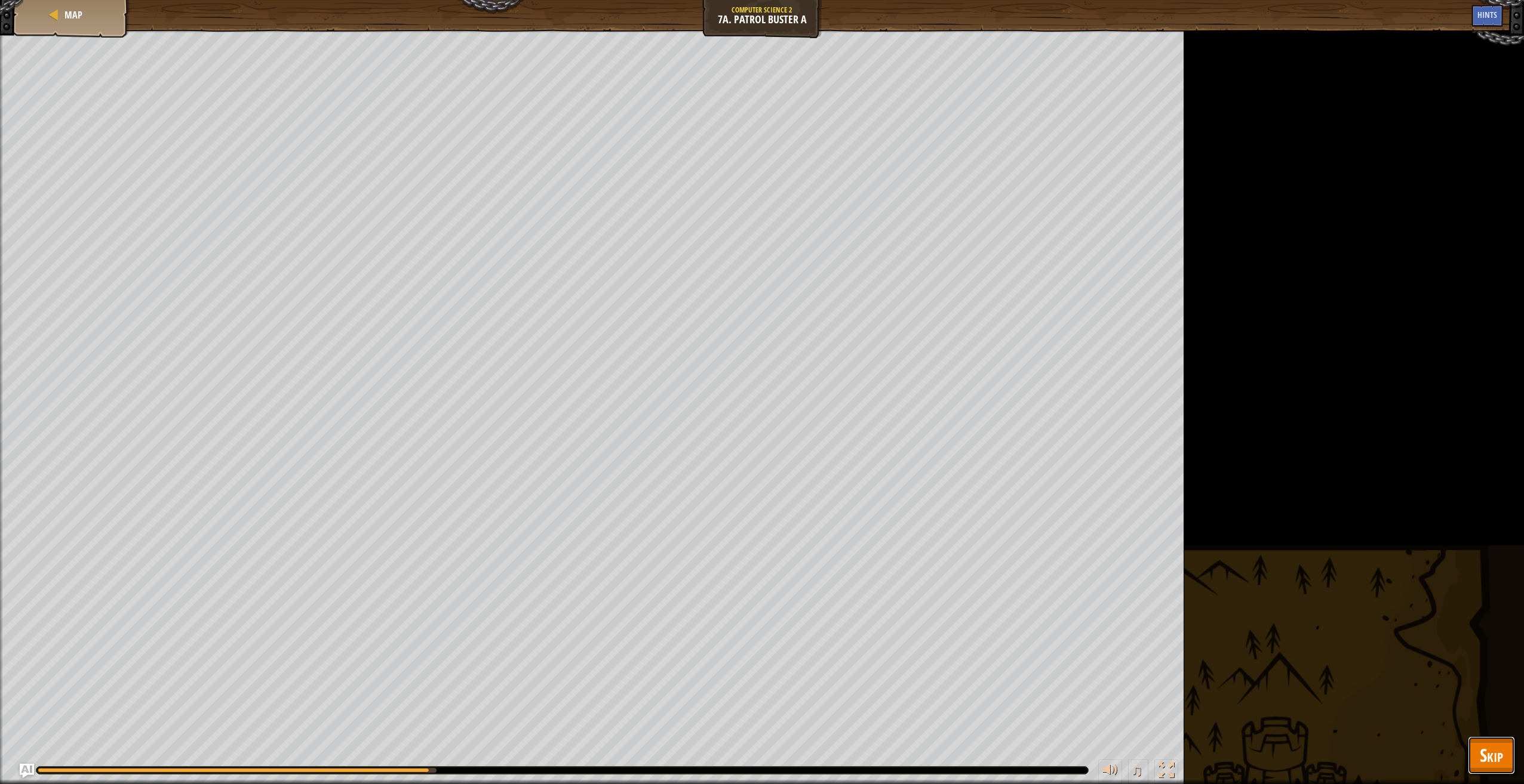
click at [1501, 750] on span "Skip" at bounding box center [1491, 754] width 23 height 25
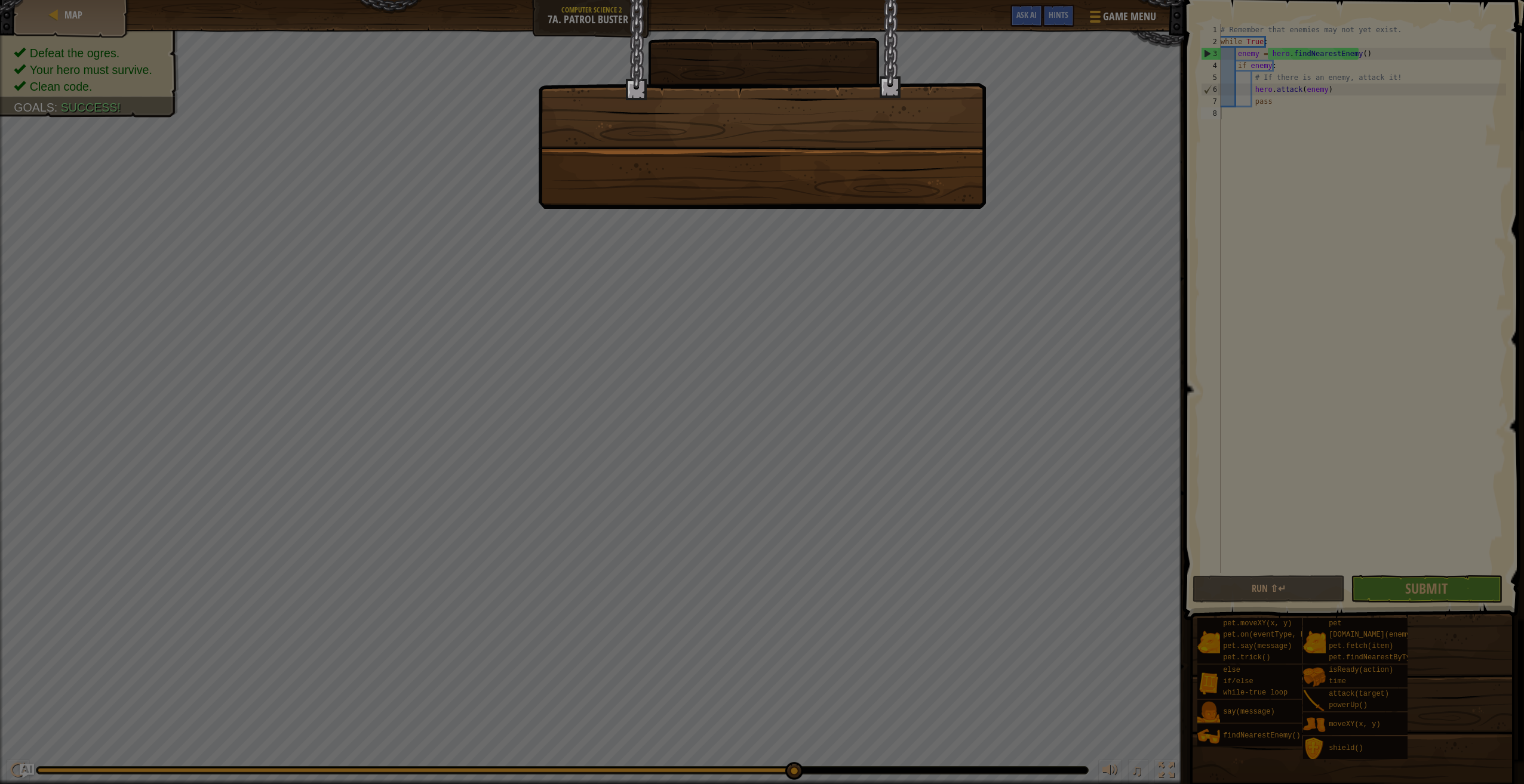
click at [1268, 492] on div at bounding box center [762, 392] width 1524 height 784
click at [1428, 596] on div at bounding box center [762, 392] width 1524 height 784
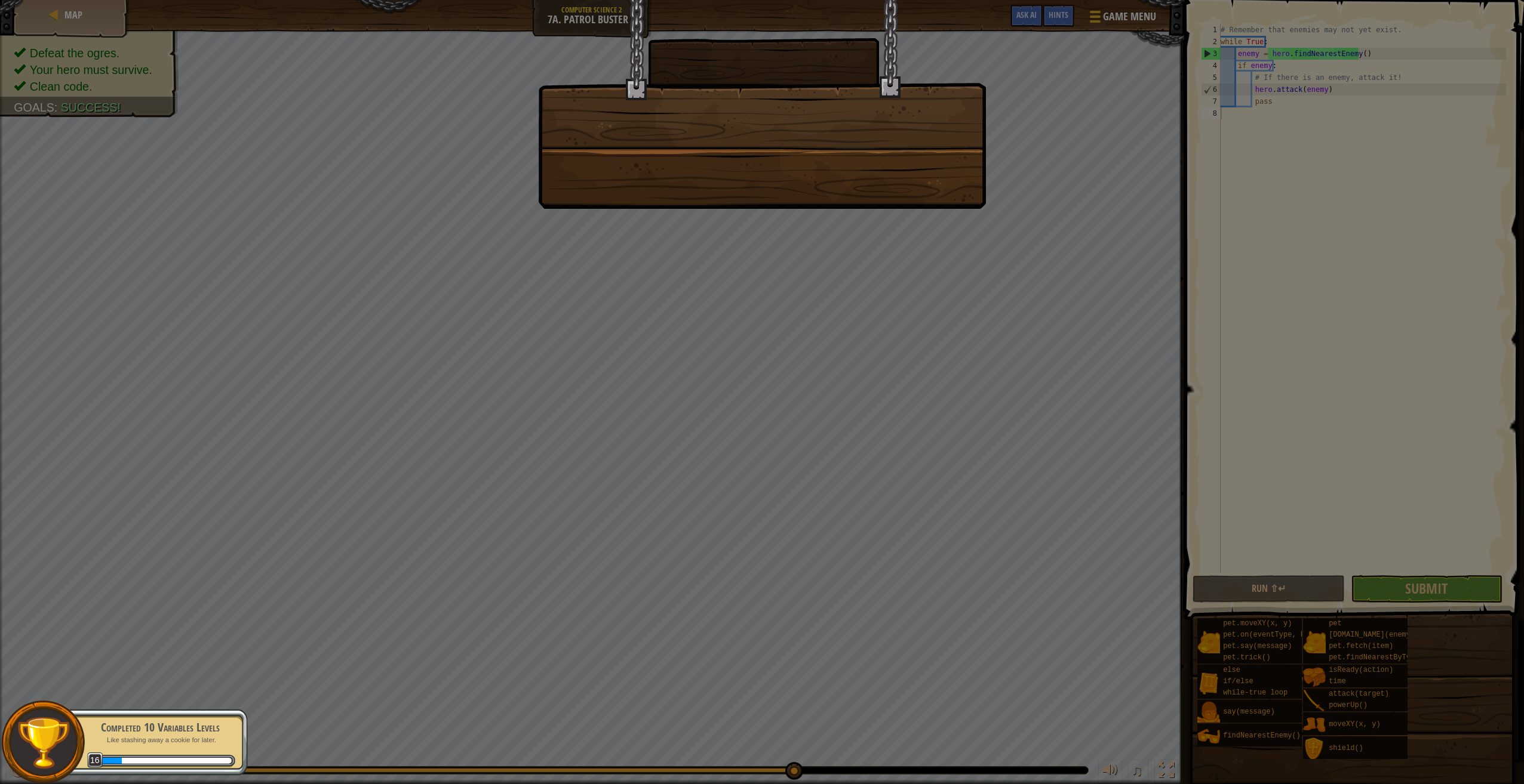
click at [47, 735] on img at bounding box center [43, 742] width 54 height 54
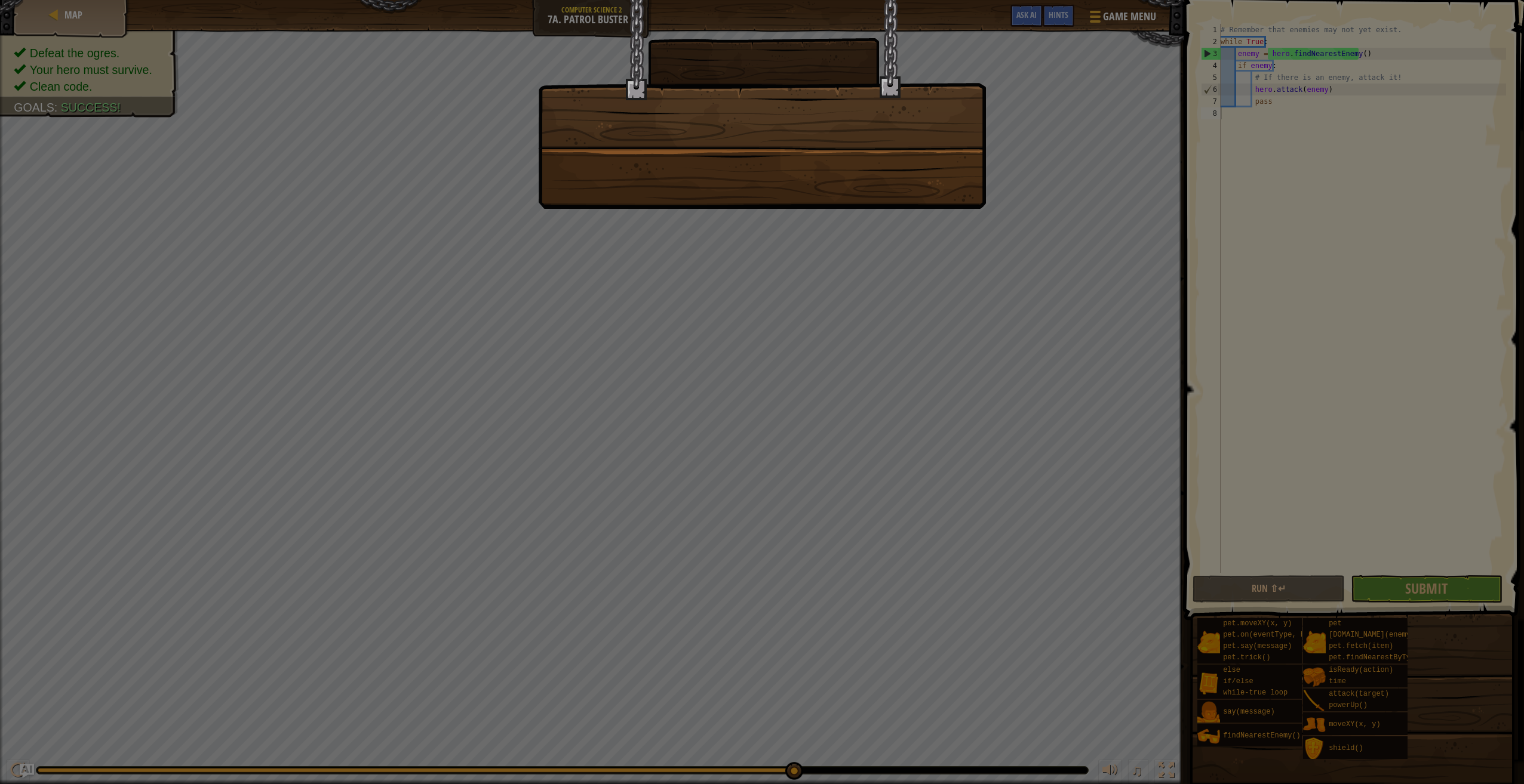
click at [656, 209] on div at bounding box center [762, 392] width 1524 height 784
click at [720, 95] on div at bounding box center [761, 104] width 448 height 209
click at [706, 154] on div at bounding box center [761, 104] width 448 height 209
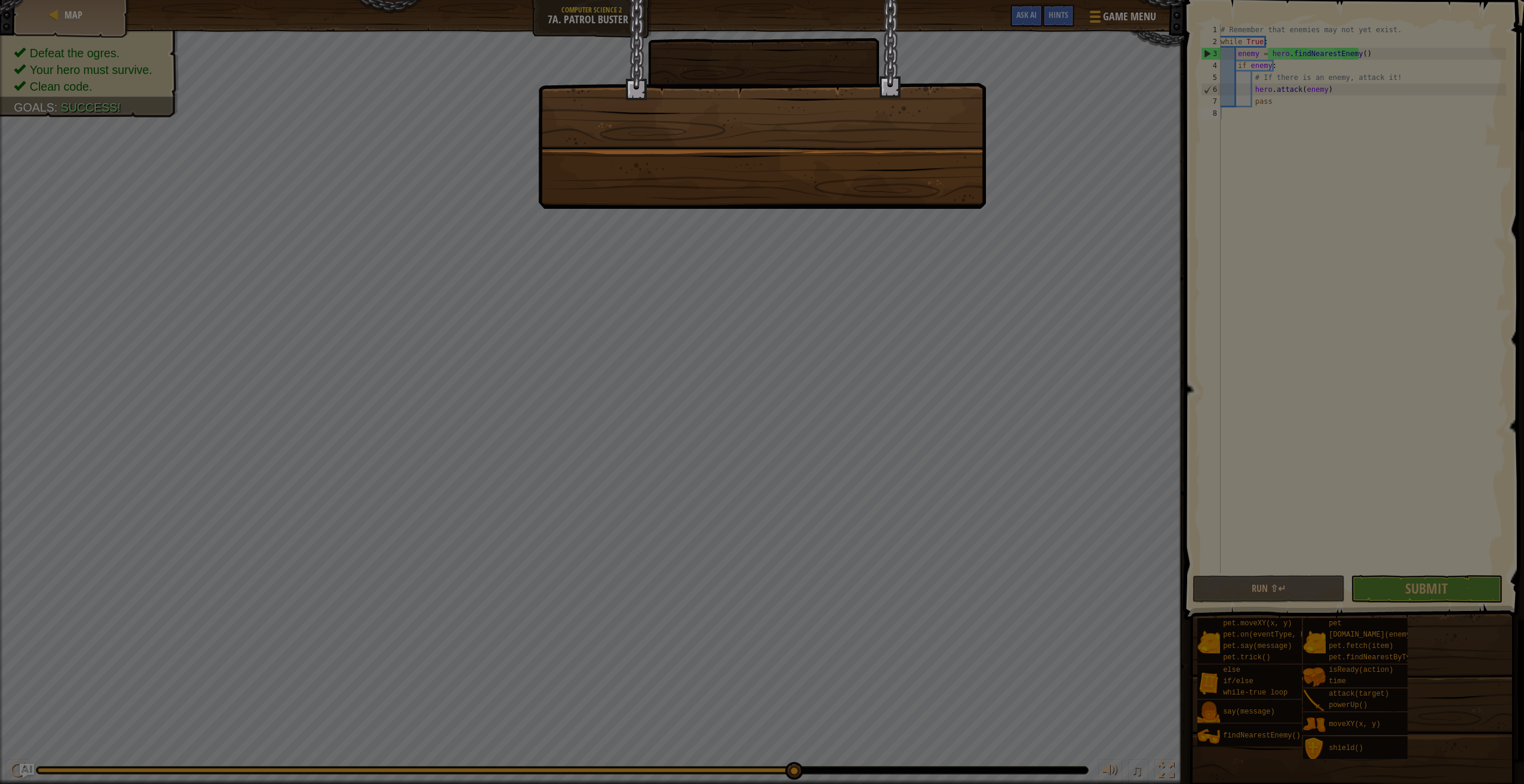
click at [704, 154] on div at bounding box center [761, 104] width 448 height 209
click at [61, 77] on div at bounding box center [762, 392] width 1524 height 784
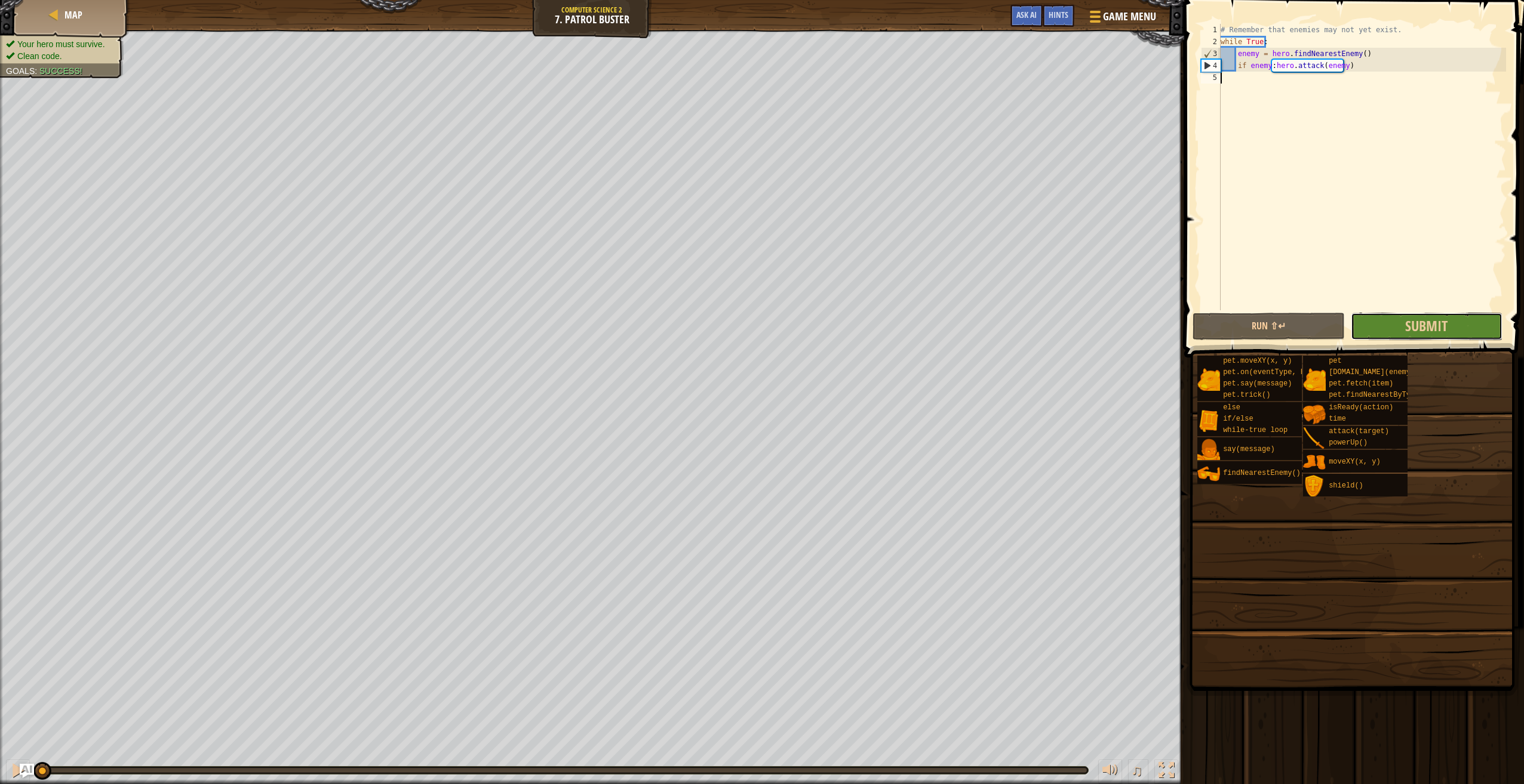
click at [1382, 326] on div "1 2 3 4 5 # Remember that enemies may not yet exist. while True : enemy = hero …" at bounding box center [1352, 202] width 343 height 393
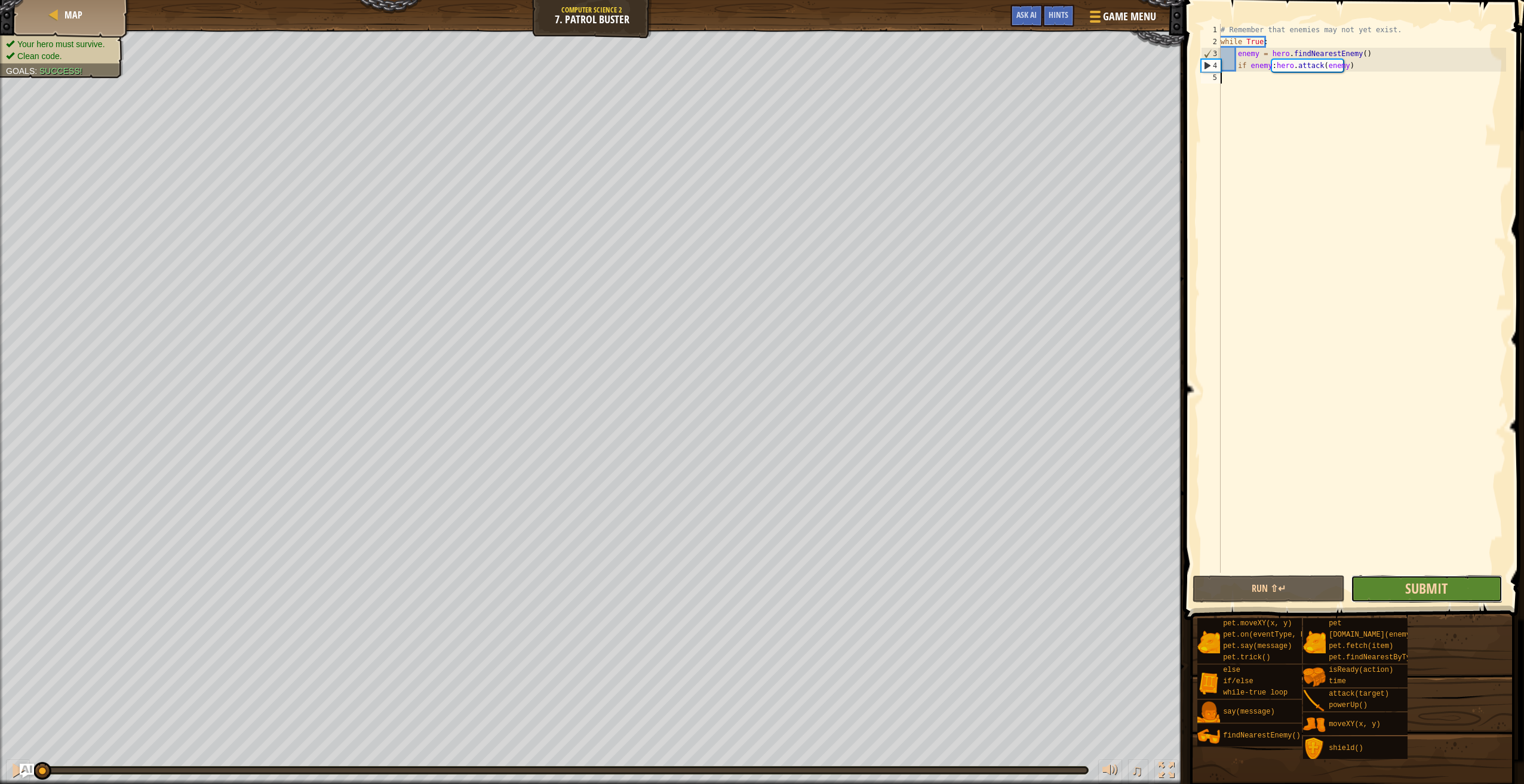
click at [1408, 589] on span "Submit" at bounding box center [1426, 588] width 42 height 19
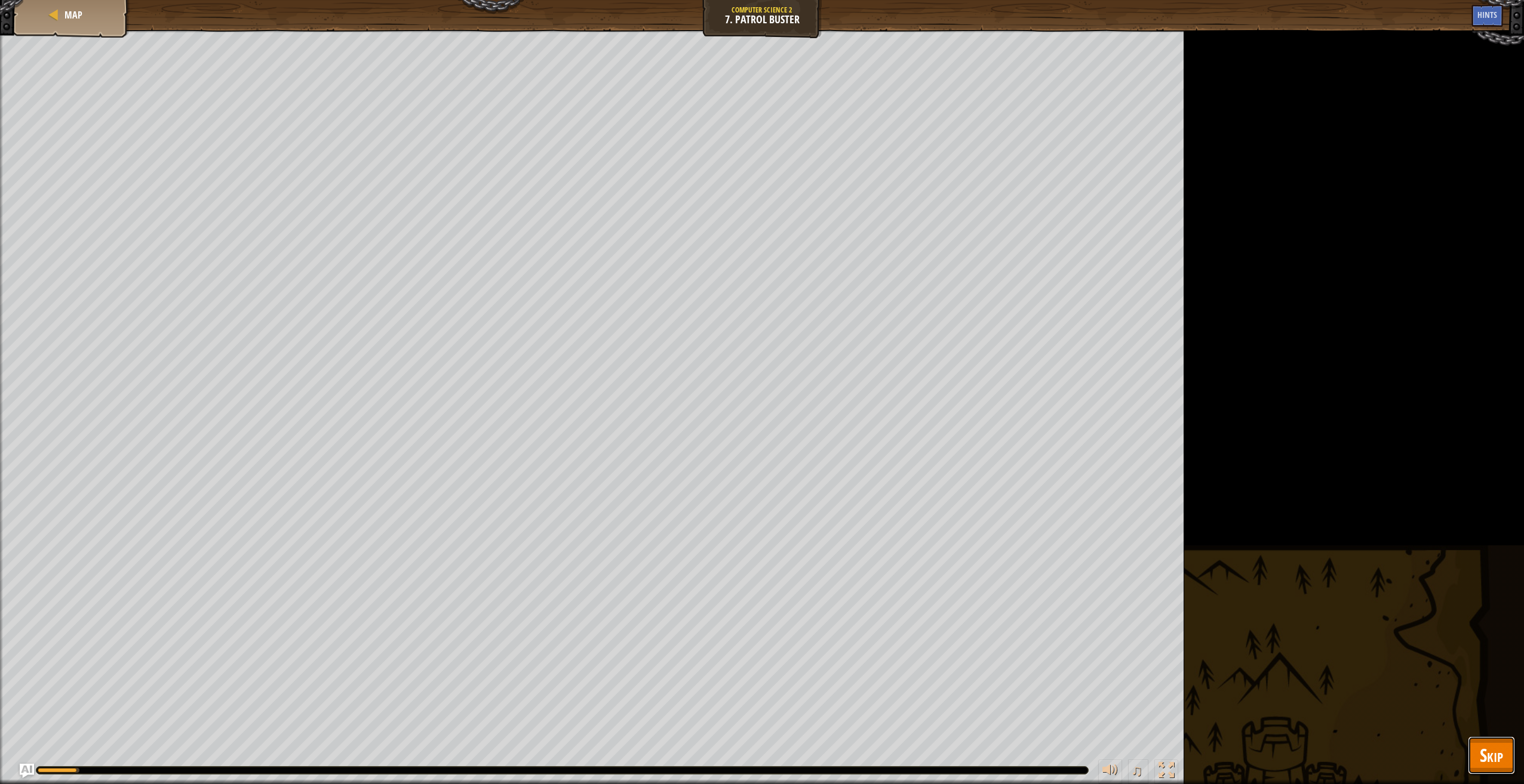
click at [1487, 740] on button "Skip" at bounding box center [1491, 755] width 47 height 38
